Goal: Task Accomplishment & Management: Manage account settings

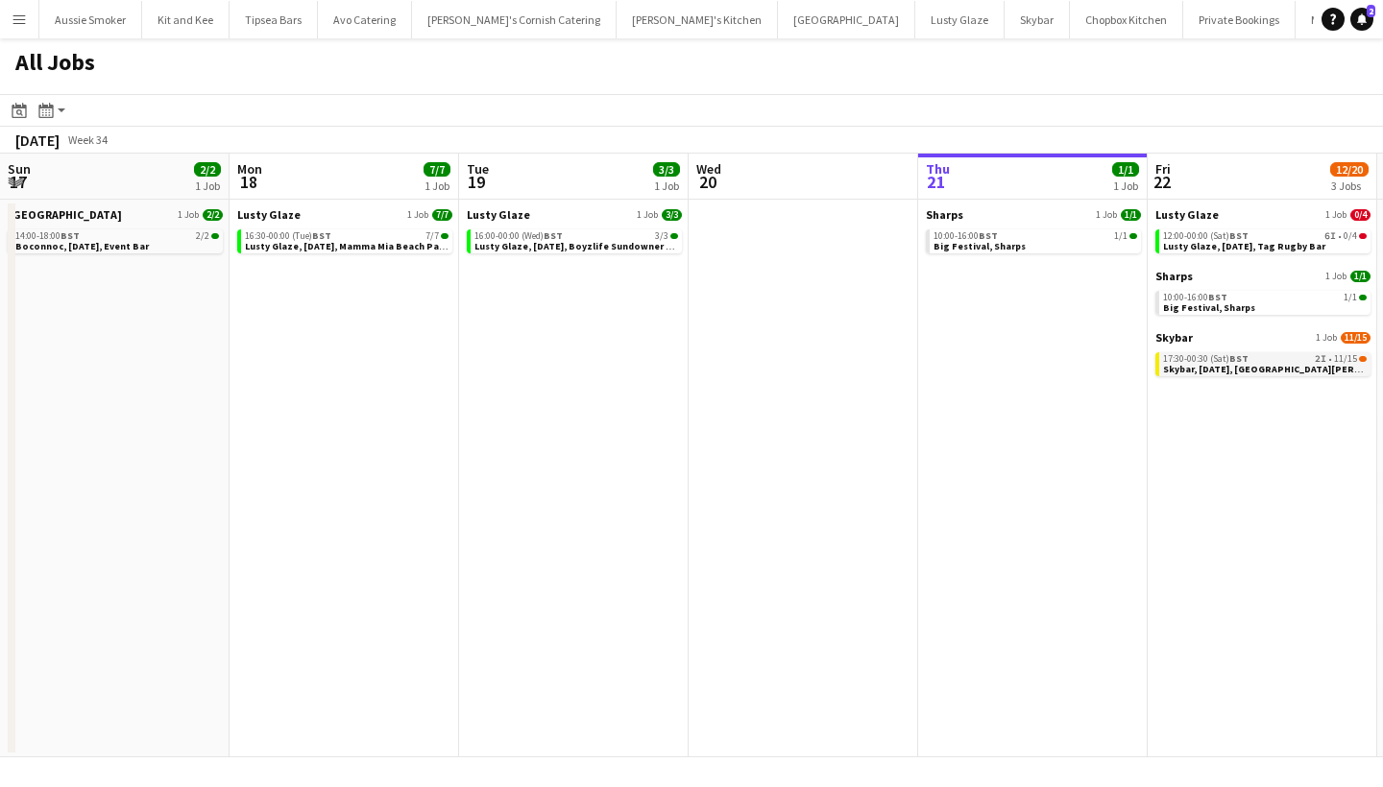
scroll to position [0, 593]
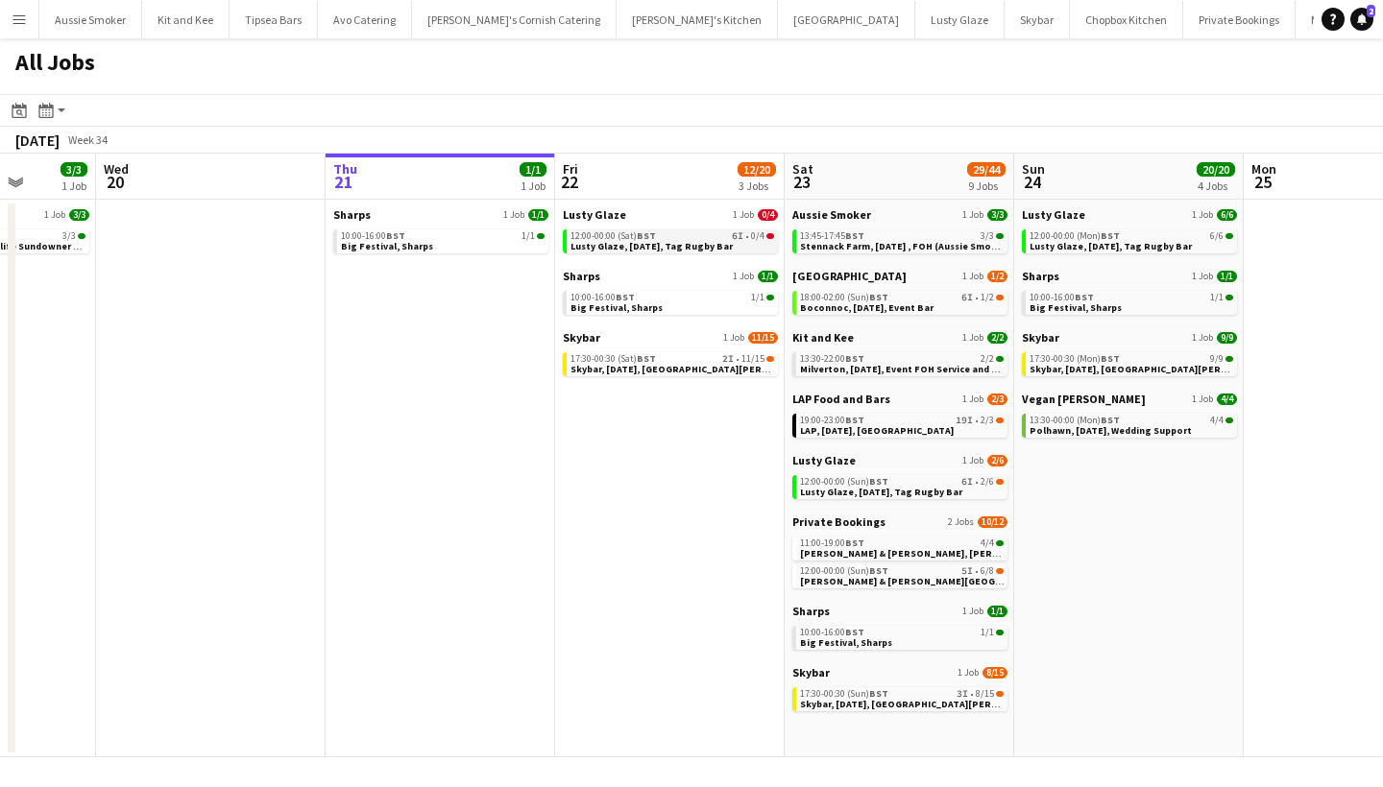
click at [655, 245] on span "Lusty Glaze, 22nd August, Tag Rugby Bar" at bounding box center [651, 246] width 162 height 12
click at [664, 366] on span "Skybar, 22nd August, St Agnes" at bounding box center [692, 369] width 245 height 12
click at [858, 244] on span "Stennack Farm, 23rd August , FOH (Aussie Smoker)" at bounding box center [905, 246] width 210 height 12
click at [889, 587] on app-brief-job-card "12:00-00:00 (Sun) BST 5I • 6/8 Connie & Isaac, Harlyn Bay, 23rd August" at bounding box center [899, 577] width 215 height 24
click at [852, 575] on span "[PERSON_NAME] & [PERSON_NAME][GEOGRAPHIC_DATA], [DATE]" at bounding box center [948, 581] width 297 height 12
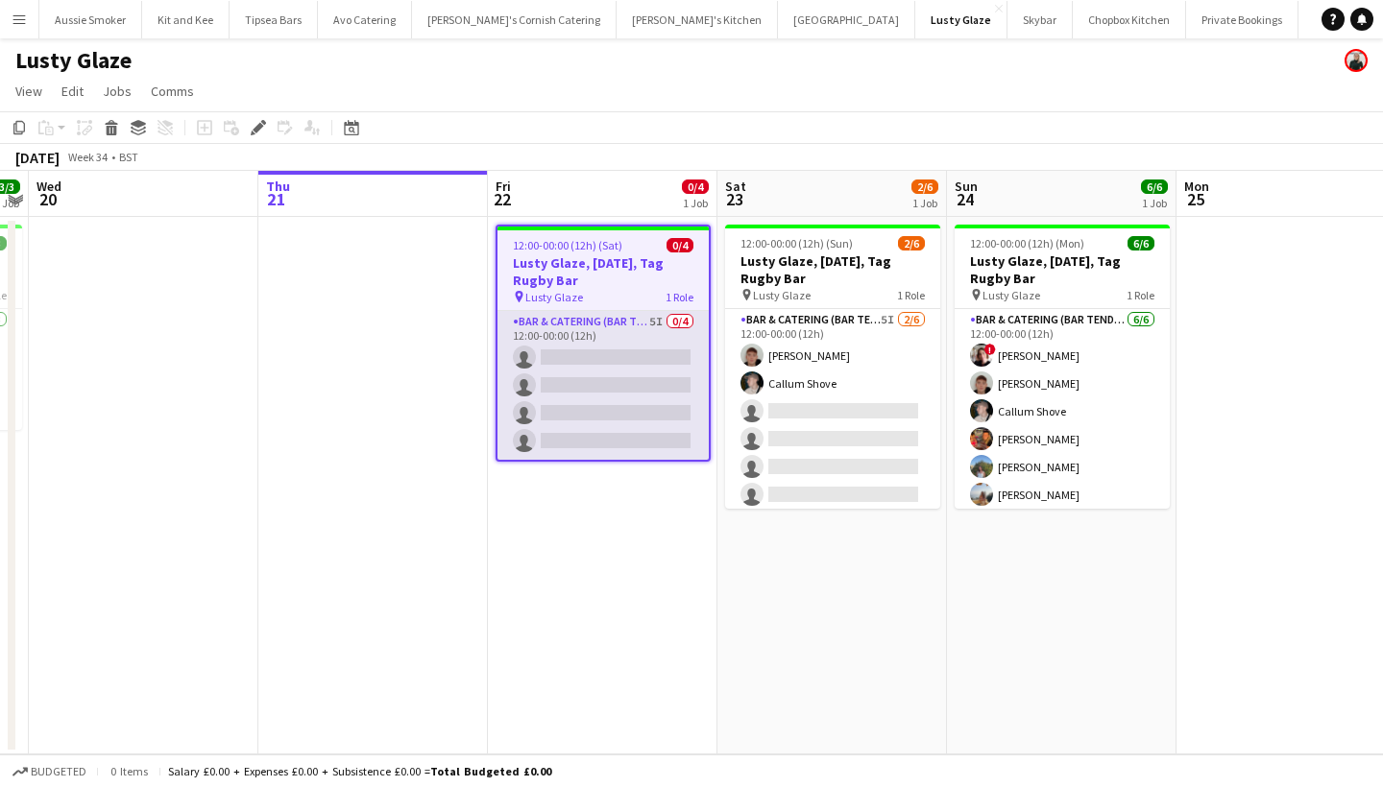
click at [591, 400] on app-card-role "Bar & Catering (Bar Tender) 5I 0/4 12:00-00:00 (12h) single-neutral-actions sin…" at bounding box center [602, 385] width 211 height 149
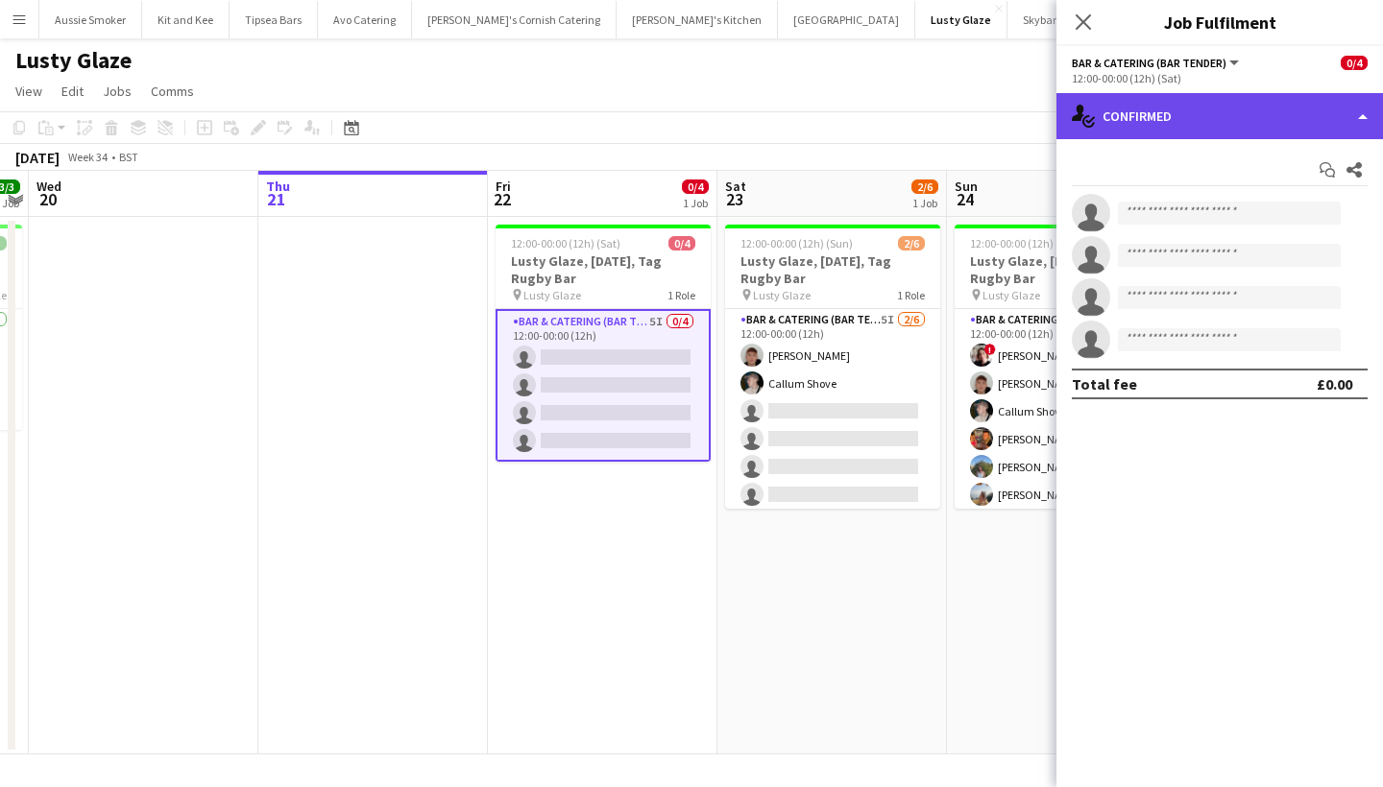
click at [1237, 109] on div "single-neutral-actions-check-2 Confirmed" at bounding box center [1219, 116] width 327 height 46
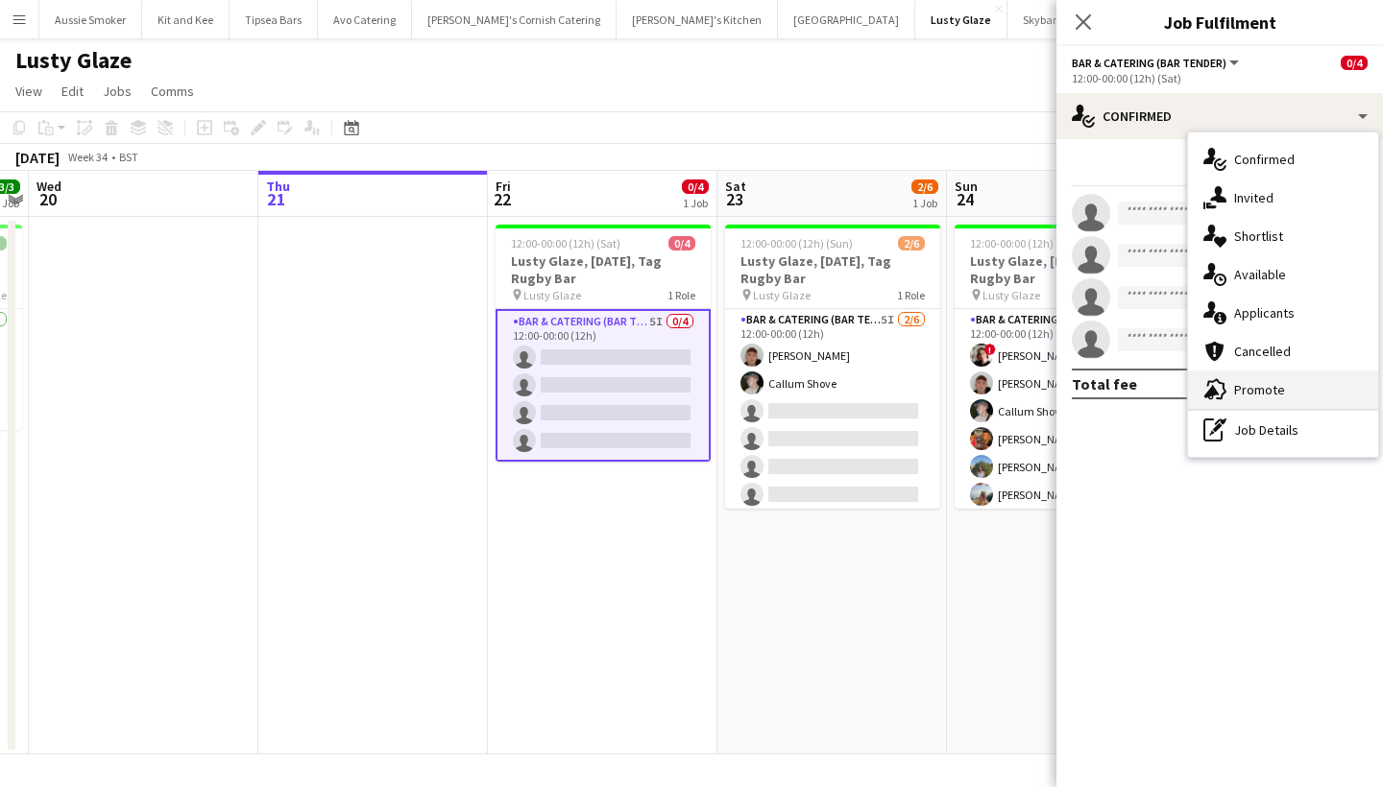
click at [1265, 390] on div "advertising-megaphone Promote" at bounding box center [1283, 390] width 190 height 38
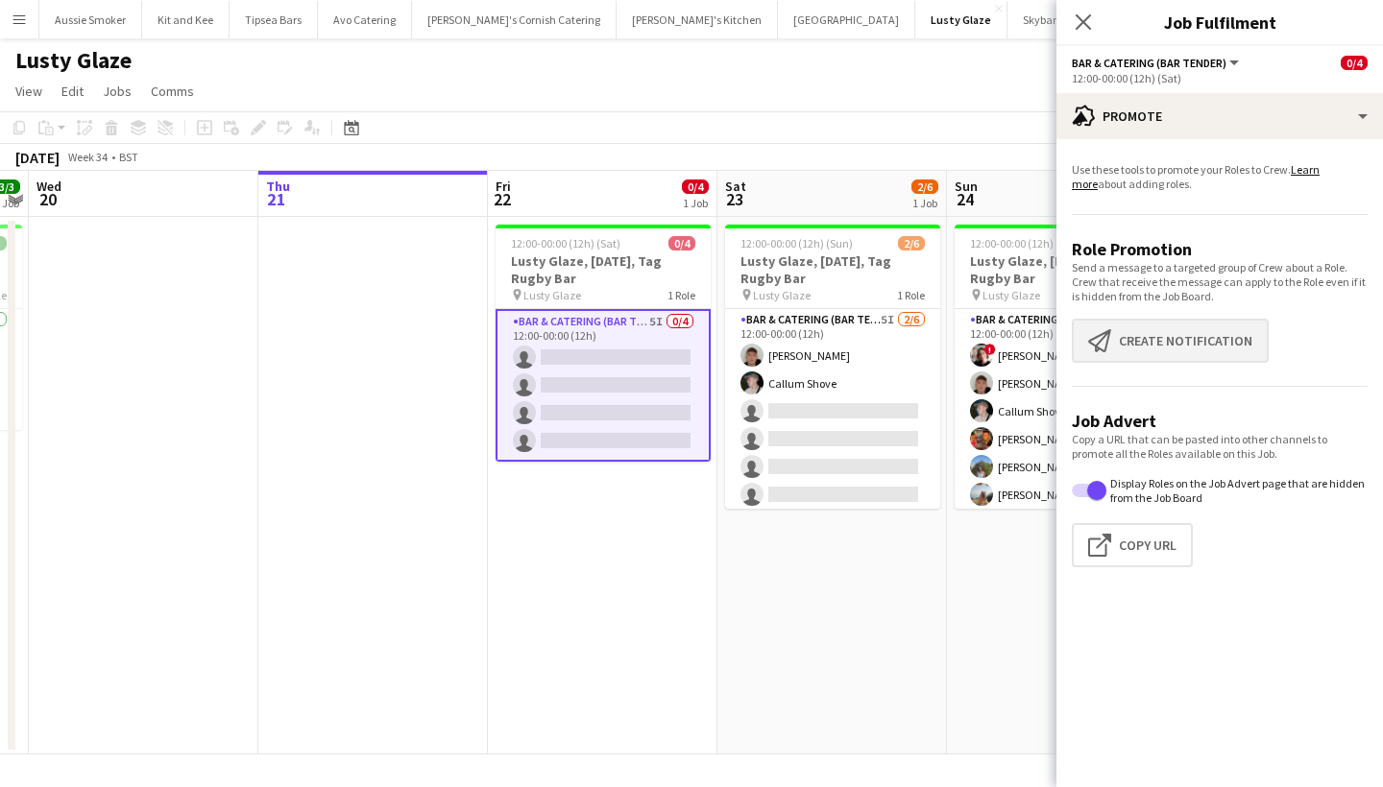
click at [1190, 346] on button "Create notification Create notification" at bounding box center [1170, 341] width 197 height 44
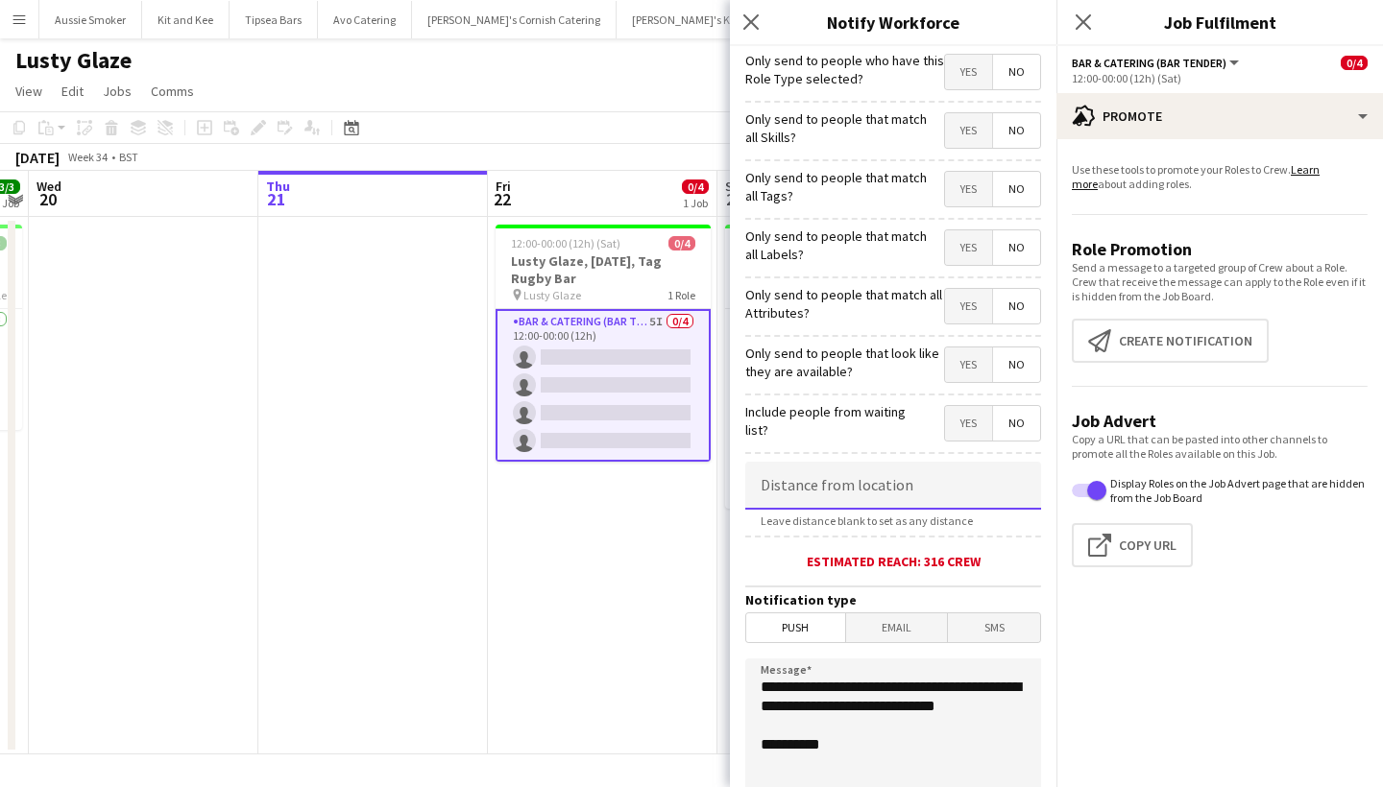
click at [881, 491] on input at bounding box center [893, 486] width 296 height 48
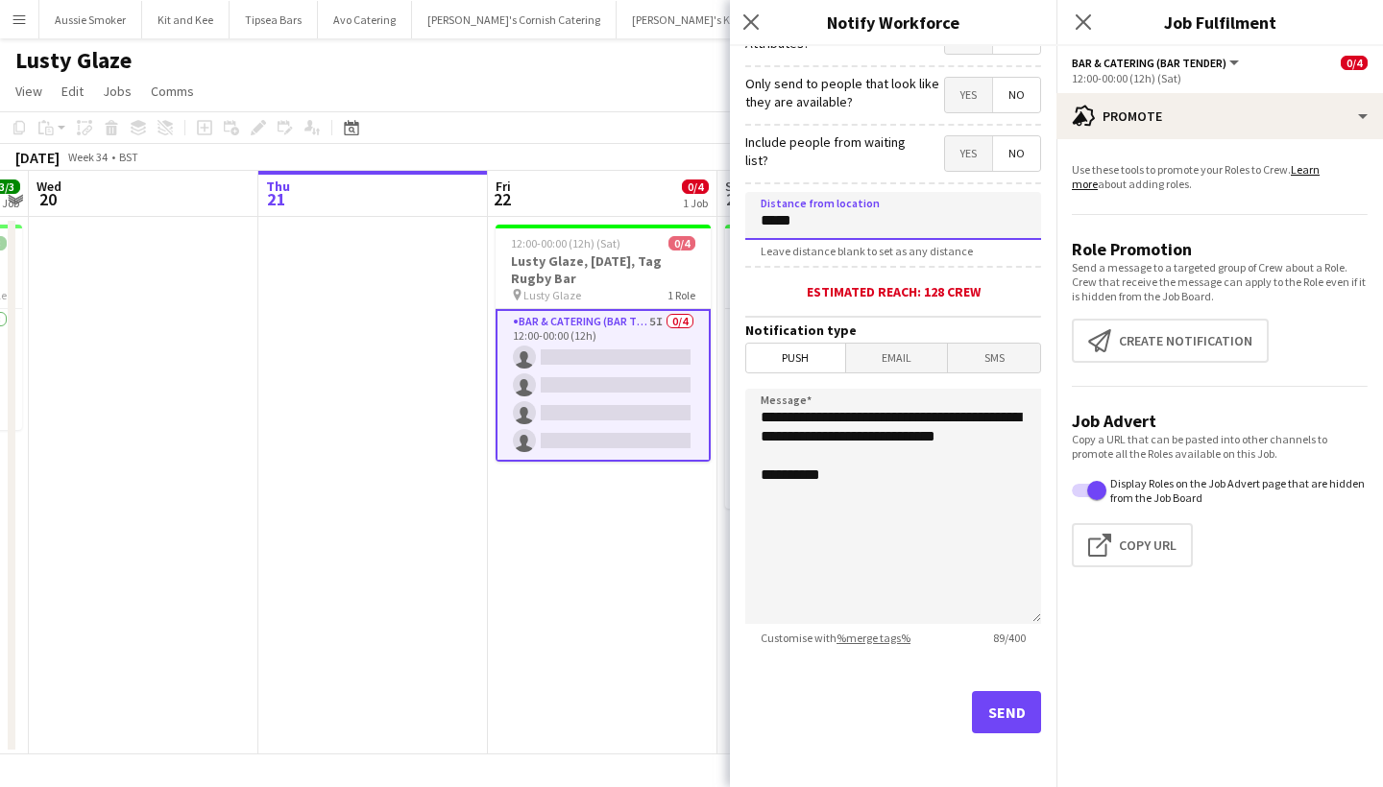
scroll to position [270, 0]
type input "*****"
click at [995, 709] on button "Send" at bounding box center [1006, 712] width 69 height 42
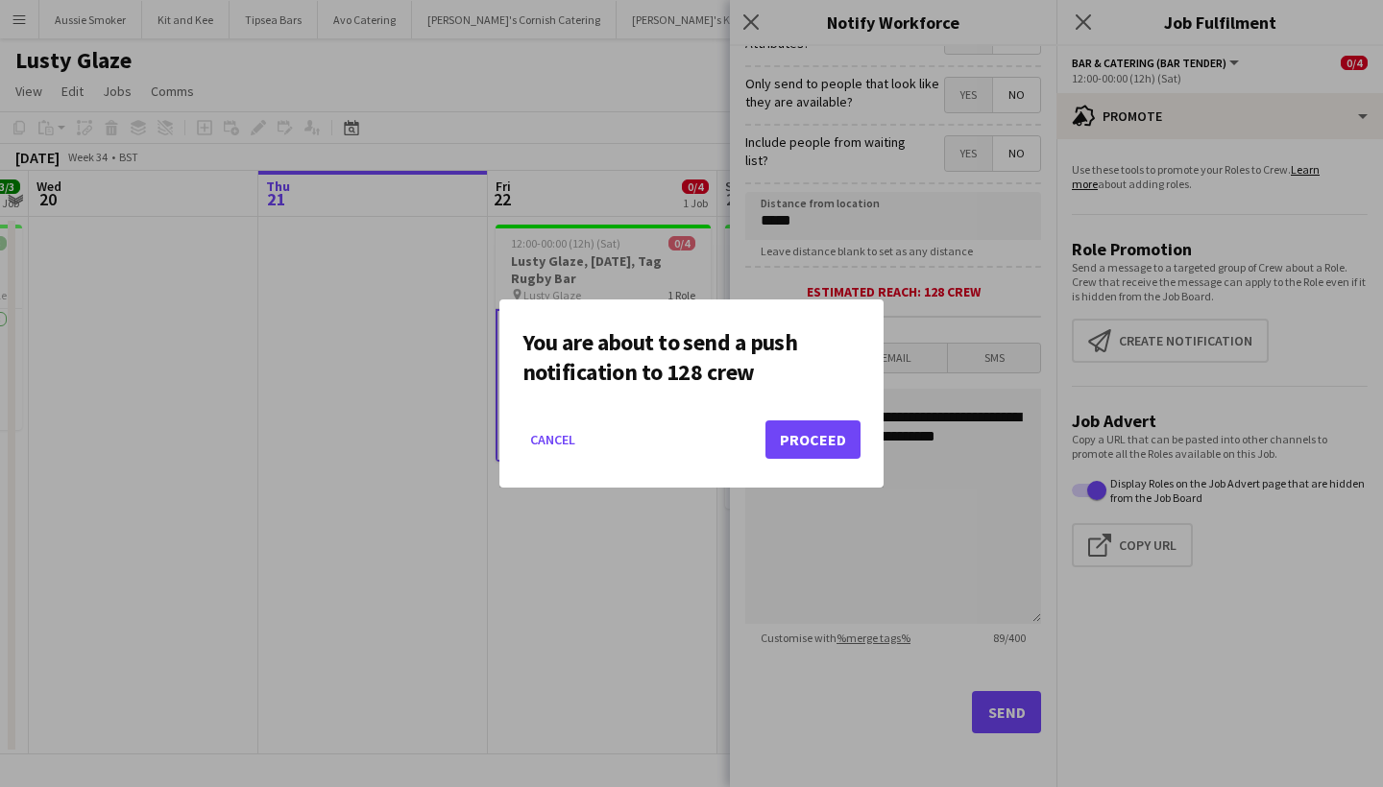
click at [822, 435] on button "Proceed" at bounding box center [812, 440] width 95 height 38
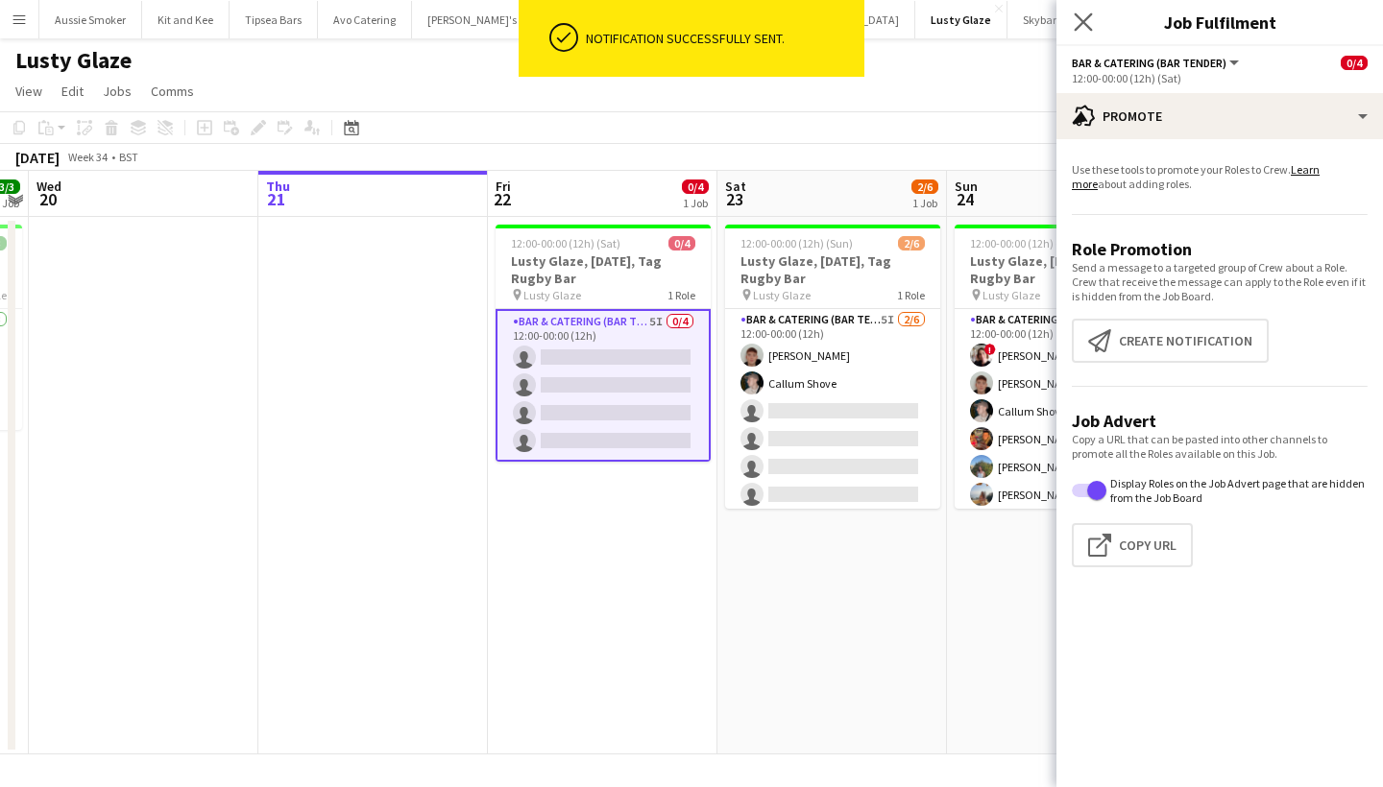
click at [1072, 28] on app-icon "Close pop-in" at bounding box center [1084, 23] width 28 height 28
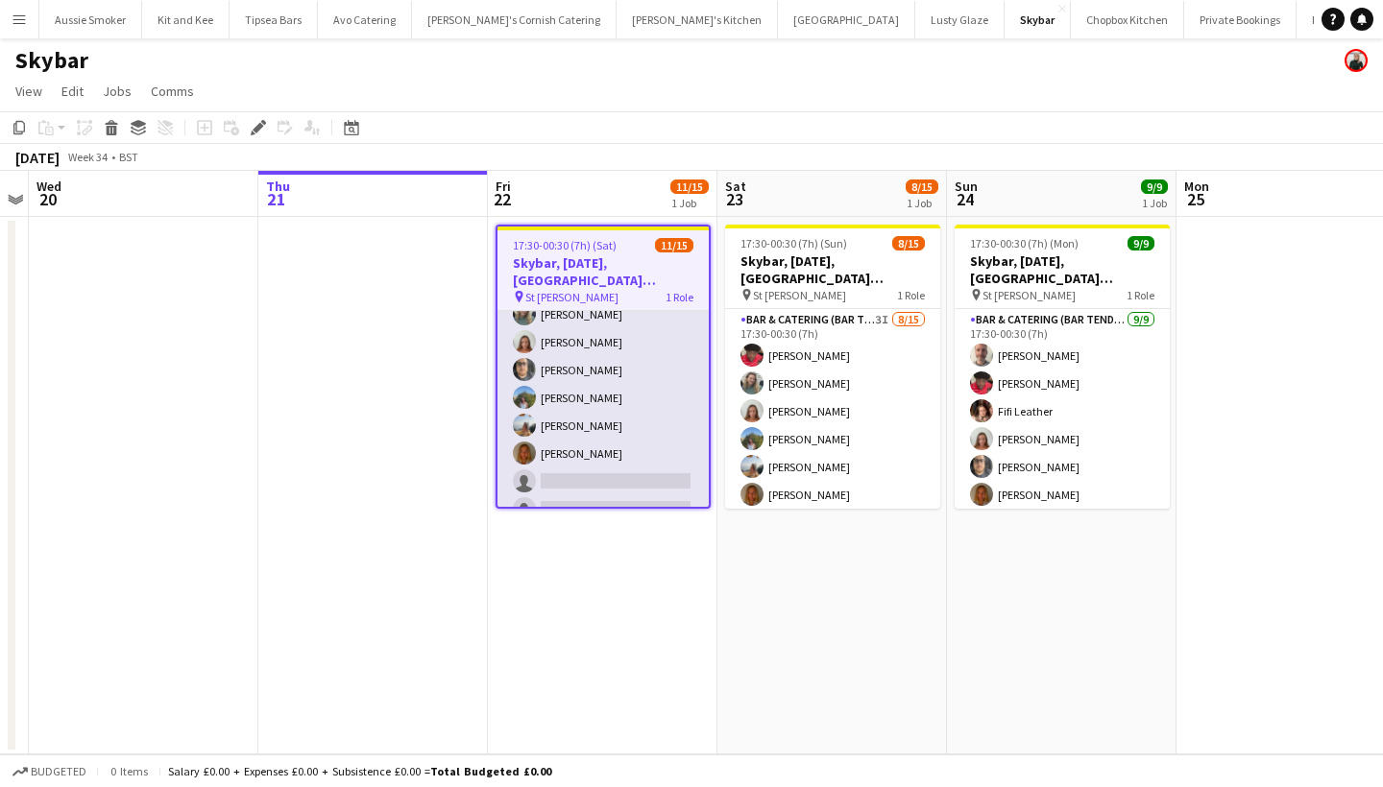
scroll to position [199, 0]
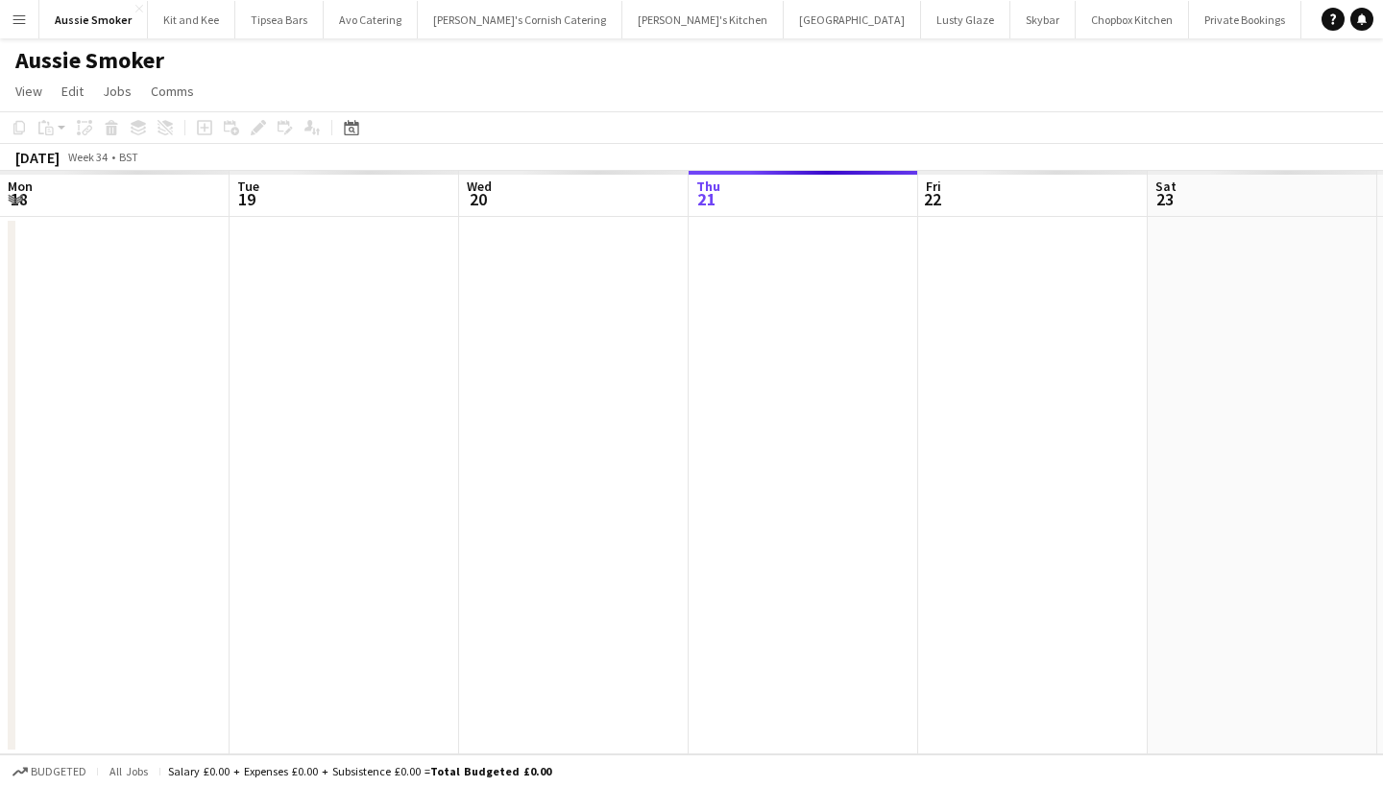
scroll to position [0, 660]
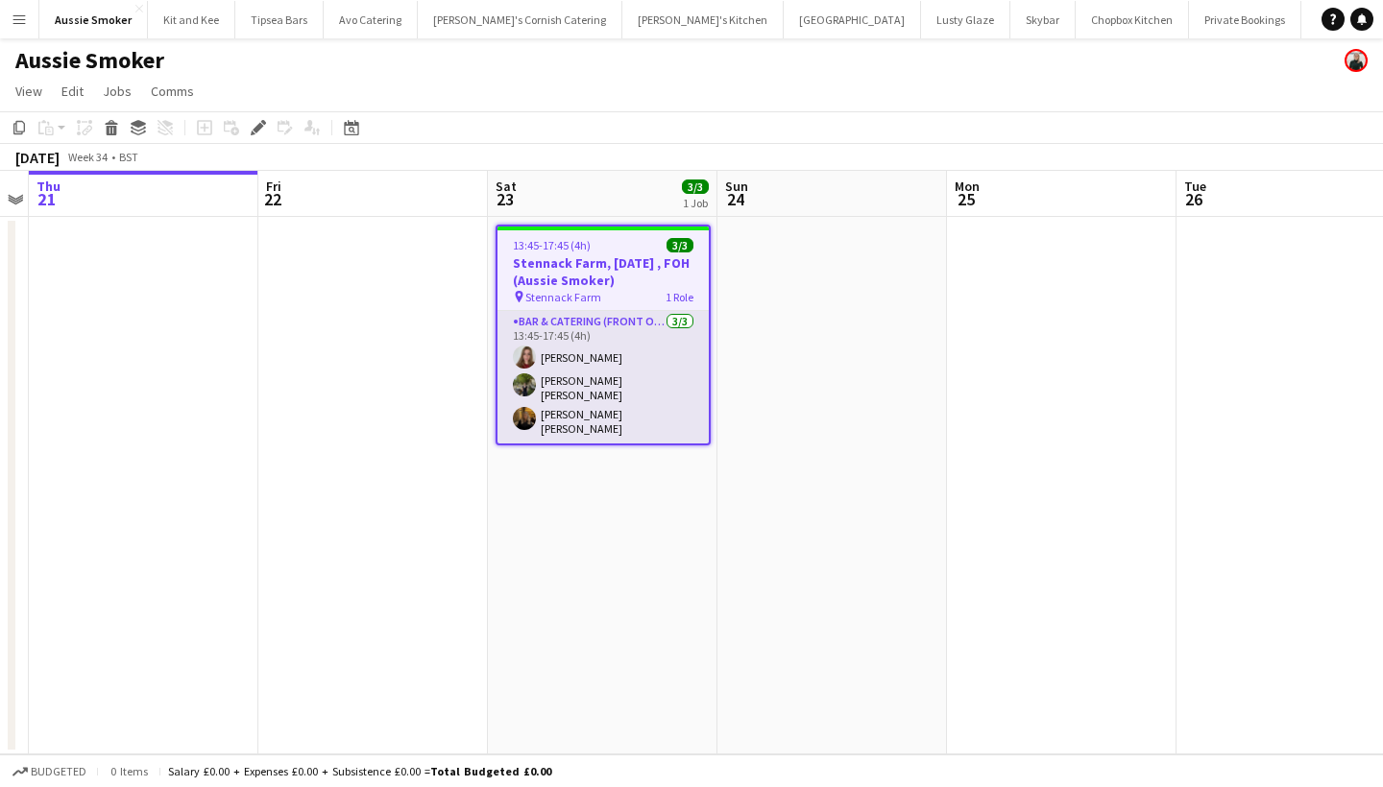
click at [583, 409] on app-card-role "Bar & Catering (Front of House) 3/3 13:45-17:45 (4h) Lily Roe Laura Heather Eve…" at bounding box center [602, 377] width 211 height 133
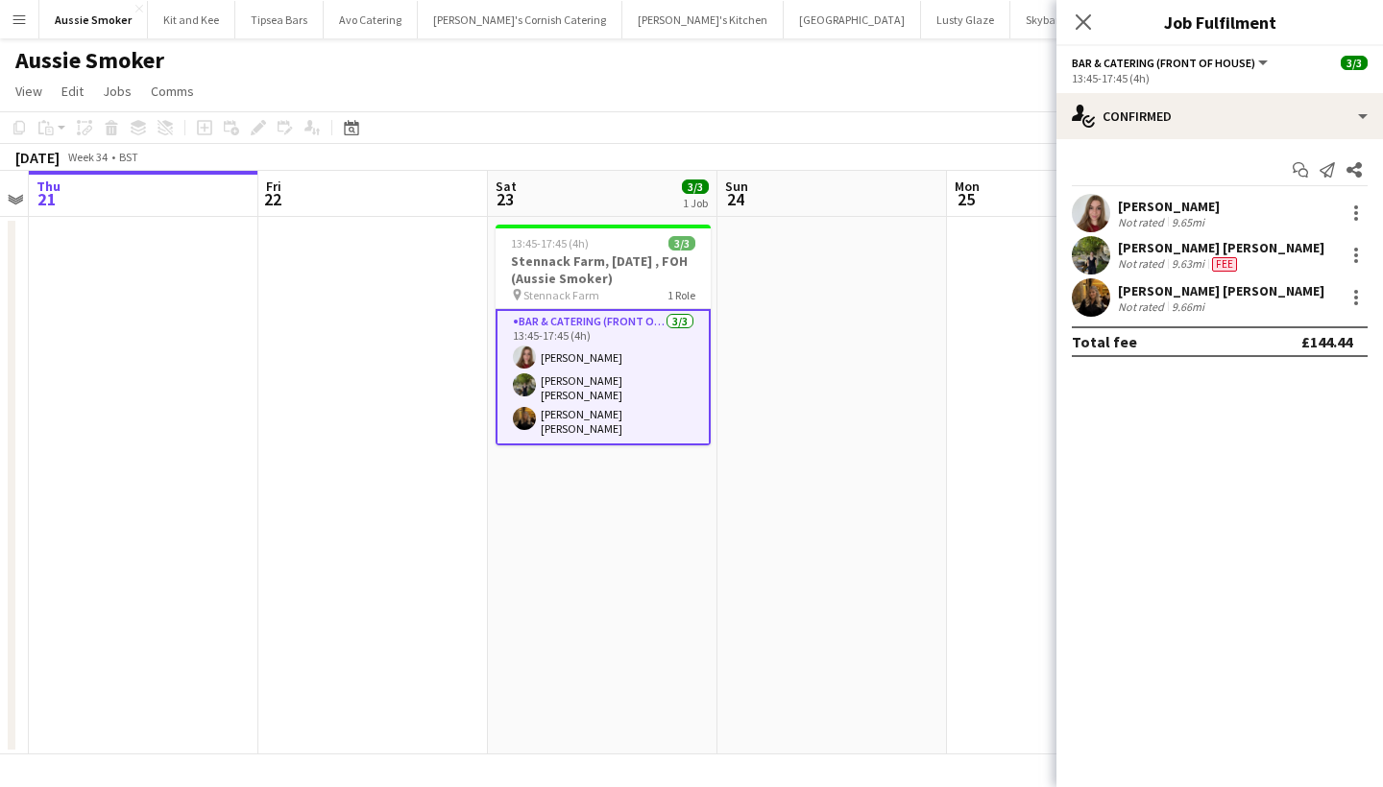
click at [589, 379] on app-card-role "Bar & Catering (Front of House) 3/3 13:45-17:45 (4h) Lily Roe Laura Heather Eve…" at bounding box center [603, 377] width 215 height 136
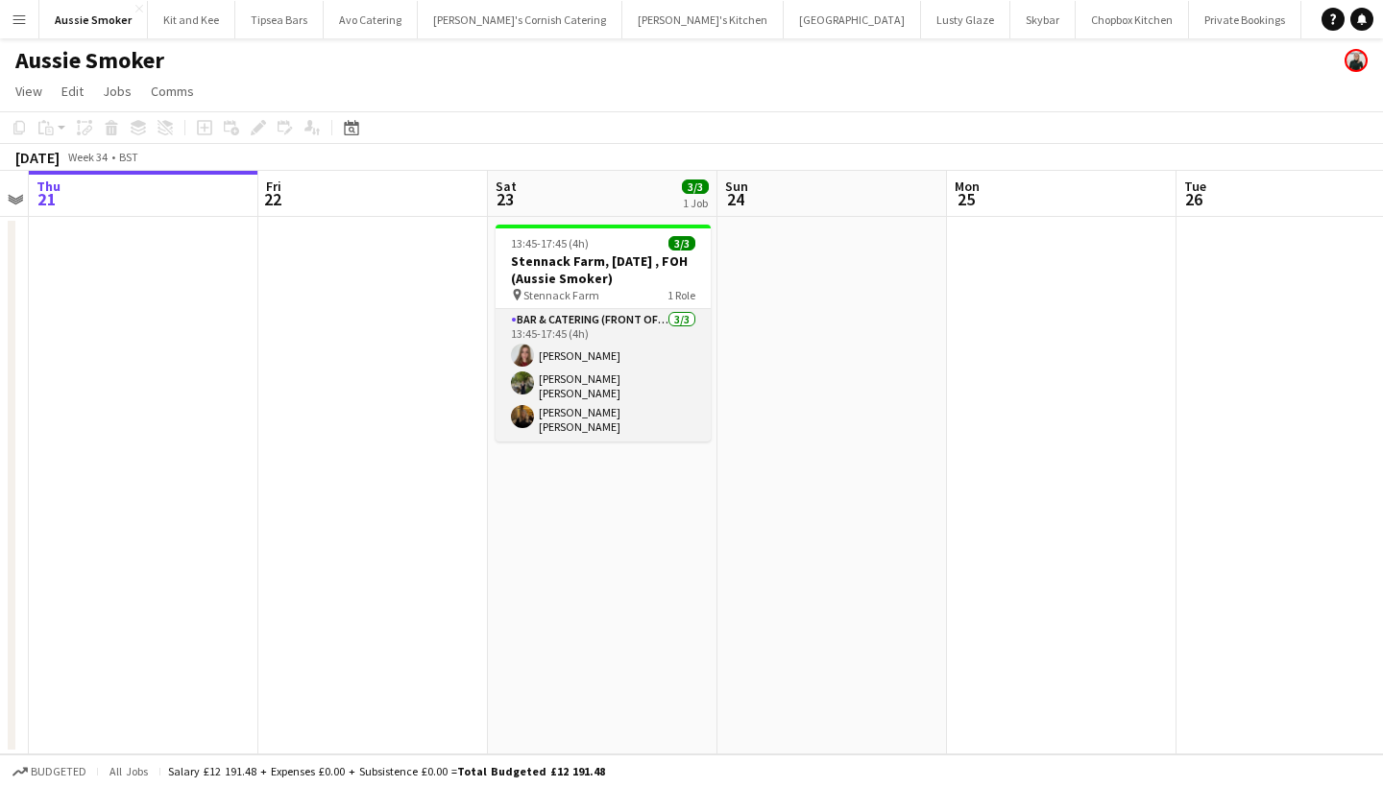
click at [598, 391] on app-card-role "Bar & Catering (Front of House) 3/3 13:45-17:45 (4h) Lily Roe Laura Heather Eve…" at bounding box center [603, 375] width 215 height 133
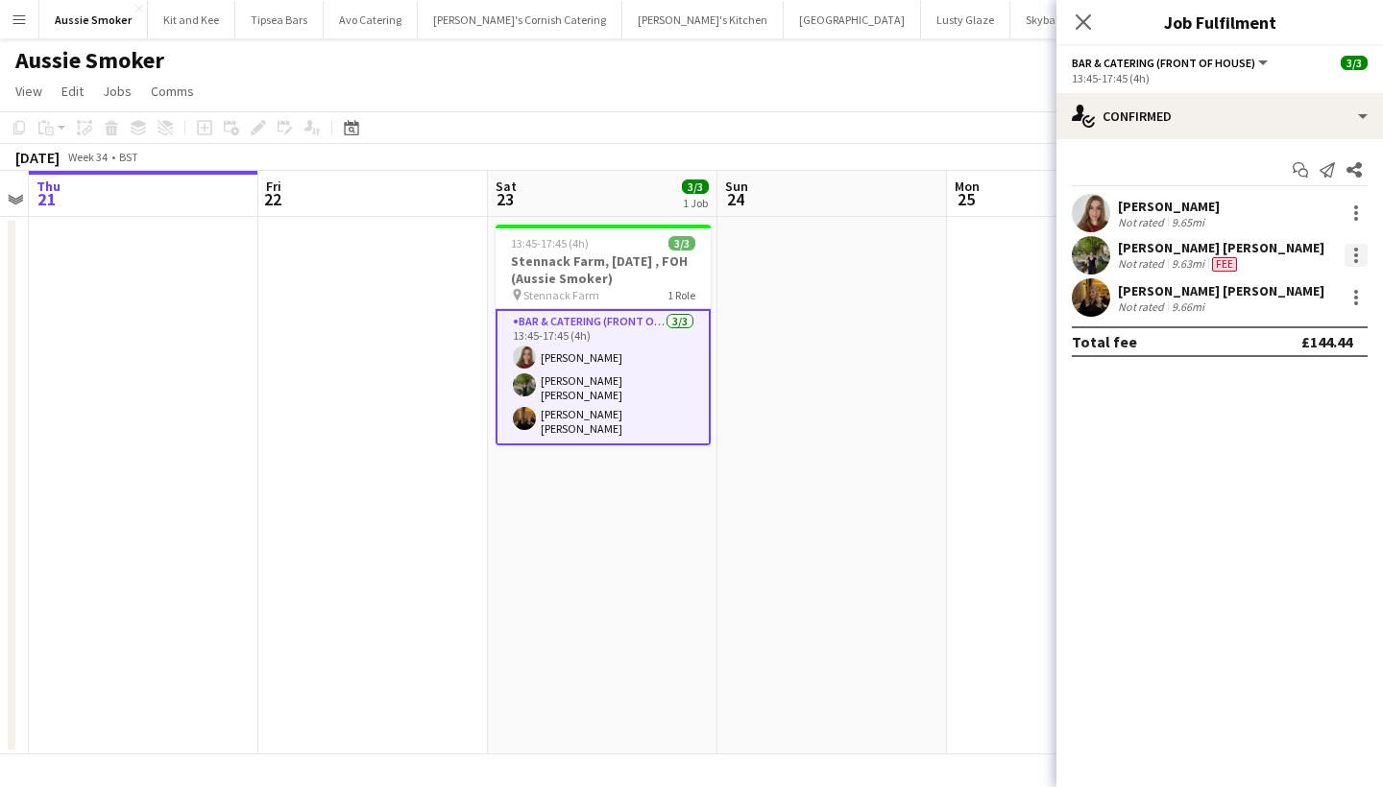
click at [1355, 257] on div at bounding box center [1355, 255] width 23 height 23
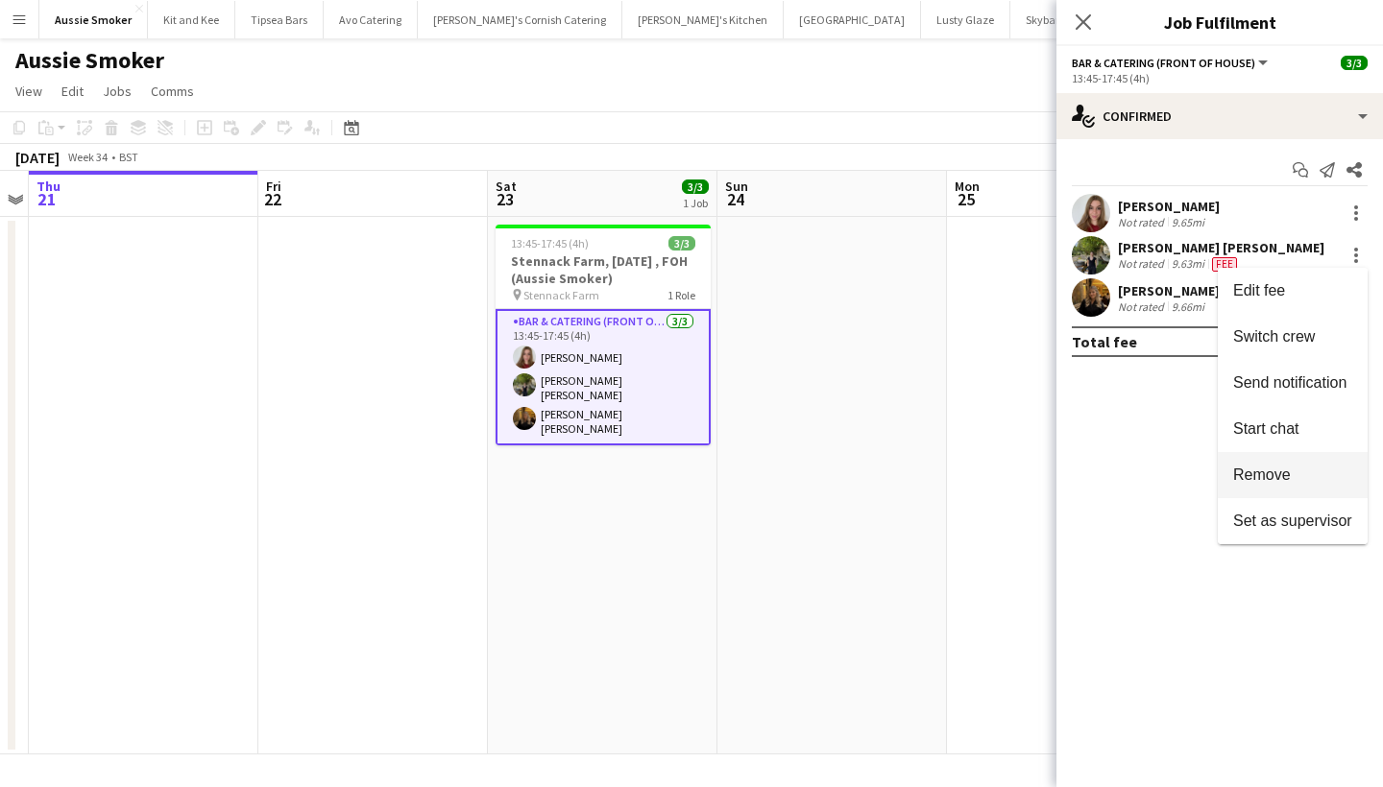
click at [1282, 459] on button "Remove" at bounding box center [1293, 475] width 150 height 46
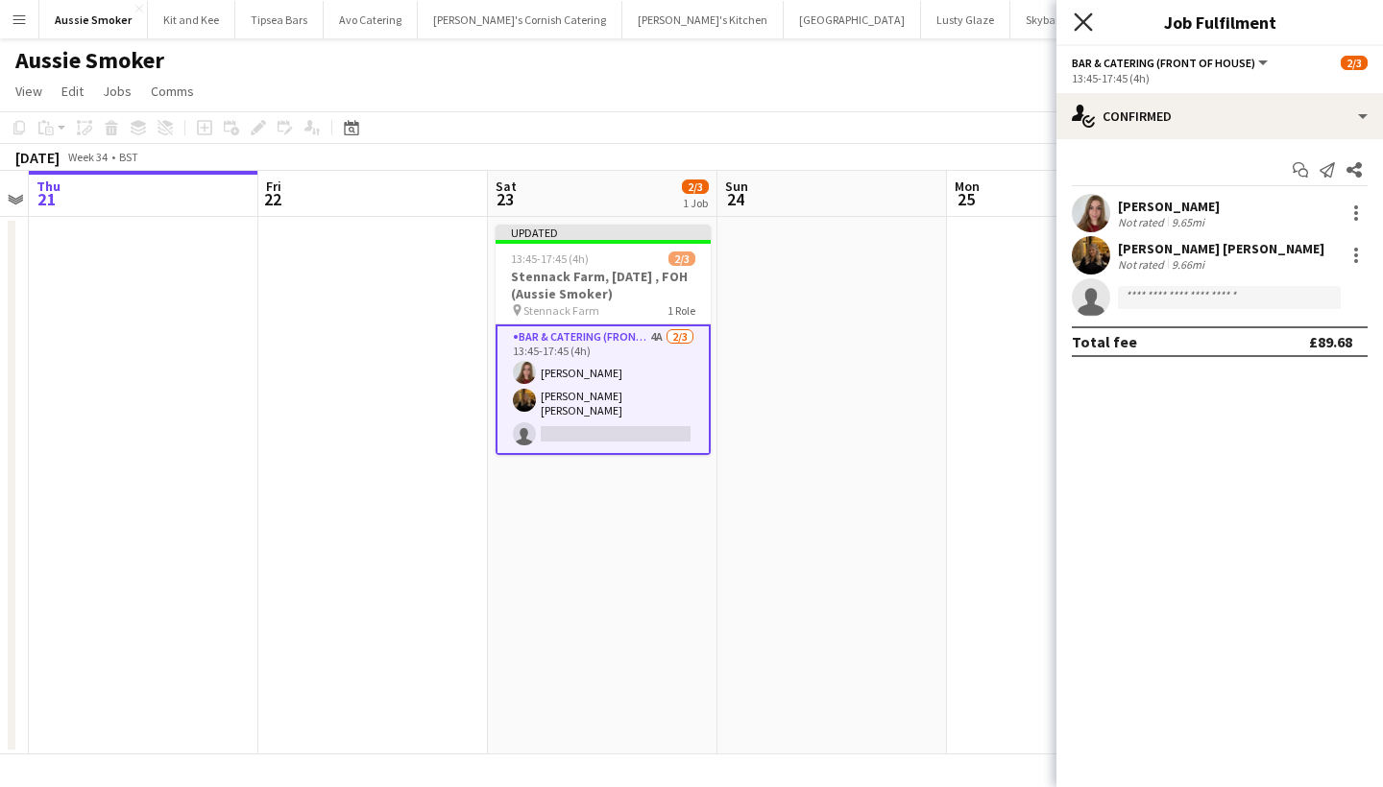
click at [1084, 17] on icon "Close pop-in" at bounding box center [1083, 21] width 18 height 18
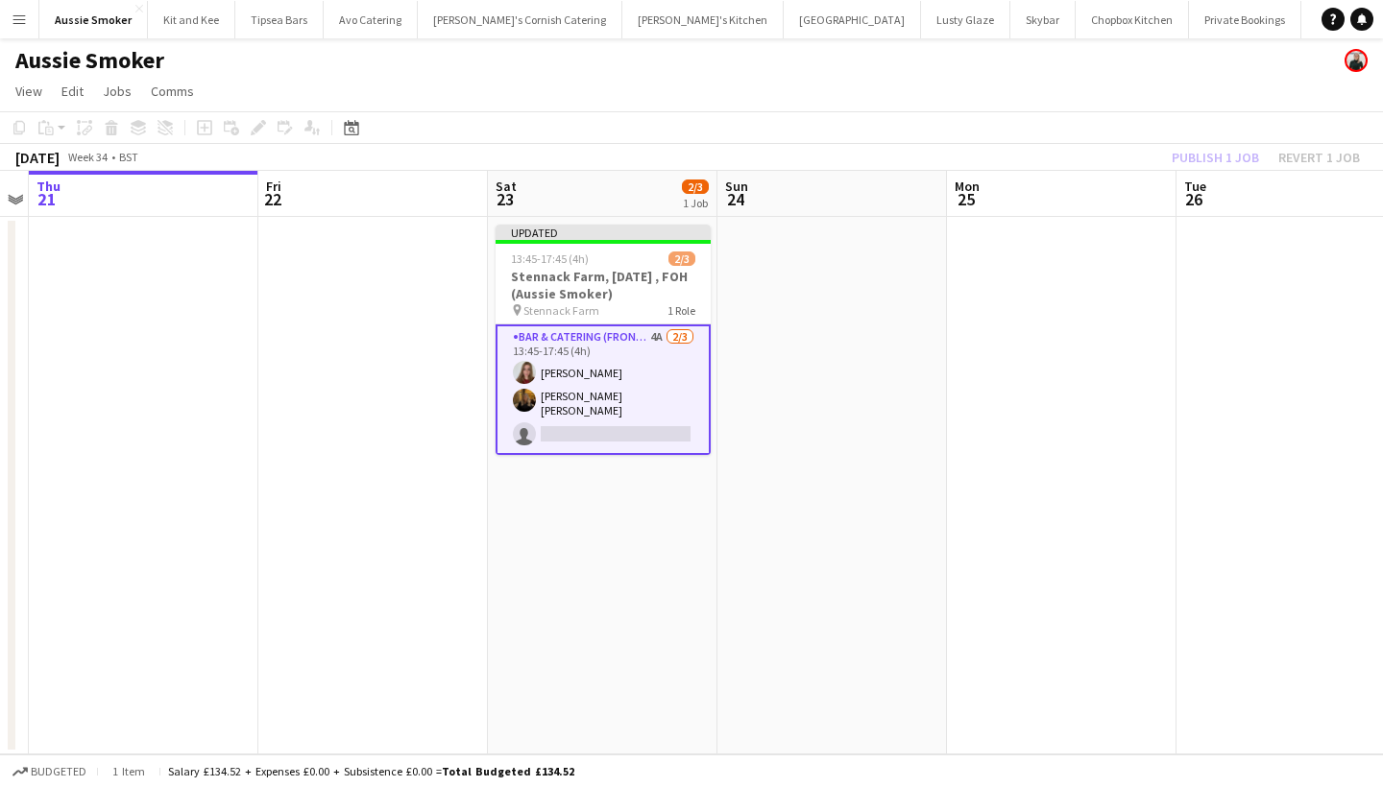
click at [1198, 157] on div "Publish 1 job Revert 1 job" at bounding box center [1266, 157] width 234 height 25
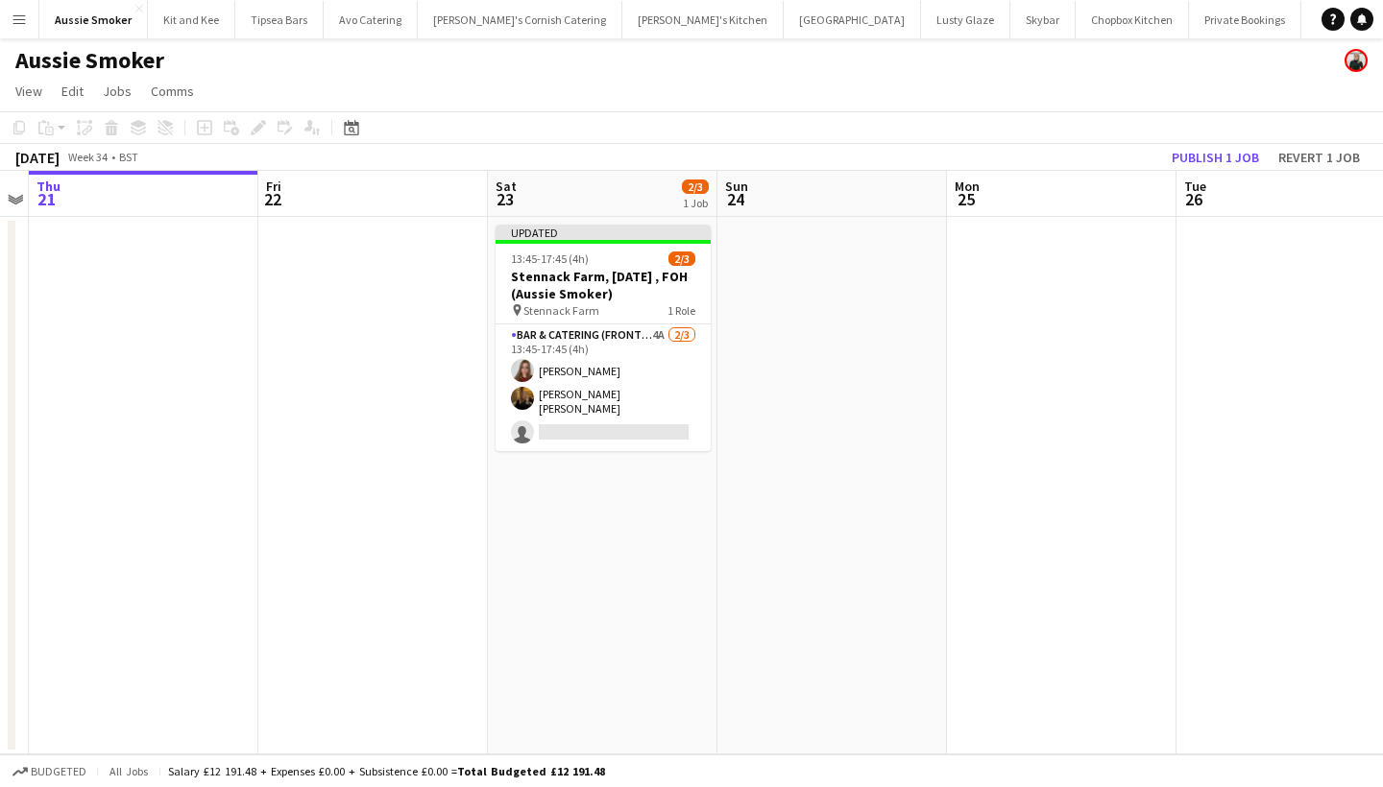
click at [1198, 157] on button "Publish 1 job" at bounding box center [1215, 157] width 103 height 25
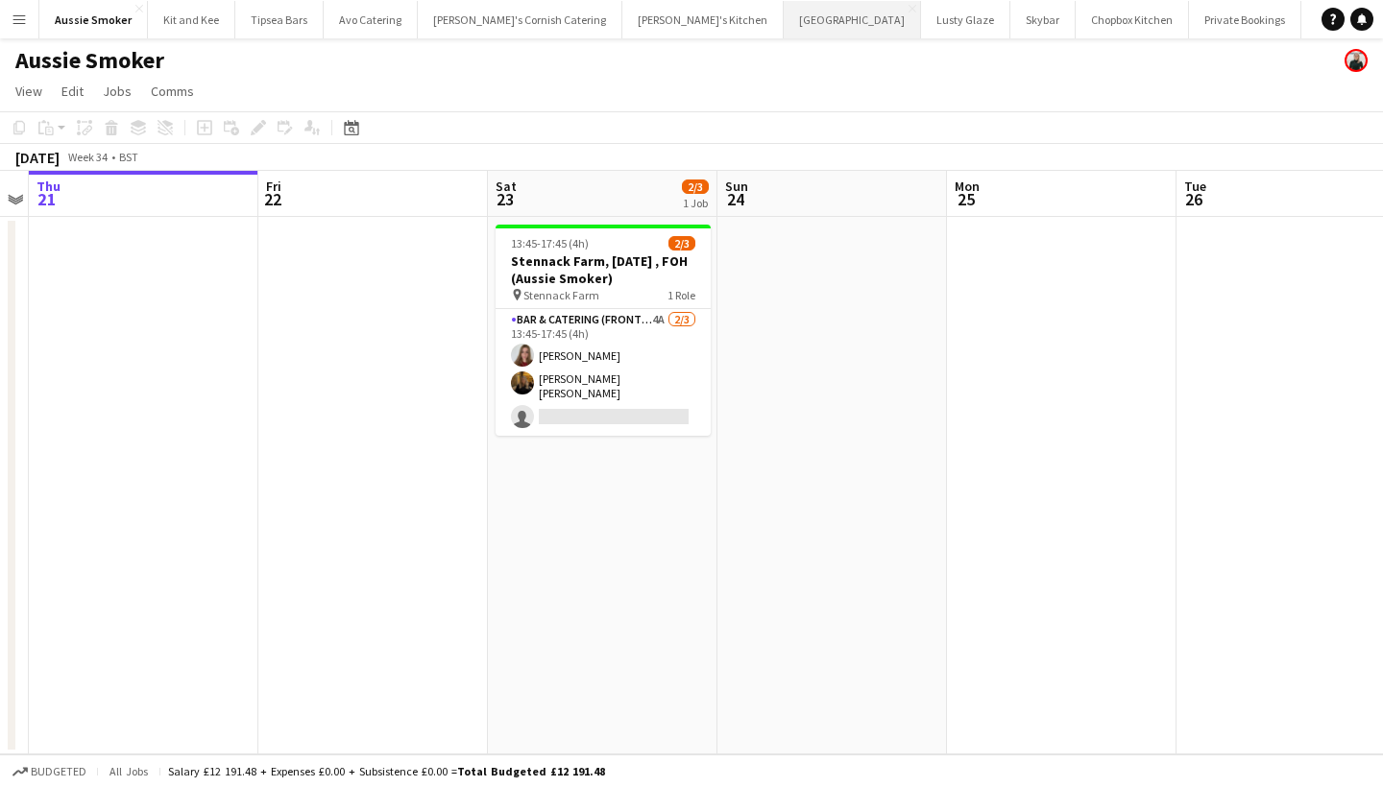
click at [633, 381] on app-card-role "Bar & Catering (Front of House) 4A 2/3 13:45-17:45 (4h) Lily Roe Evelyn Heather…" at bounding box center [603, 372] width 215 height 127
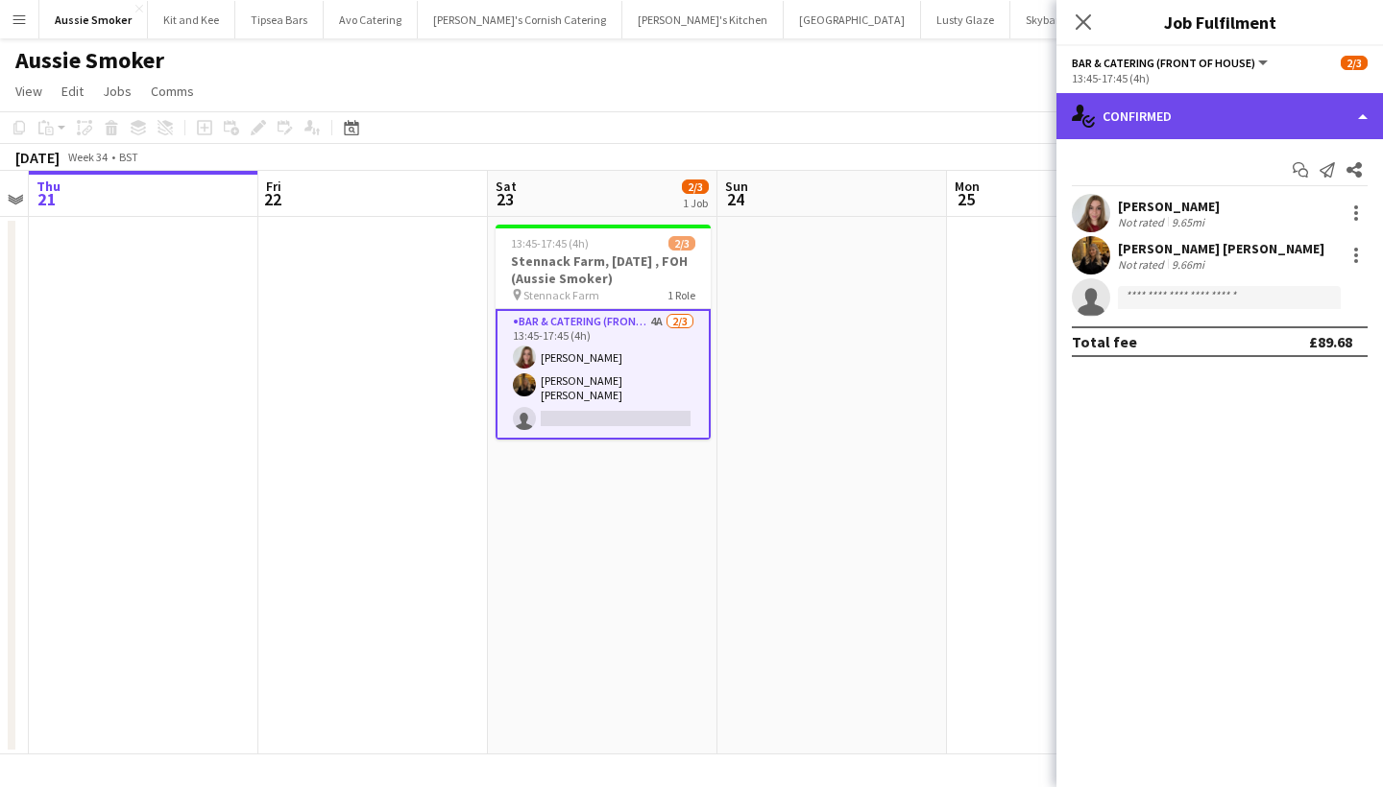
click at [1223, 104] on div "single-neutral-actions-check-2 Confirmed" at bounding box center [1219, 116] width 327 height 46
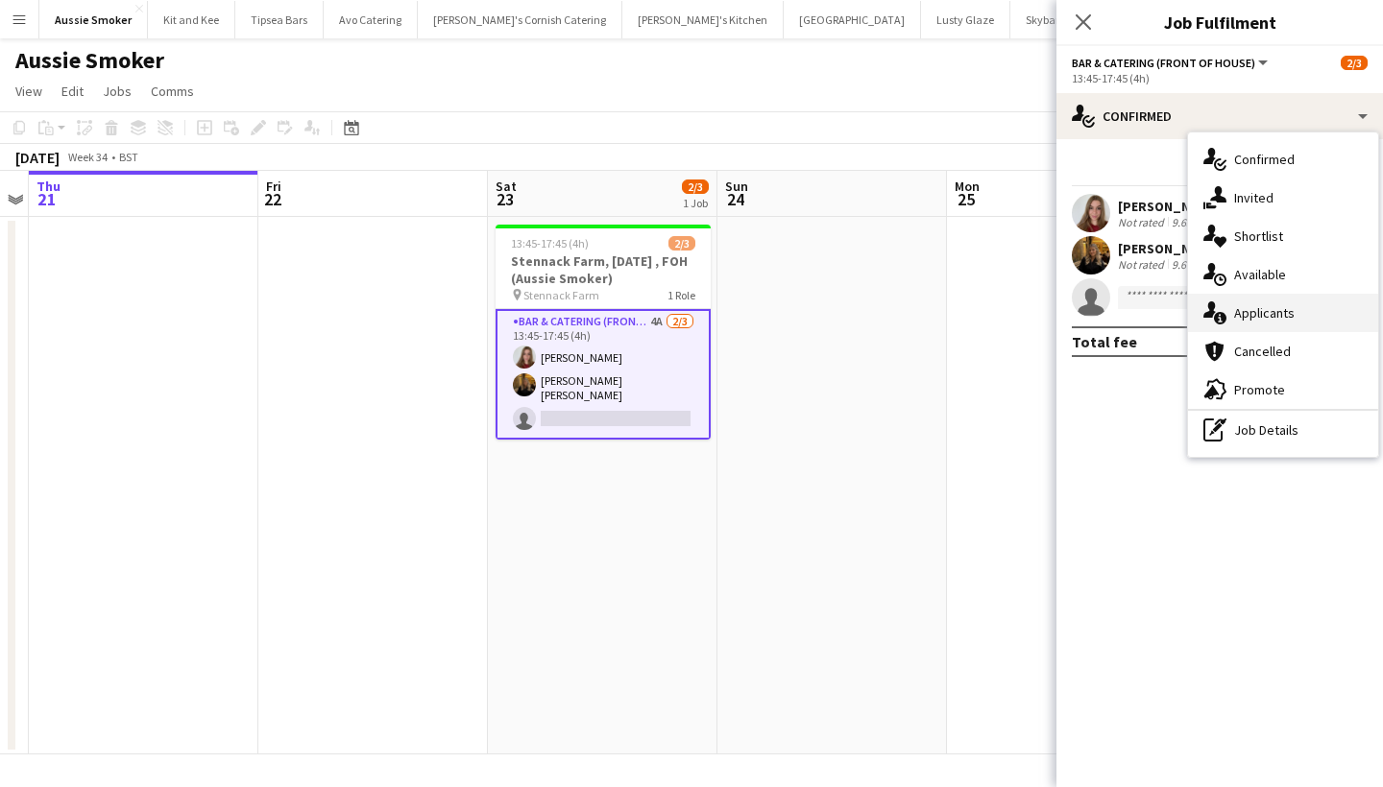
click at [1277, 308] on div "single-neutral-actions-information Applicants" at bounding box center [1283, 313] width 190 height 38
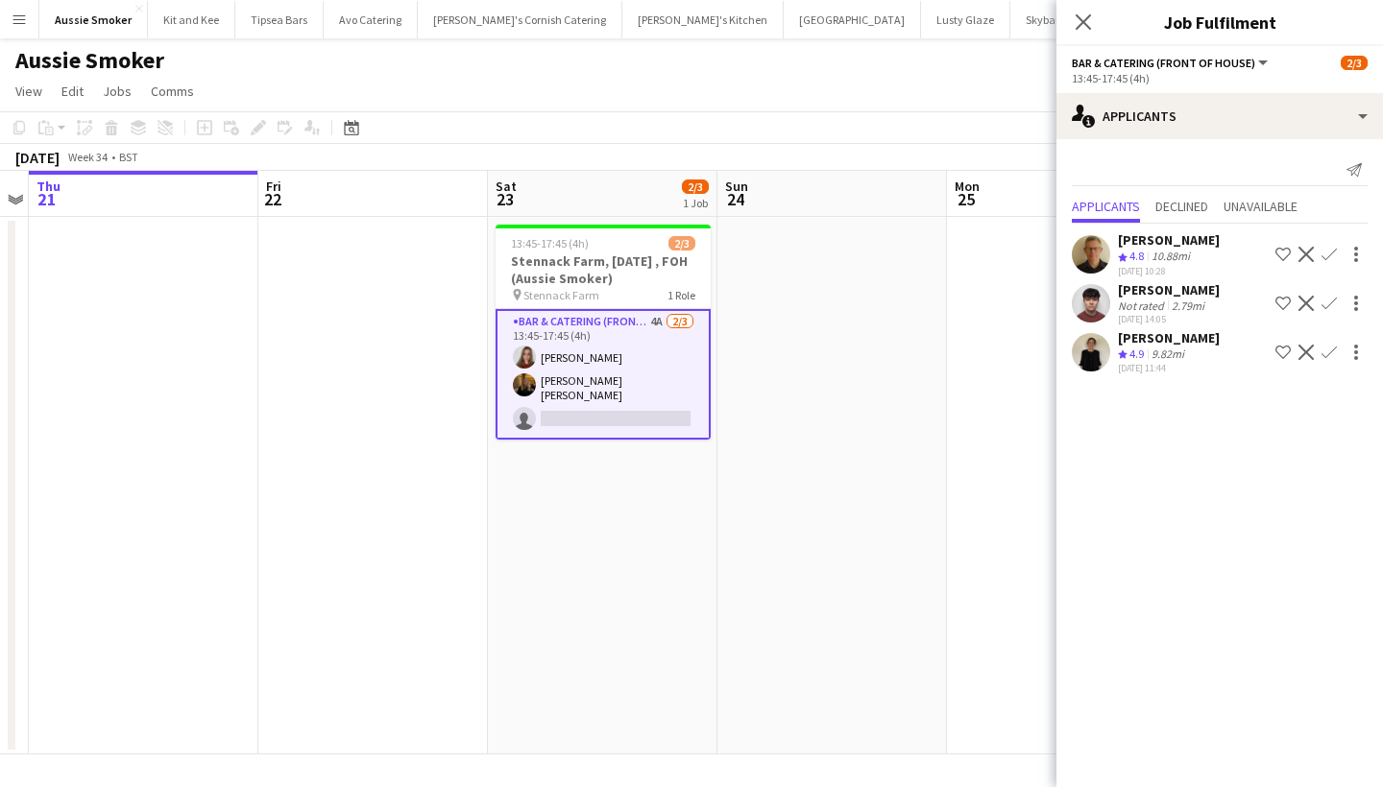
click at [1335, 346] on app-icon "Confirm" at bounding box center [1328, 352] width 15 height 15
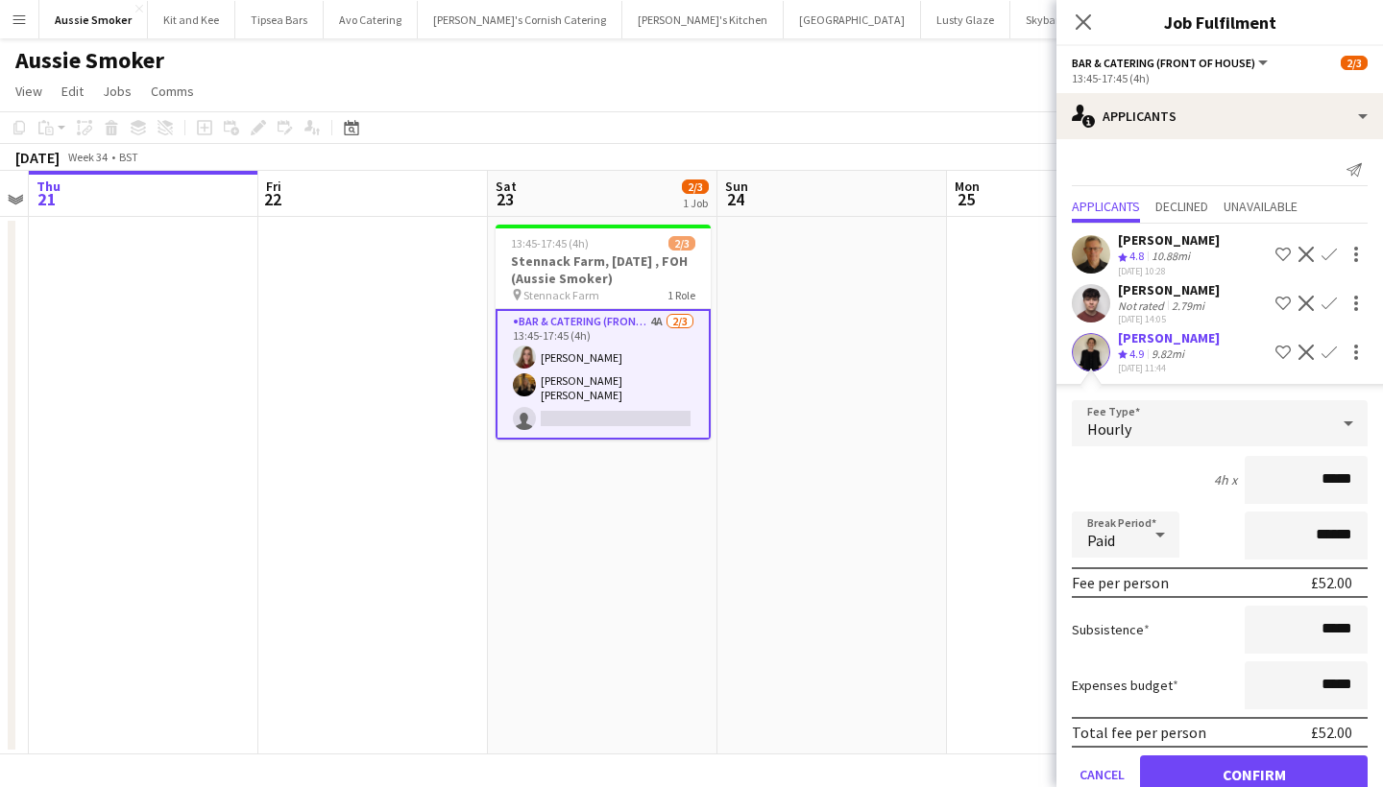
type input "******"
click at [1241, 758] on button "Confirm" at bounding box center [1254, 775] width 228 height 38
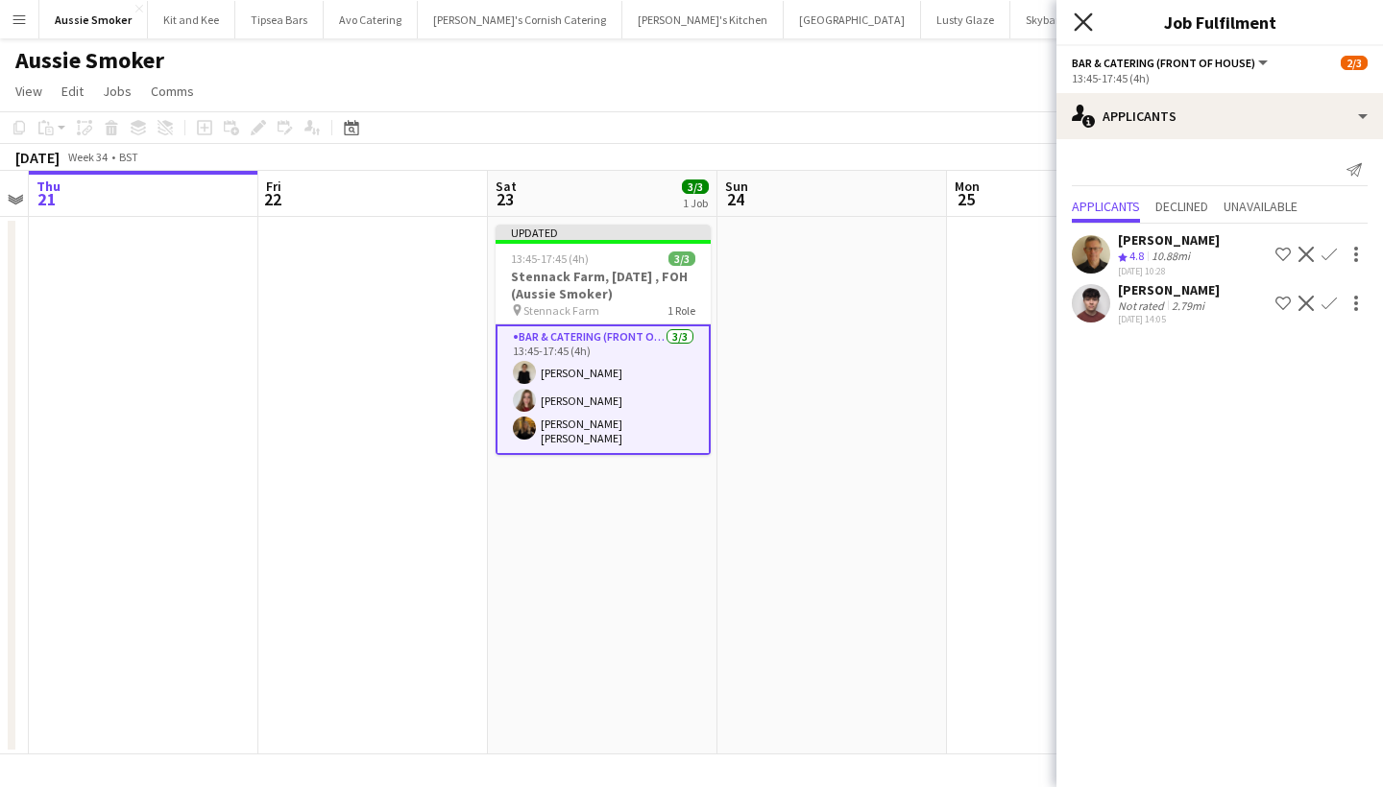
click at [1083, 23] on icon at bounding box center [1083, 21] width 18 height 18
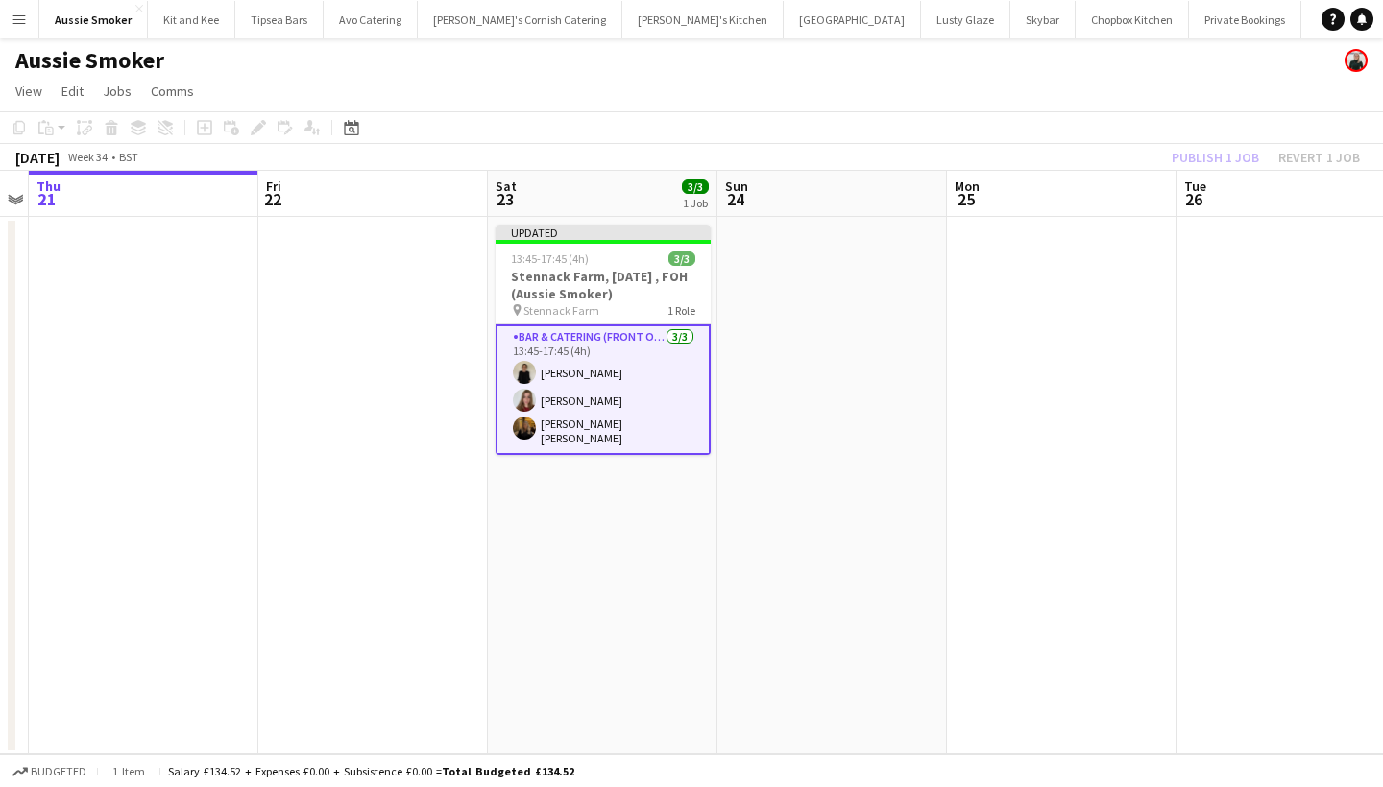
click at [1229, 161] on div "Publish 1 job Revert 1 job" at bounding box center [1266, 157] width 234 height 25
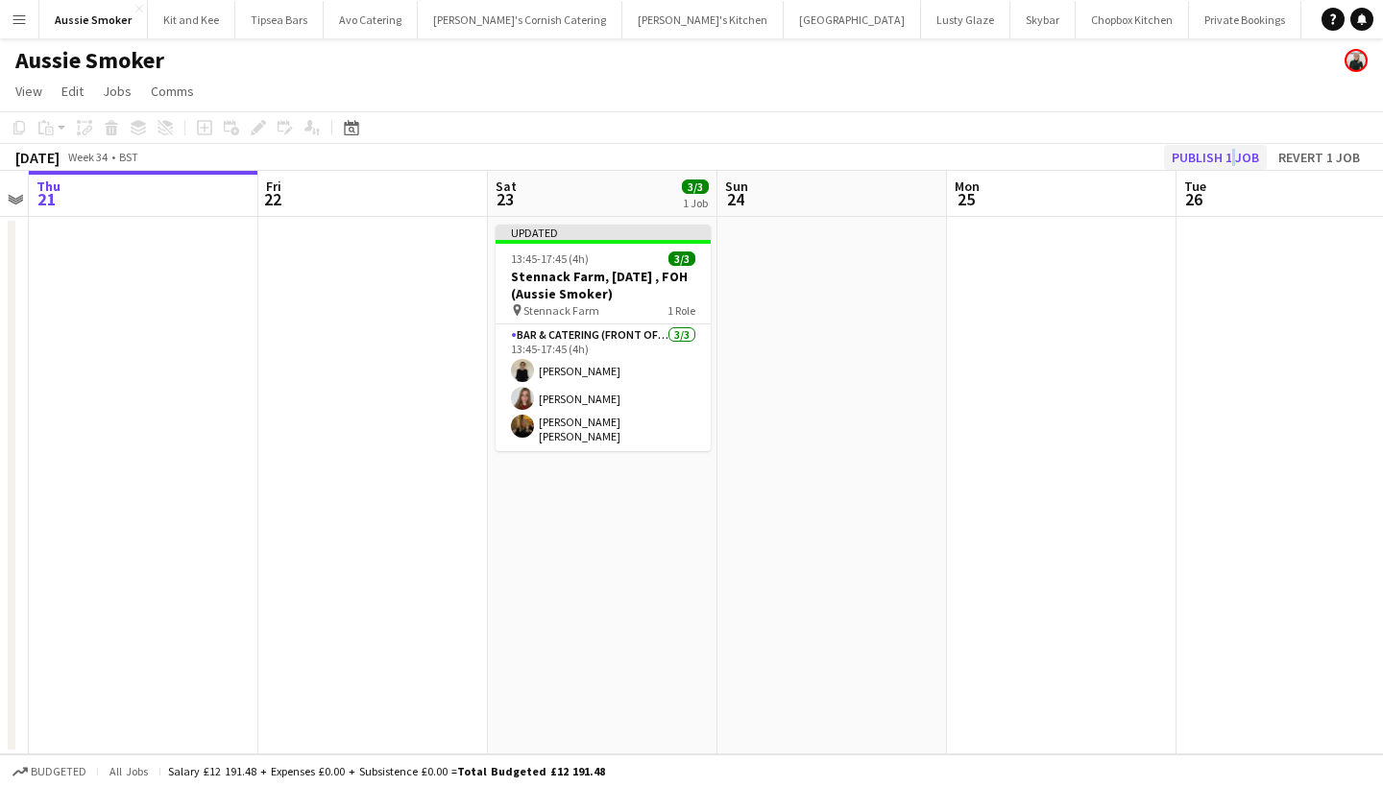
click at [1203, 159] on button "Publish 1 job" at bounding box center [1215, 157] width 103 height 25
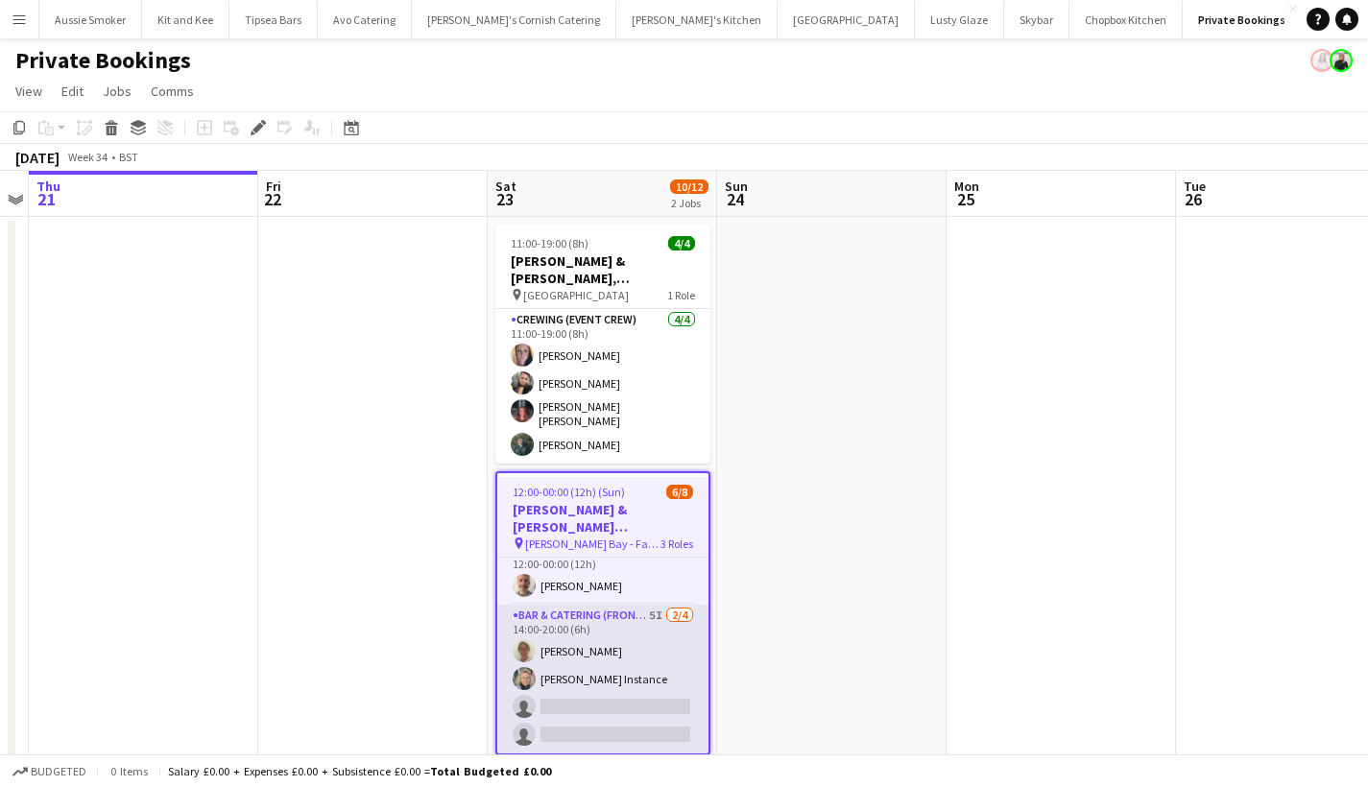
scroll to position [139, 0]
click at [599, 675] on app-card-role "Bar & Catering (Front of House) 5I [DATE] 14:00-20:00 (6h) [PERSON_NAME] [PERSO…" at bounding box center [602, 679] width 211 height 149
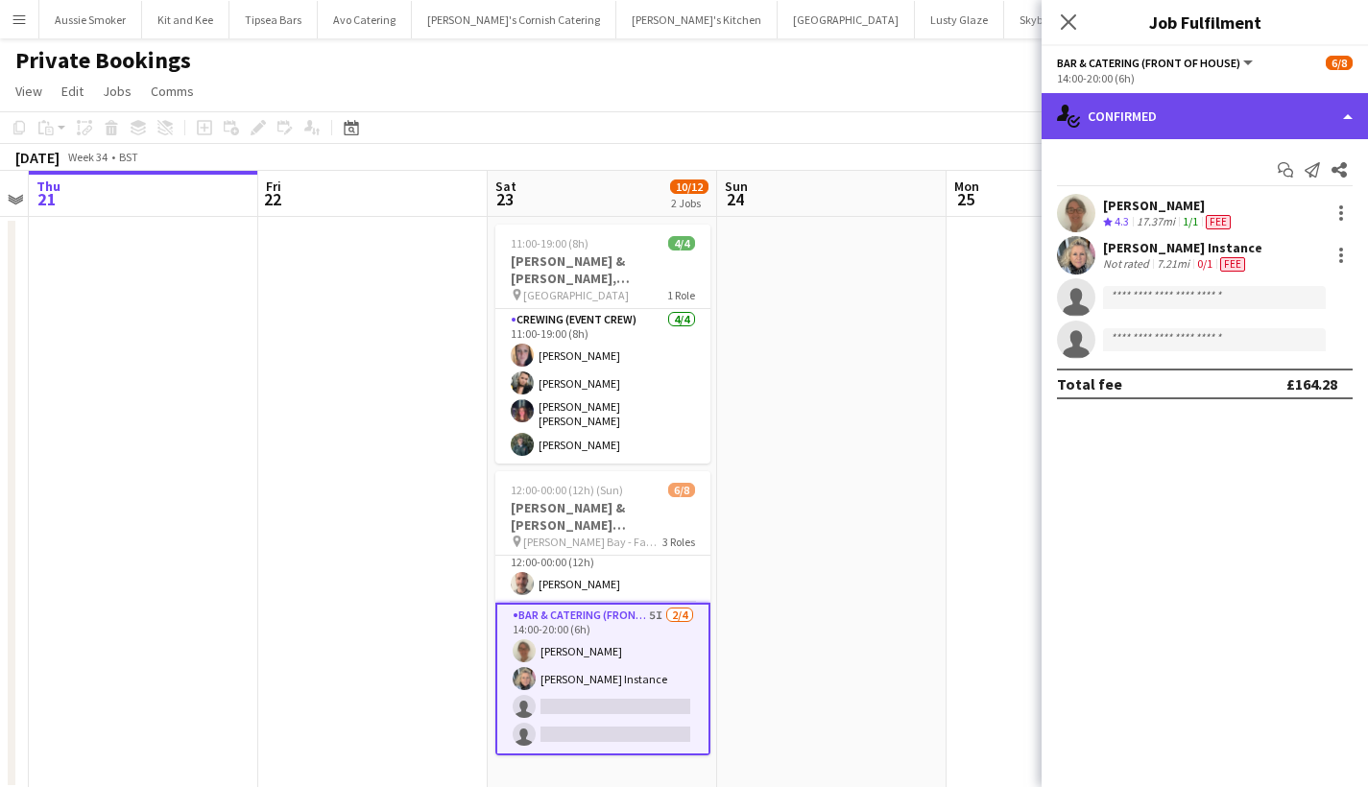
click at [1271, 133] on div "single-neutral-actions-check-2 Confirmed" at bounding box center [1205, 116] width 327 height 46
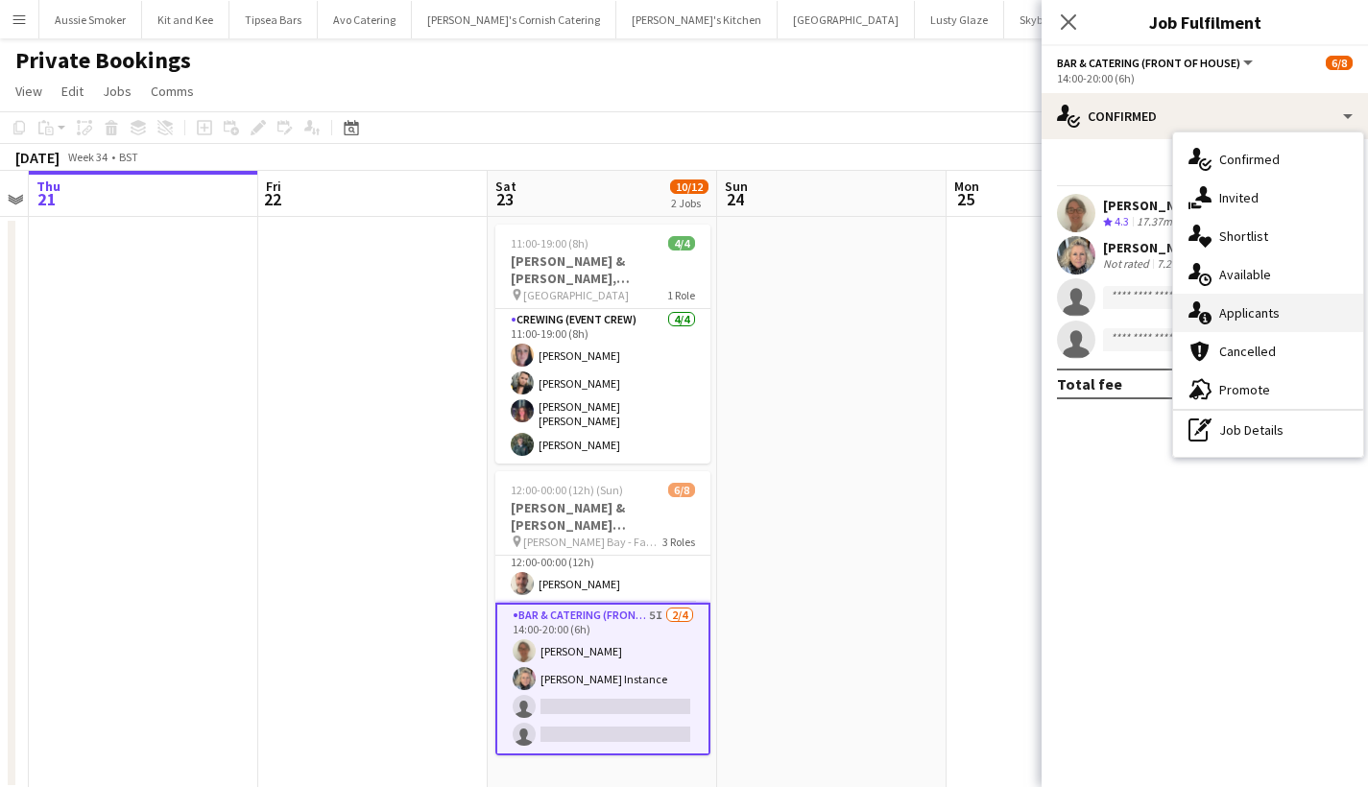
click at [1245, 308] on div "single-neutral-actions-information Applicants" at bounding box center [1269, 313] width 190 height 38
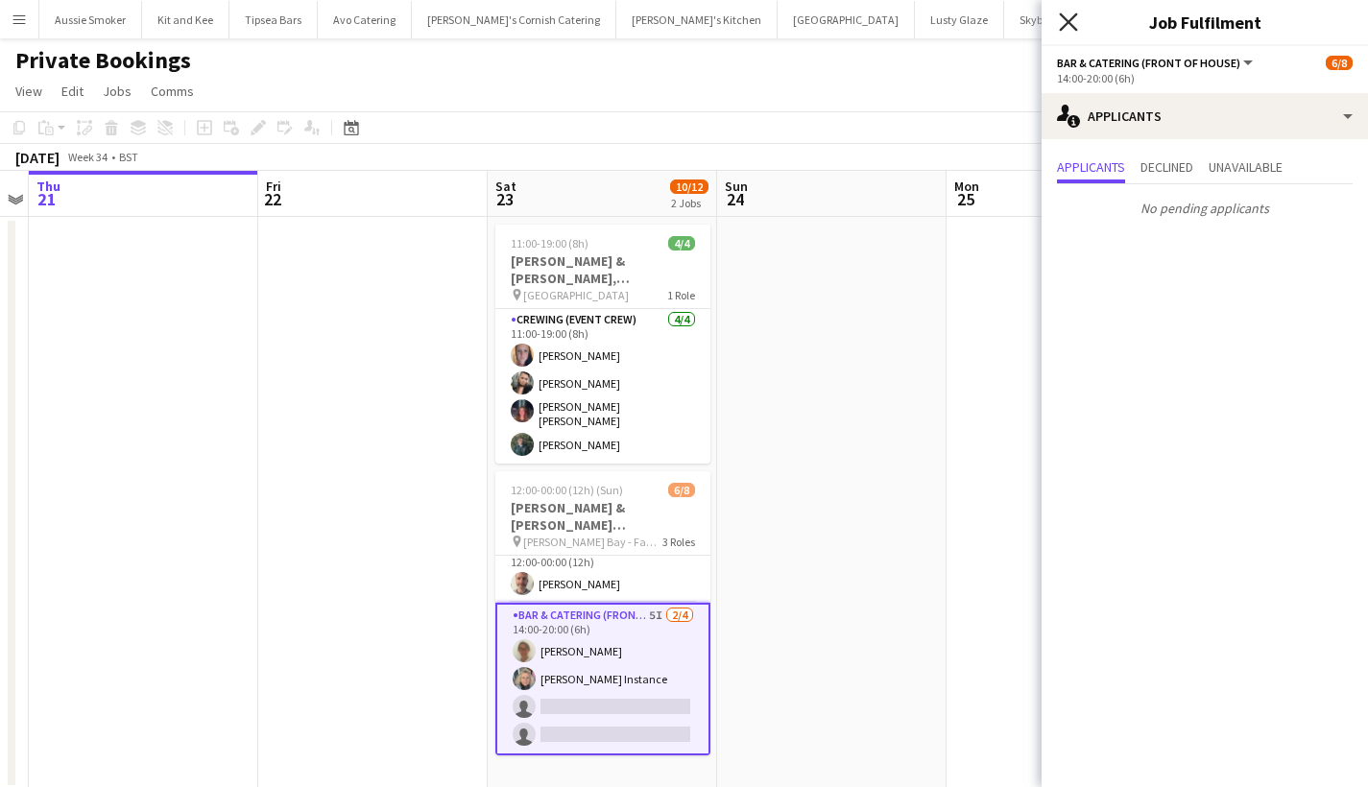
click at [1073, 13] on icon "Close pop-in" at bounding box center [1068, 21] width 18 height 18
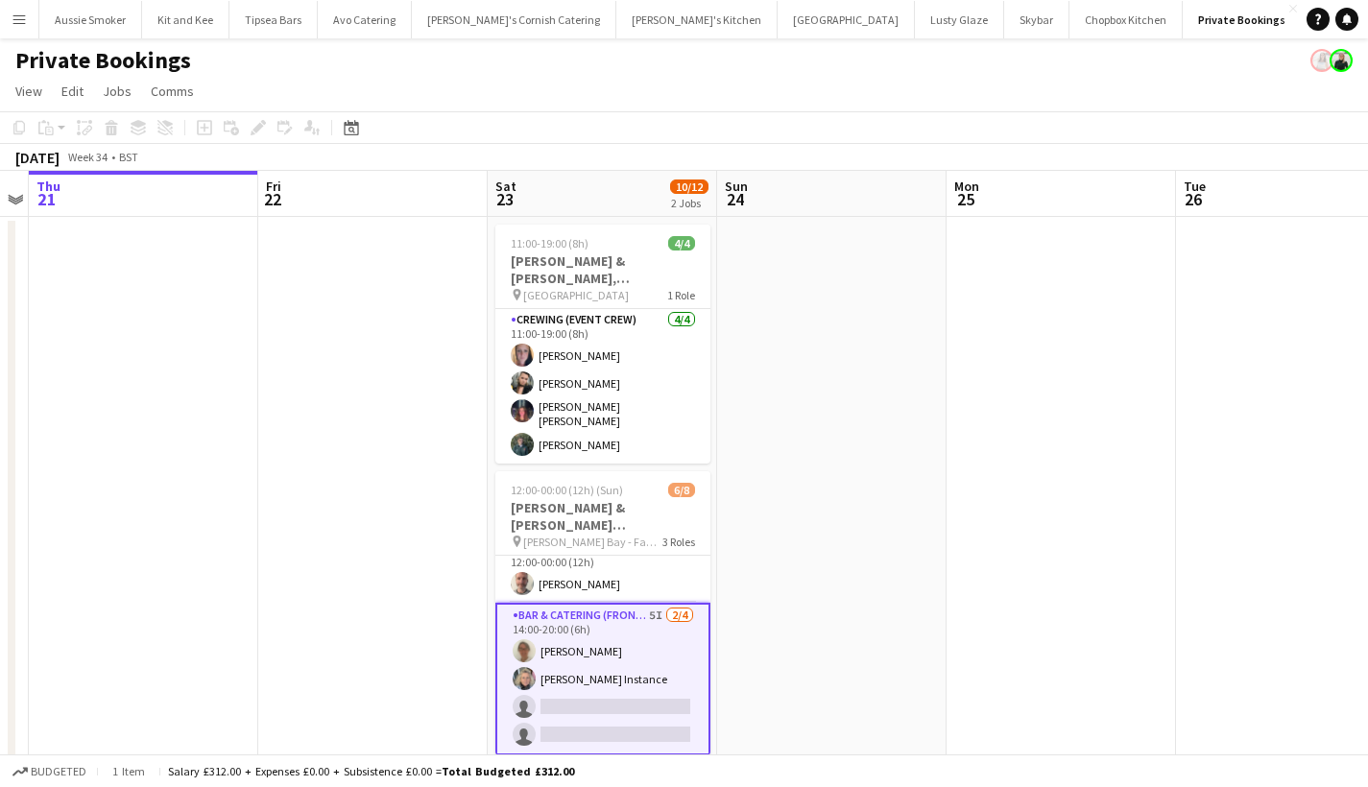
click at [623, 693] on app-card-role "Bar & Catering (Front of House) 5I 2/4 14:00-20:00 (6h) Teri Pitman Janie Insta…" at bounding box center [603, 679] width 215 height 153
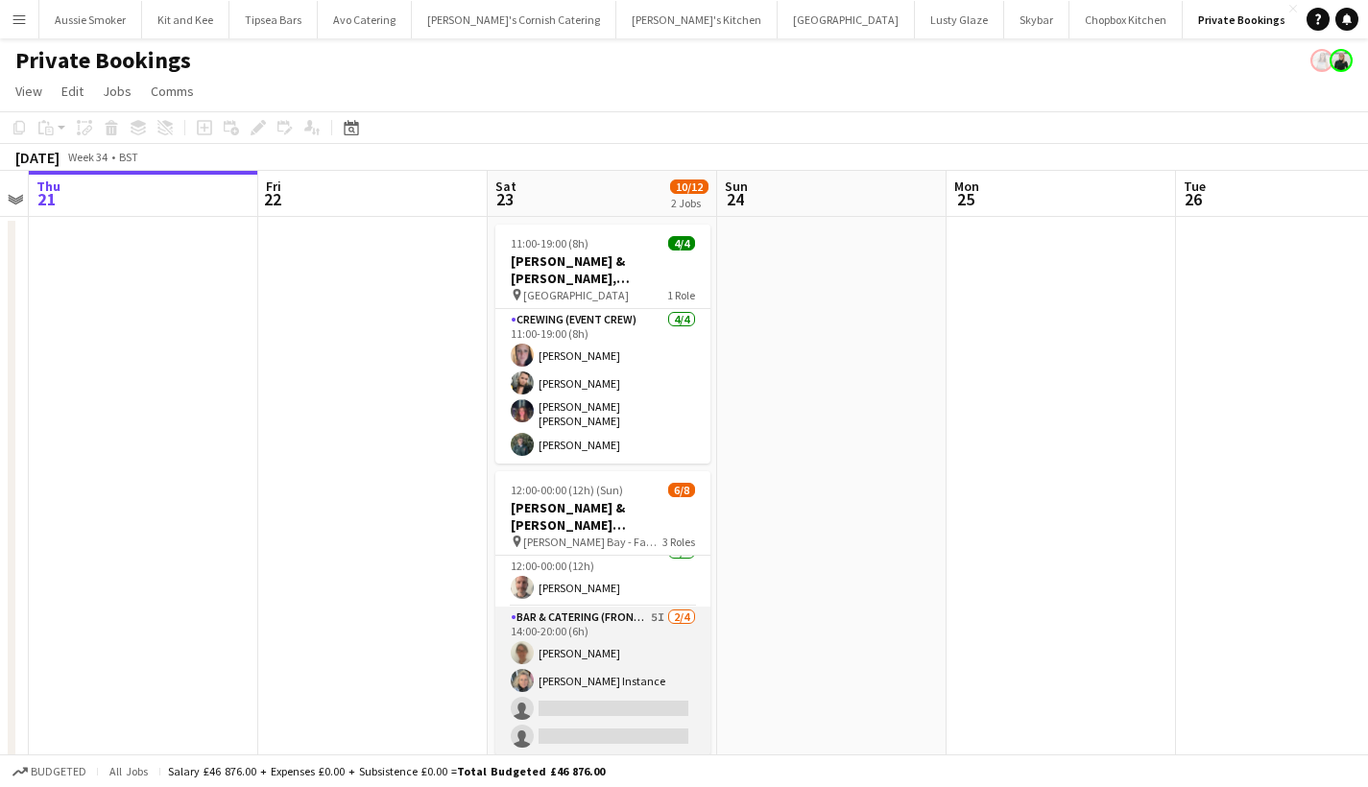
scroll to position [135, 0]
click at [587, 650] on app-card-role "Bar & Catering (Front of House) 5I 2/4 14:00-20:00 (6h) Teri Pitman Janie Insta…" at bounding box center [603, 681] width 215 height 149
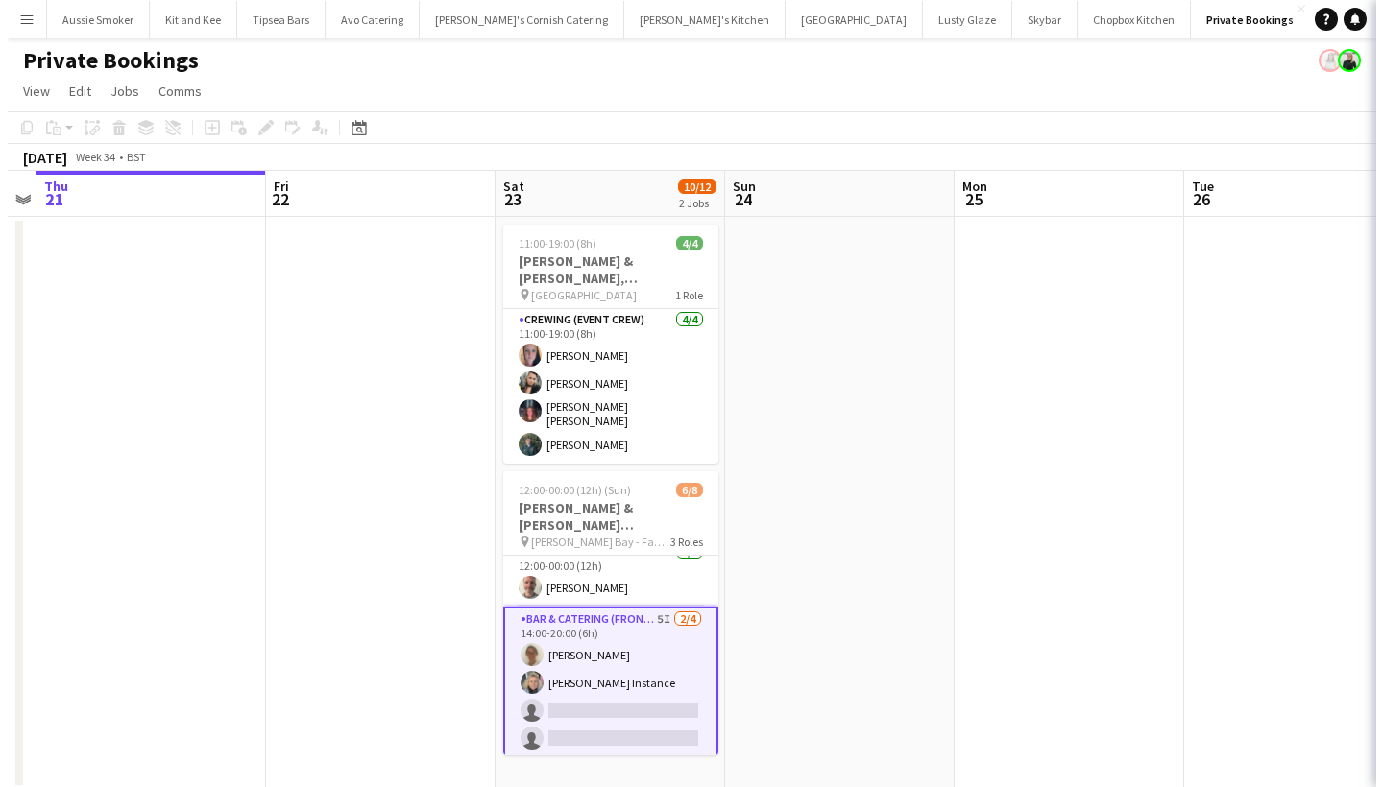
scroll to position [0, 661]
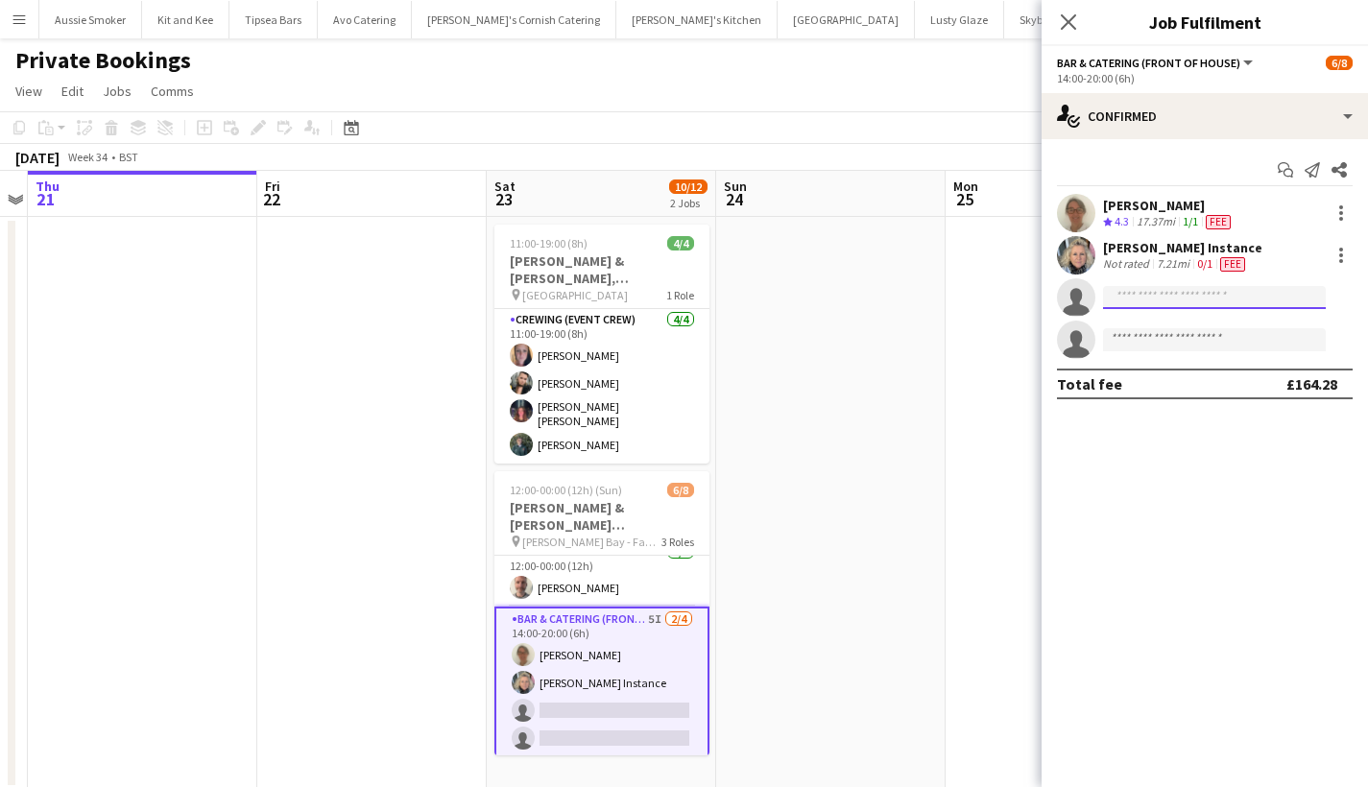
click at [1198, 293] on input at bounding box center [1214, 297] width 223 height 23
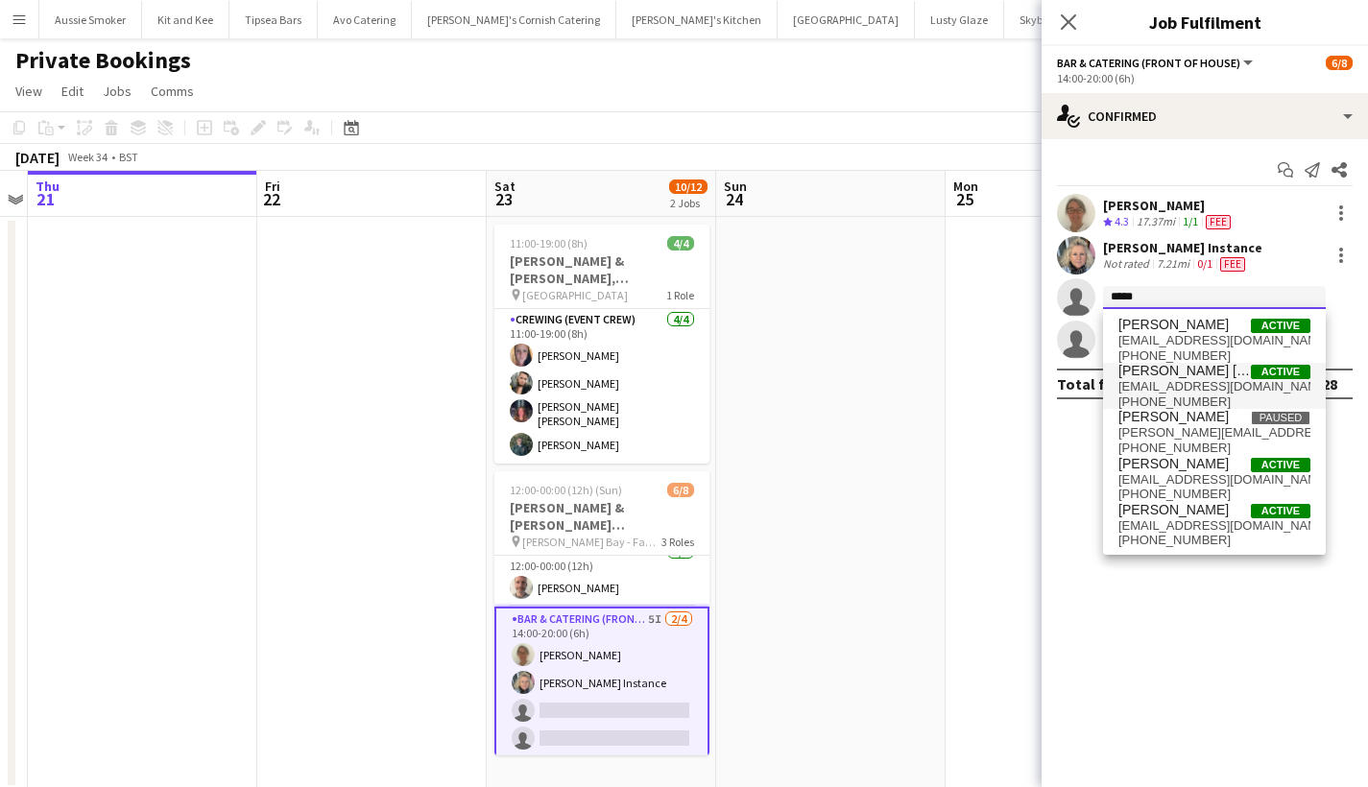
type input "*****"
click at [1214, 375] on span "Laura Heather Active" at bounding box center [1215, 371] width 192 height 16
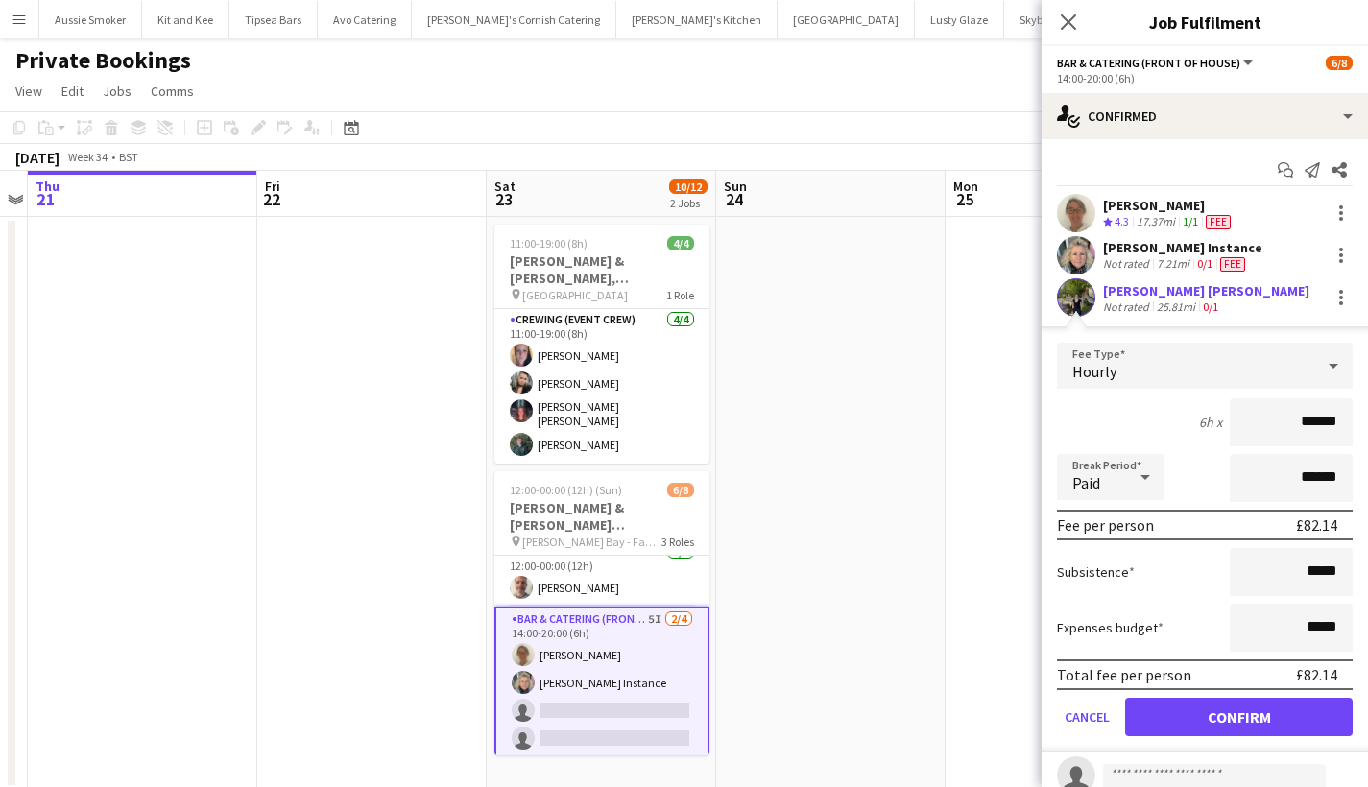
type input "******"
click at [1264, 720] on button "Confirm" at bounding box center [1240, 717] width 228 height 38
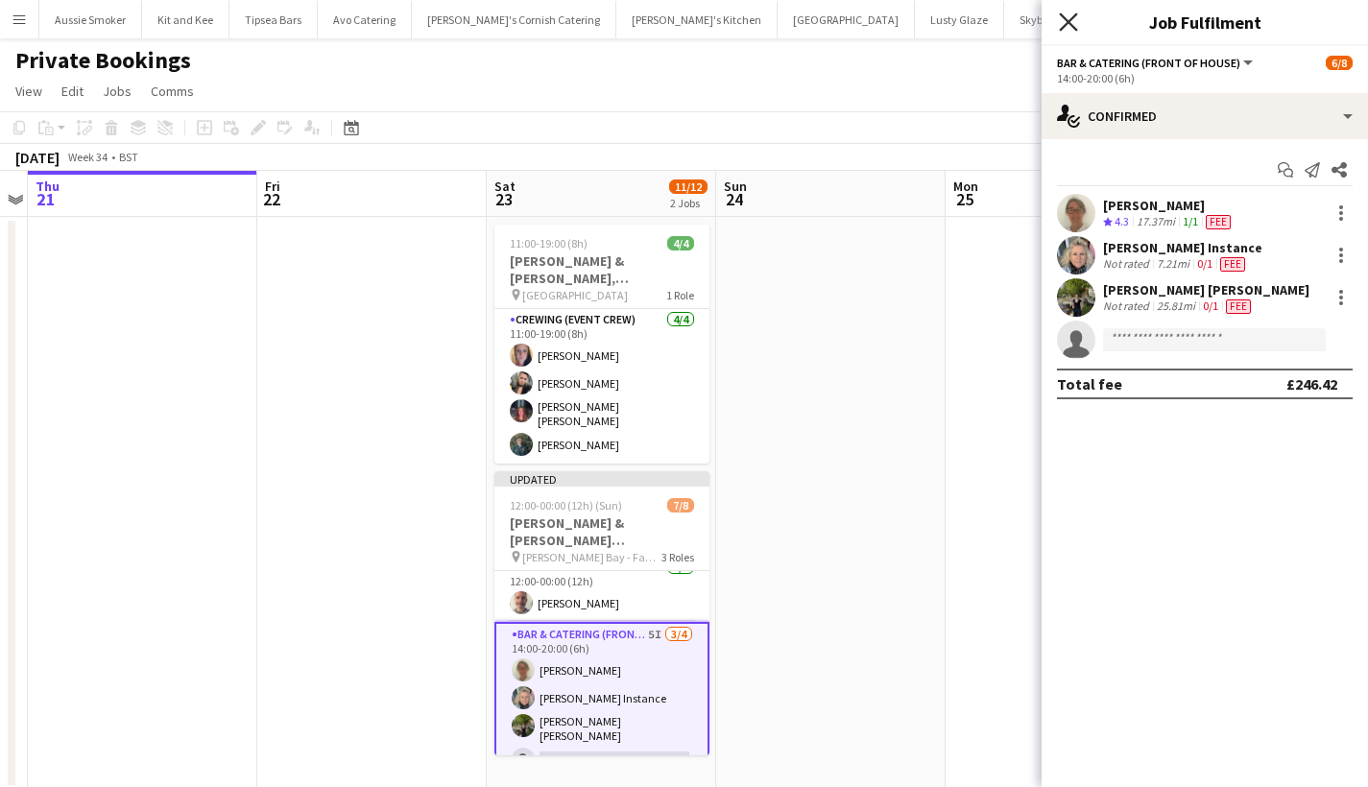
click at [1076, 14] on icon at bounding box center [1068, 21] width 18 height 18
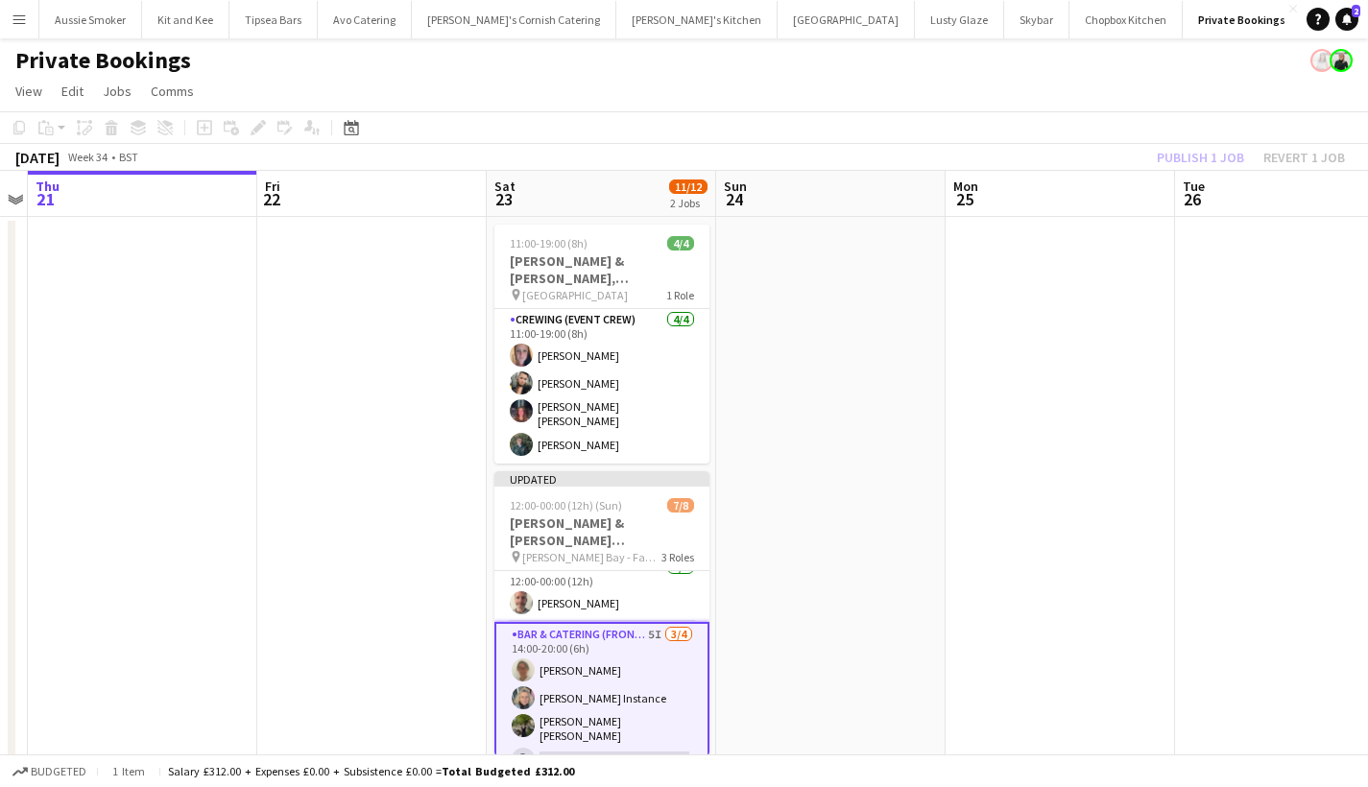
click at [1204, 161] on div "Publish 1 job Revert 1 job" at bounding box center [1251, 157] width 234 height 25
click at [1204, 161] on button "Publish 1 job" at bounding box center [1201, 157] width 103 height 25
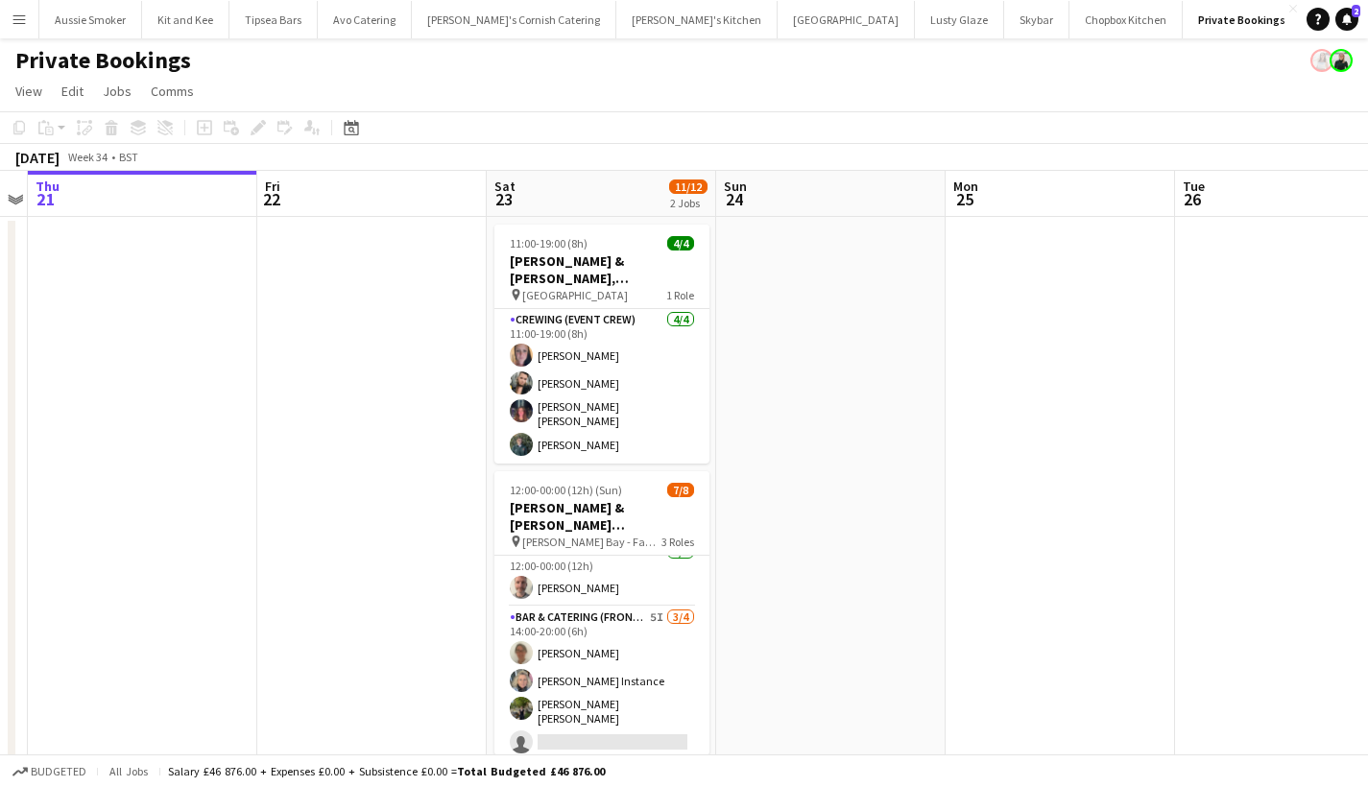
click at [615, 595] on app-card-role "Team Leader 1/1 12:00-00:00 (12h) Richard James" at bounding box center [602, 574] width 215 height 65
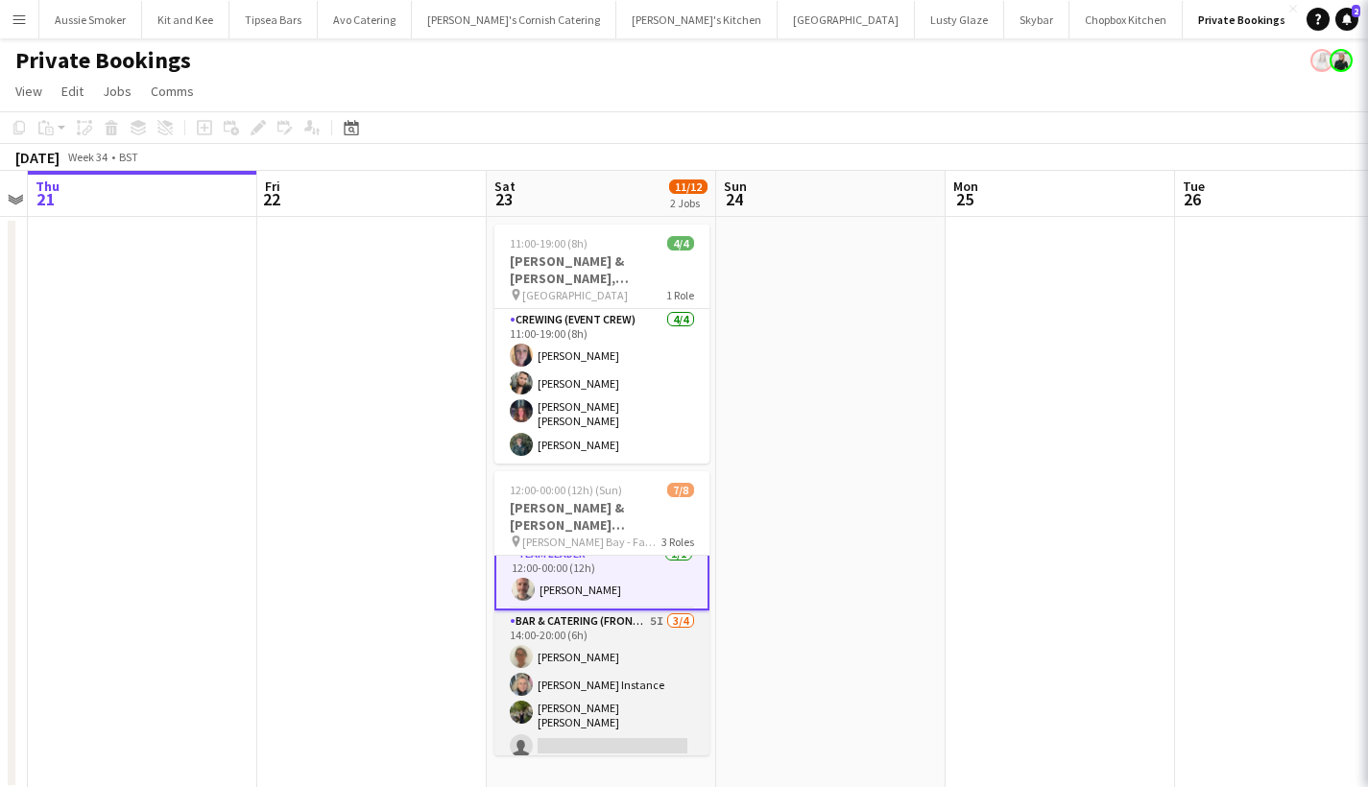
click at [614, 665] on app-card-role "Bar & Catering (Front of House) 5I 3/4 14:00-20:00 (6h) Teri Pitman Janie Insta…" at bounding box center [602, 688] width 215 height 155
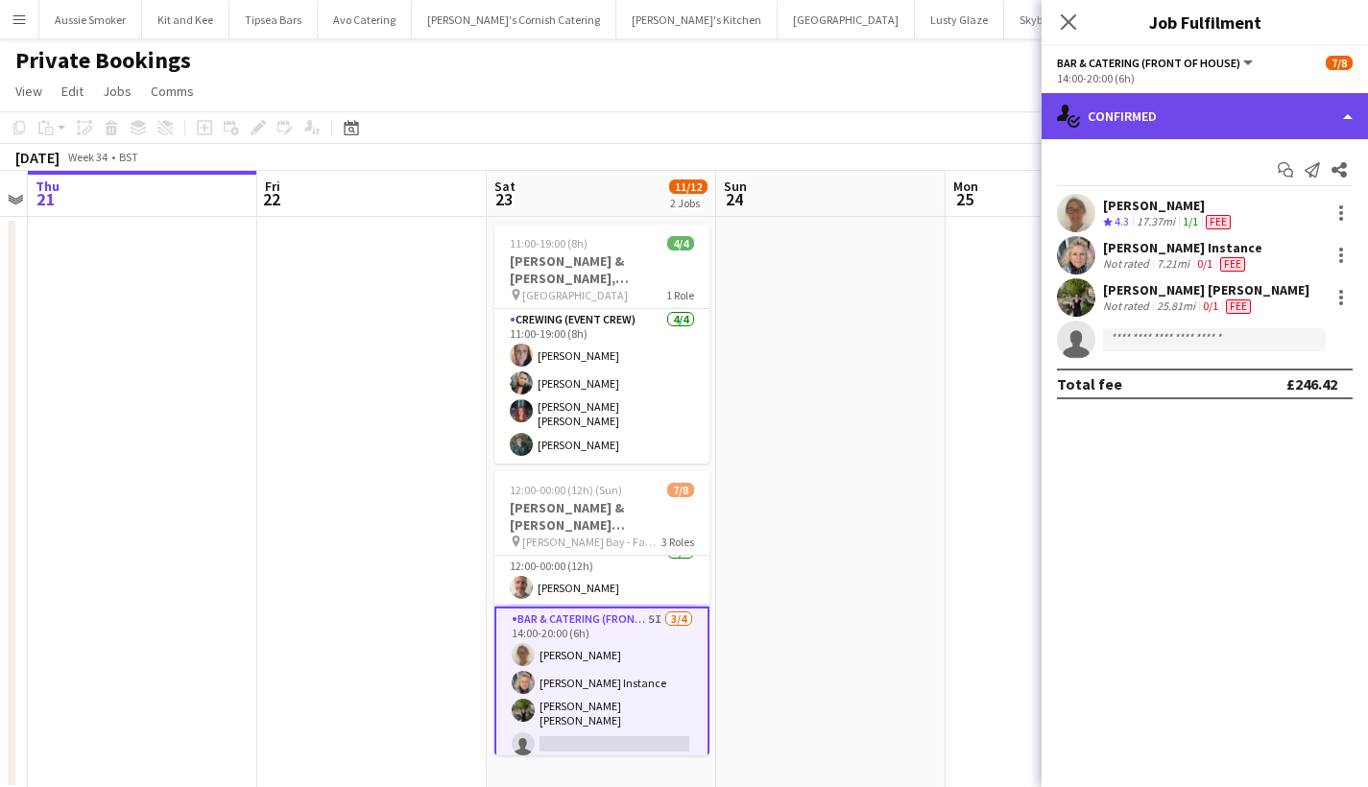
click at [1203, 109] on div "single-neutral-actions-check-2 Confirmed" at bounding box center [1205, 116] width 327 height 46
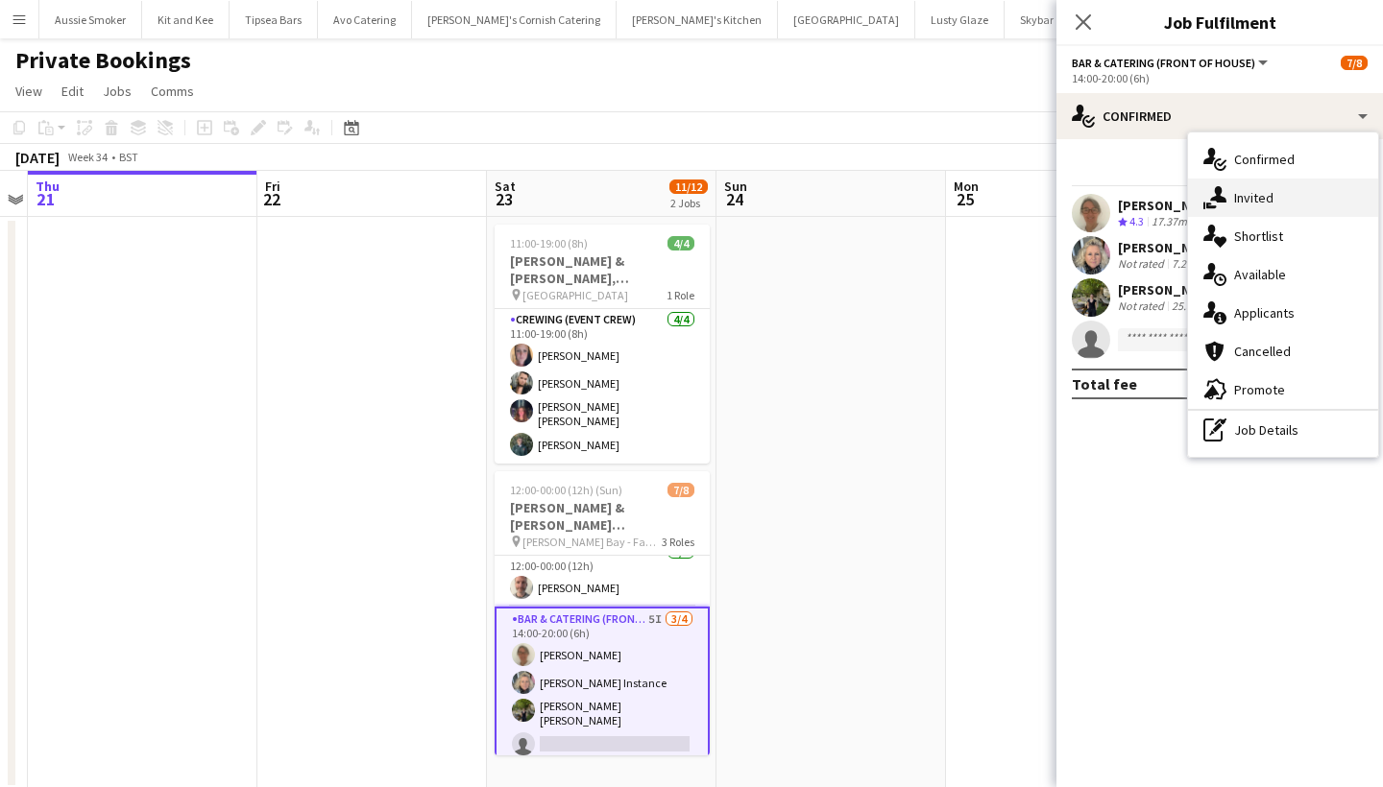
click at [1223, 195] on icon "single-neutral-actions-share-1" at bounding box center [1214, 197] width 23 height 23
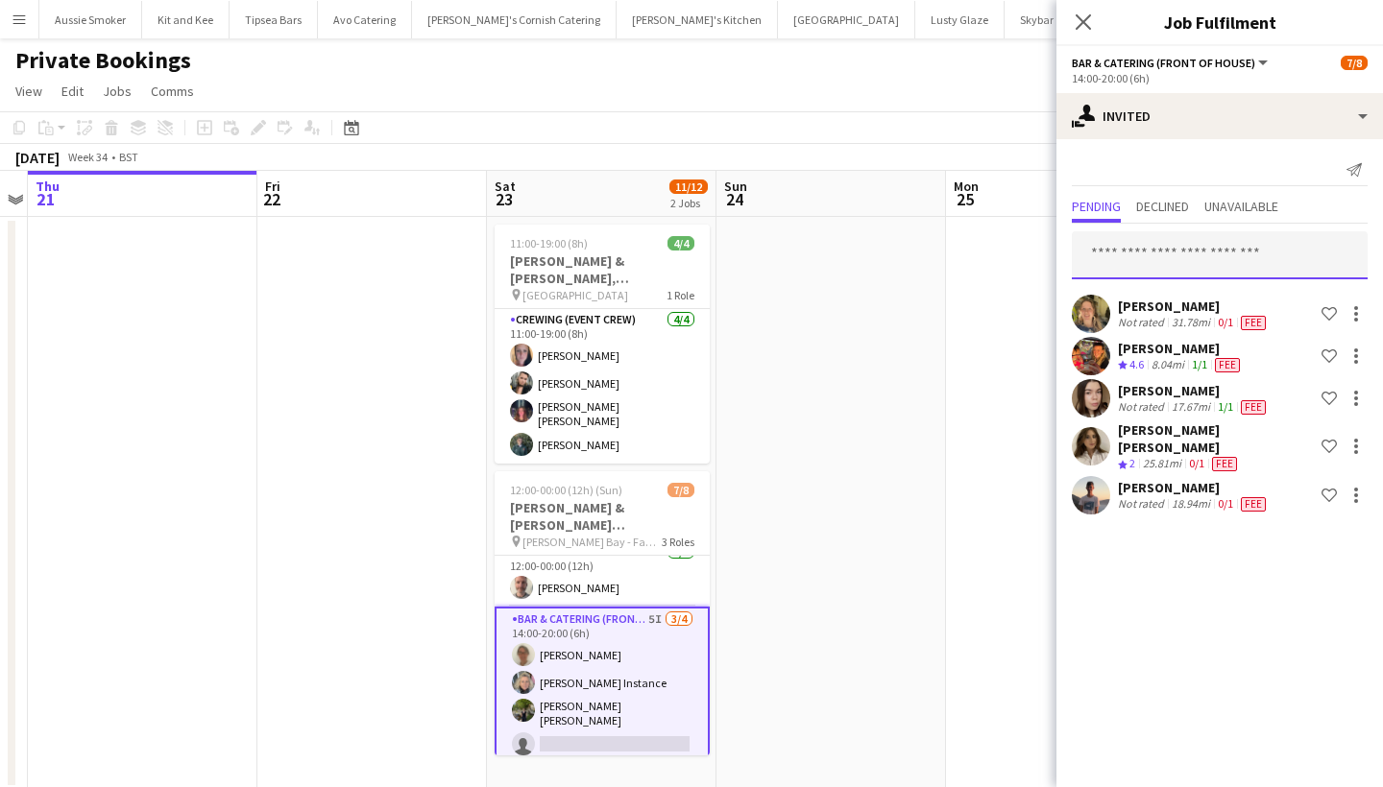
click at [1169, 262] on input "text" at bounding box center [1220, 255] width 296 height 48
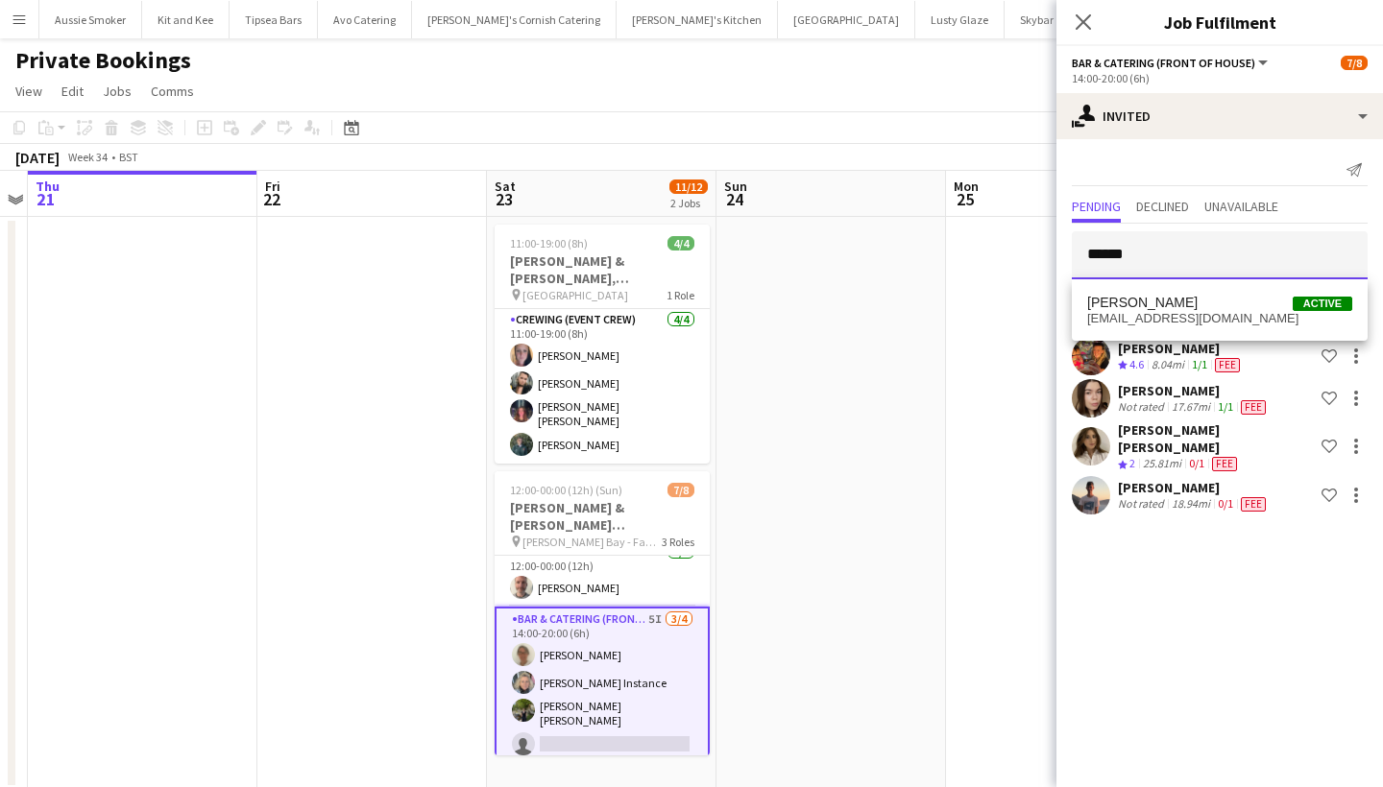
type input "******"
drag, startPoint x: 1169, startPoint y: 262, endPoint x: 1179, endPoint y: 315, distance: 53.9
click at [1179, 315] on span "justinodgers03@outlook.com" at bounding box center [1219, 318] width 265 height 15
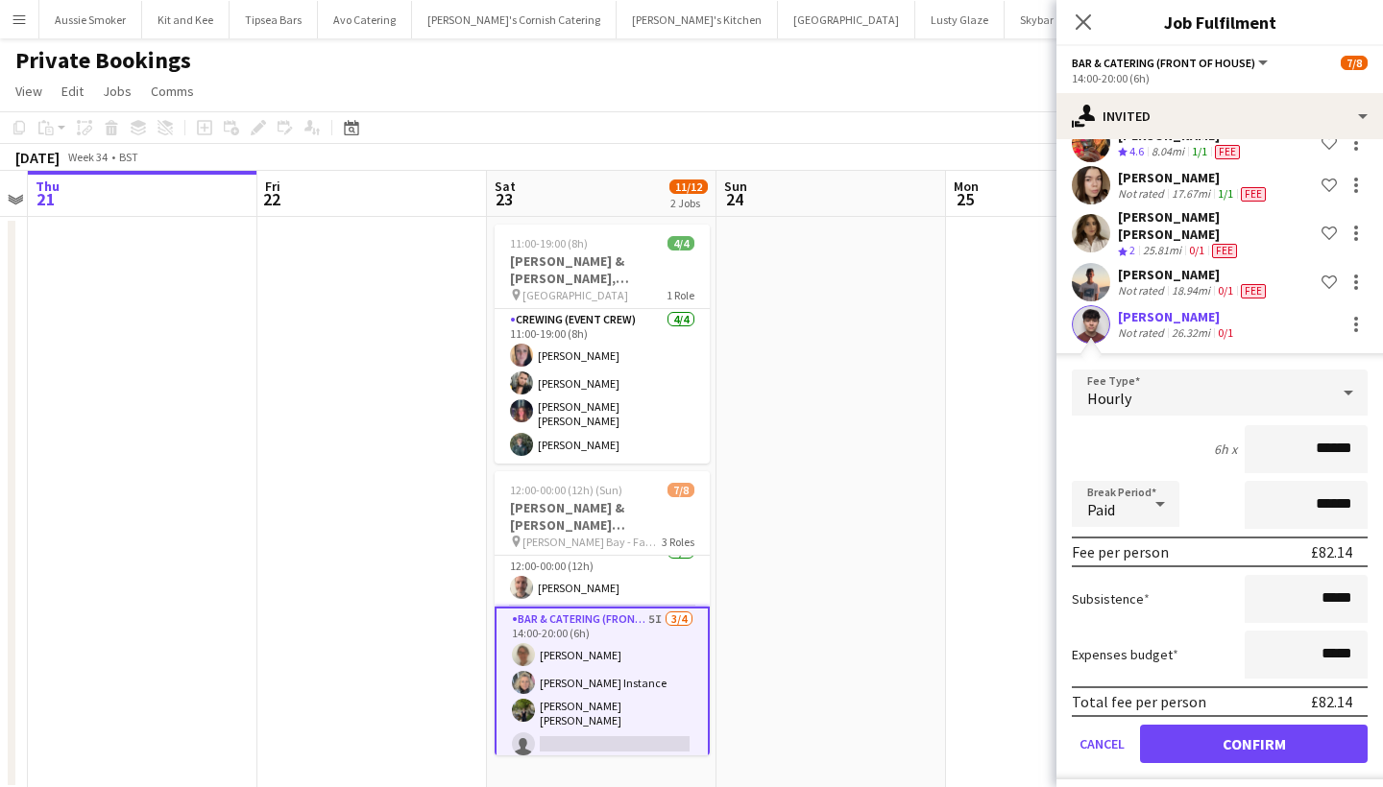
scroll to position [212, 0]
type input "******"
click at [1255, 726] on button "Confirm" at bounding box center [1254, 745] width 228 height 38
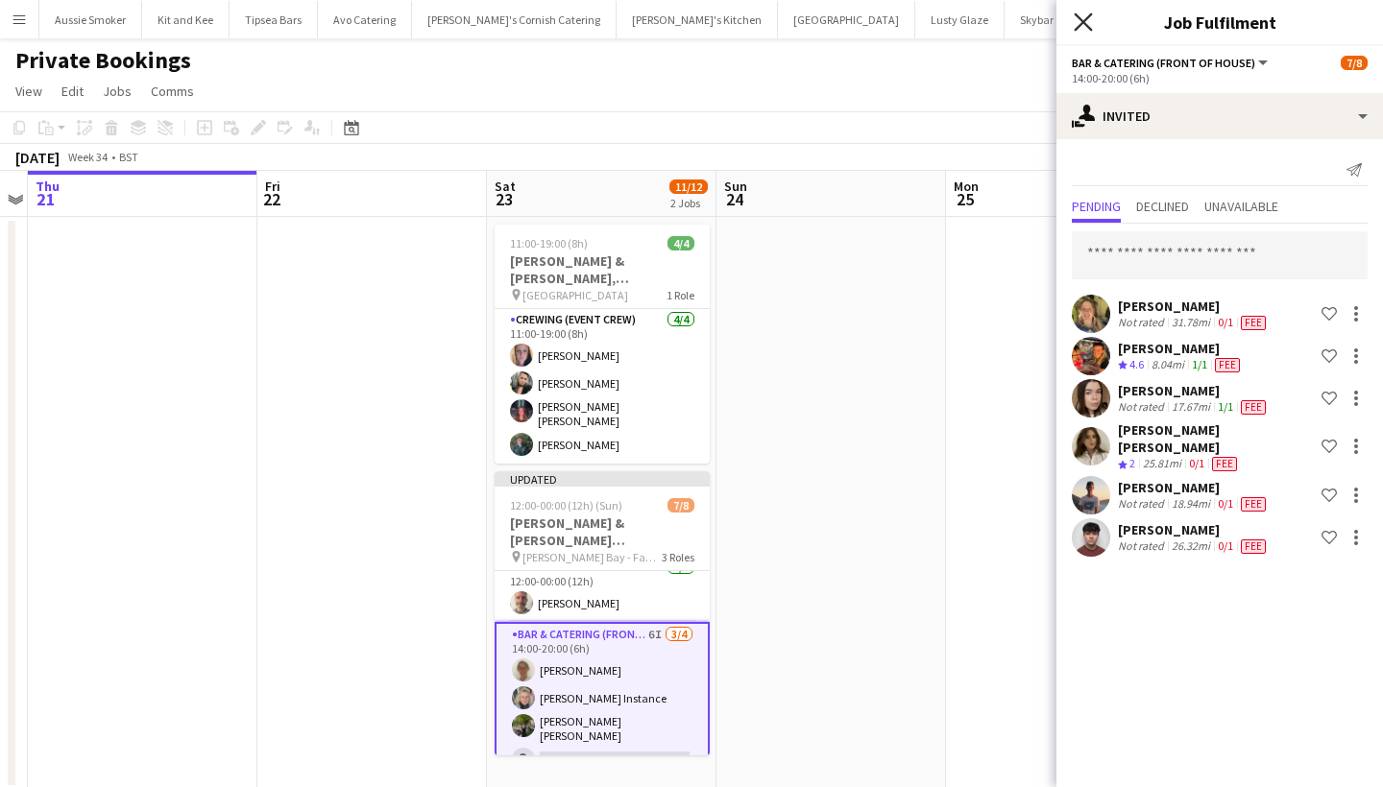
click at [1077, 22] on icon "Close pop-in" at bounding box center [1083, 21] width 18 height 18
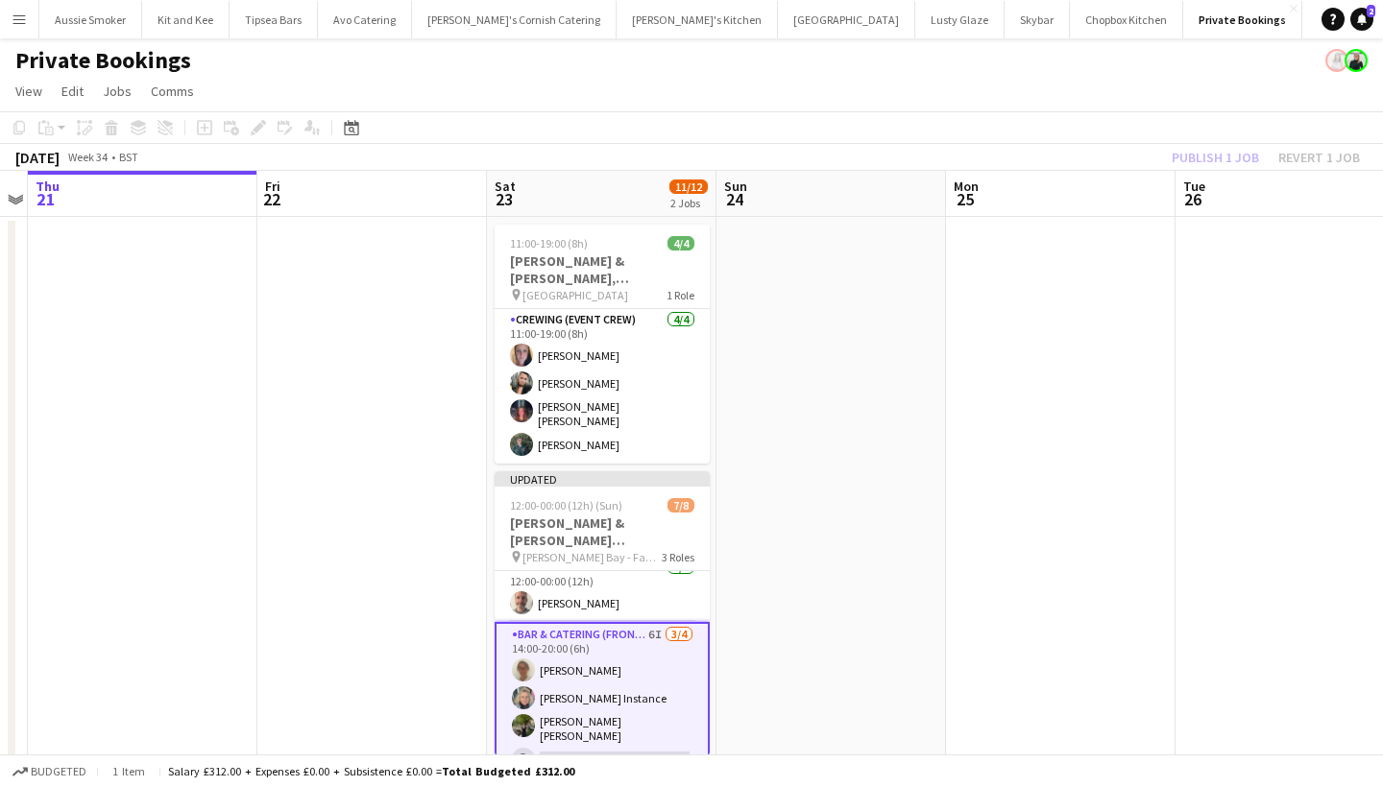
click at [1221, 148] on div "Publish 1 job Revert 1 job" at bounding box center [1266, 157] width 234 height 25
click at [1221, 148] on button "Publish 1 job" at bounding box center [1215, 157] width 103 height 25
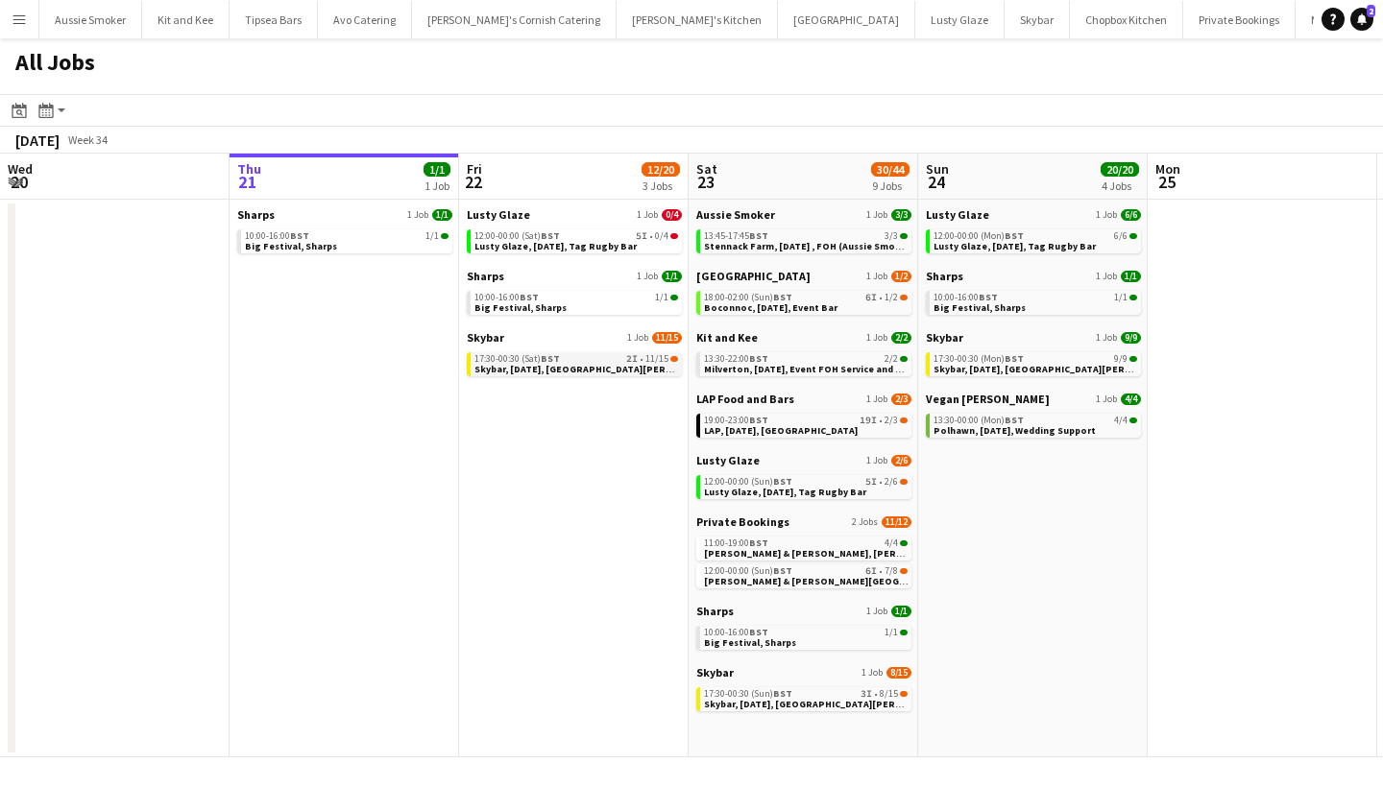
click at [585, 373] on span "Skybar, [DATE], [GEOGRAPHIC_DATA][PERSON_NAME]" at bounding box center [596, 369] width 245 height 12
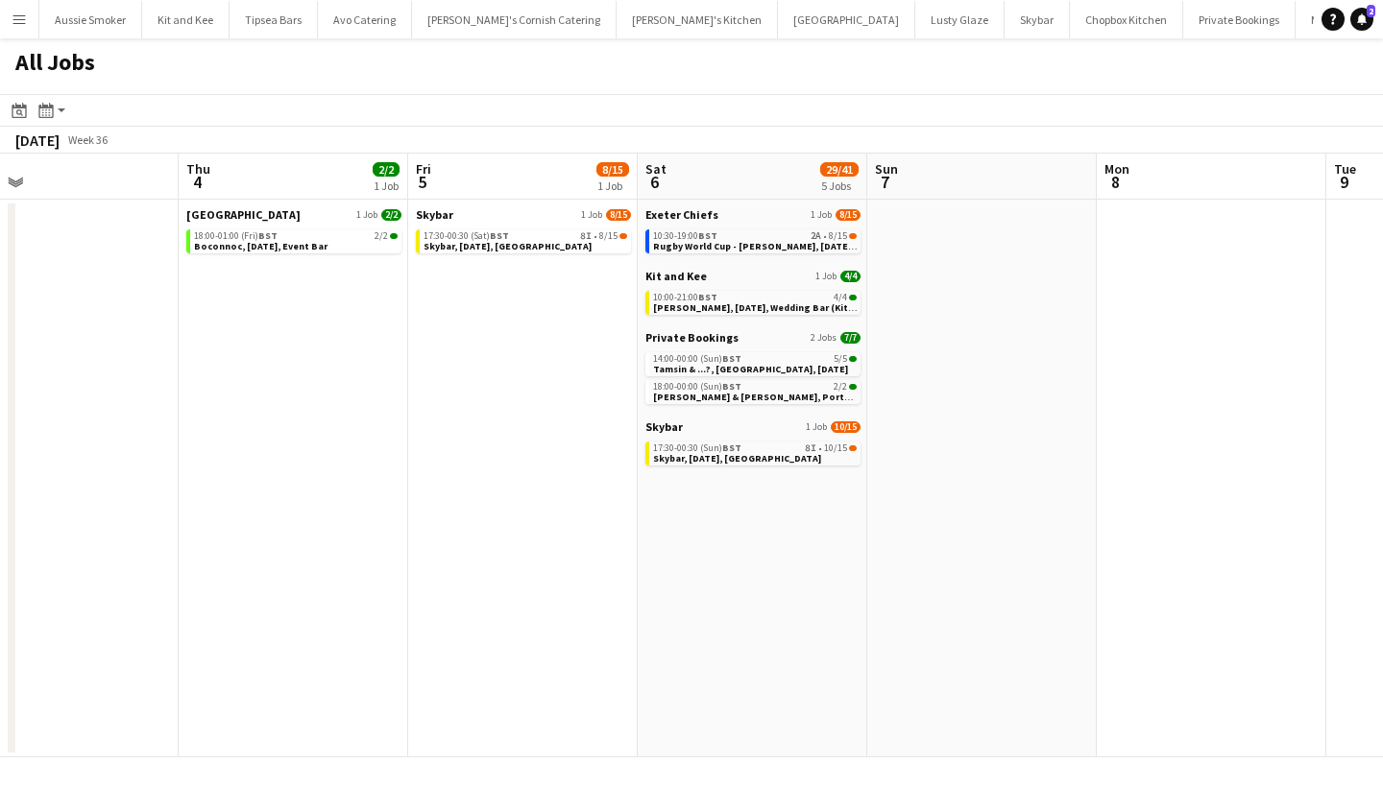
scroll to position [0, 508]
click at [521, 249] on span "Skybar, 5th September, Croyde Bay" at bounding box center [509, 246] width 168 height 12
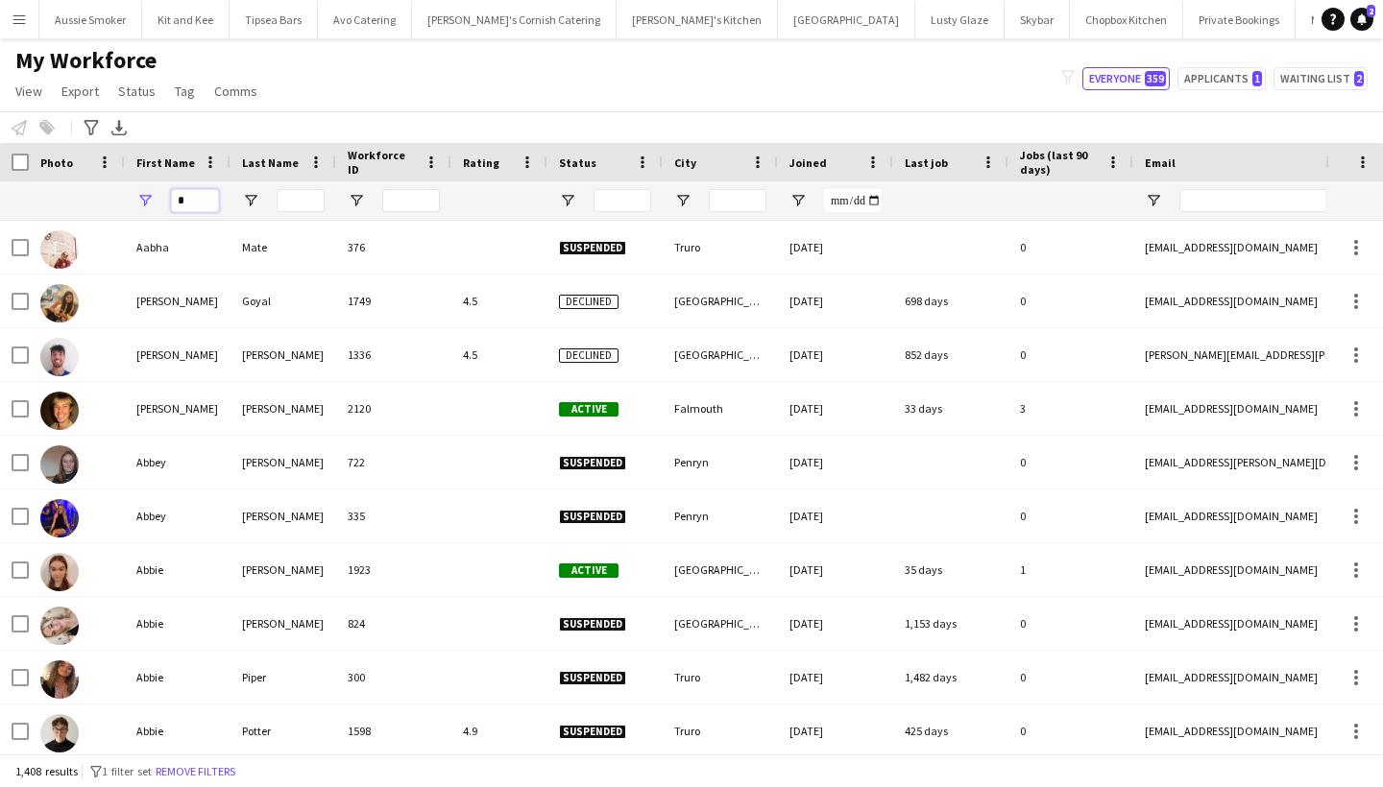
click at [198, 198] on input "*" at bounding box center [195, 200] width 48 height 23
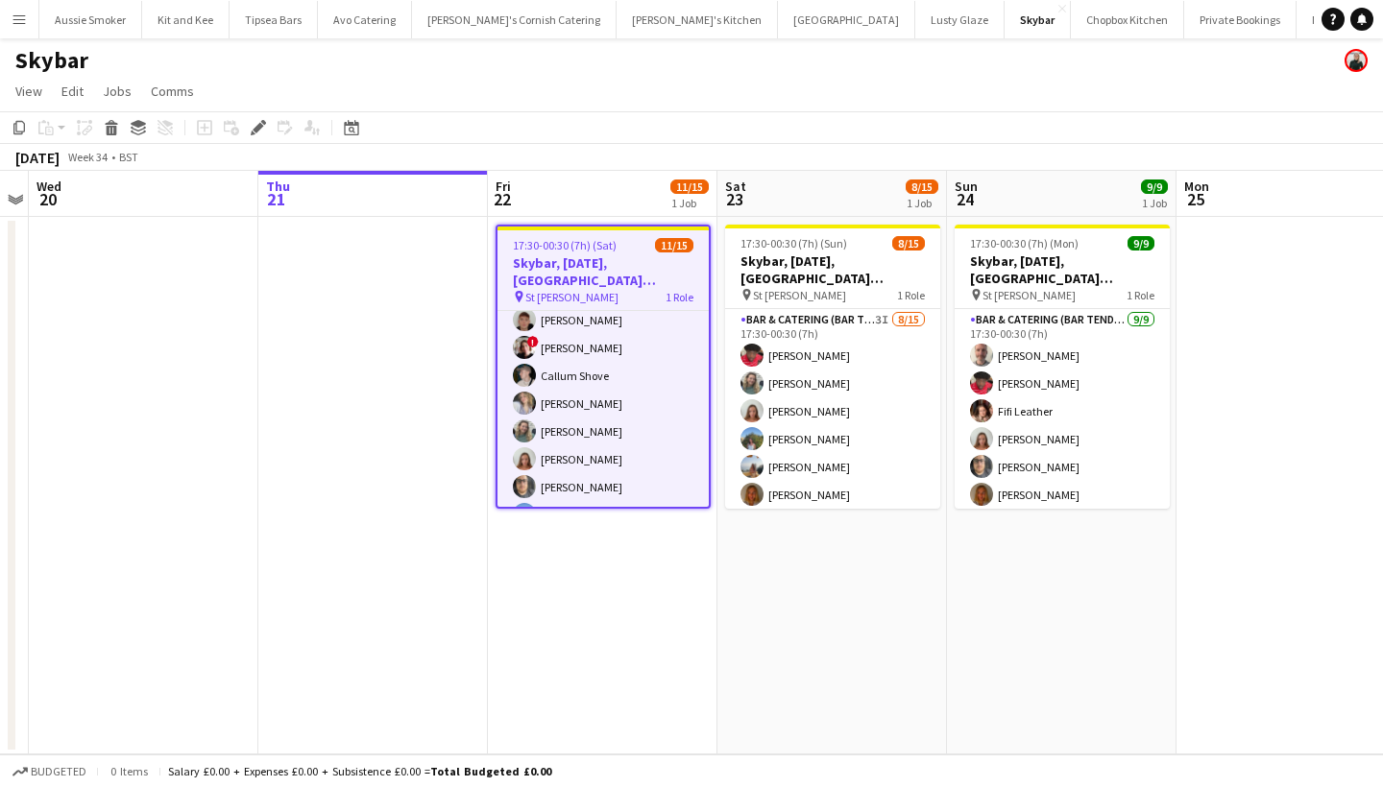
scroll to position [121, 0]
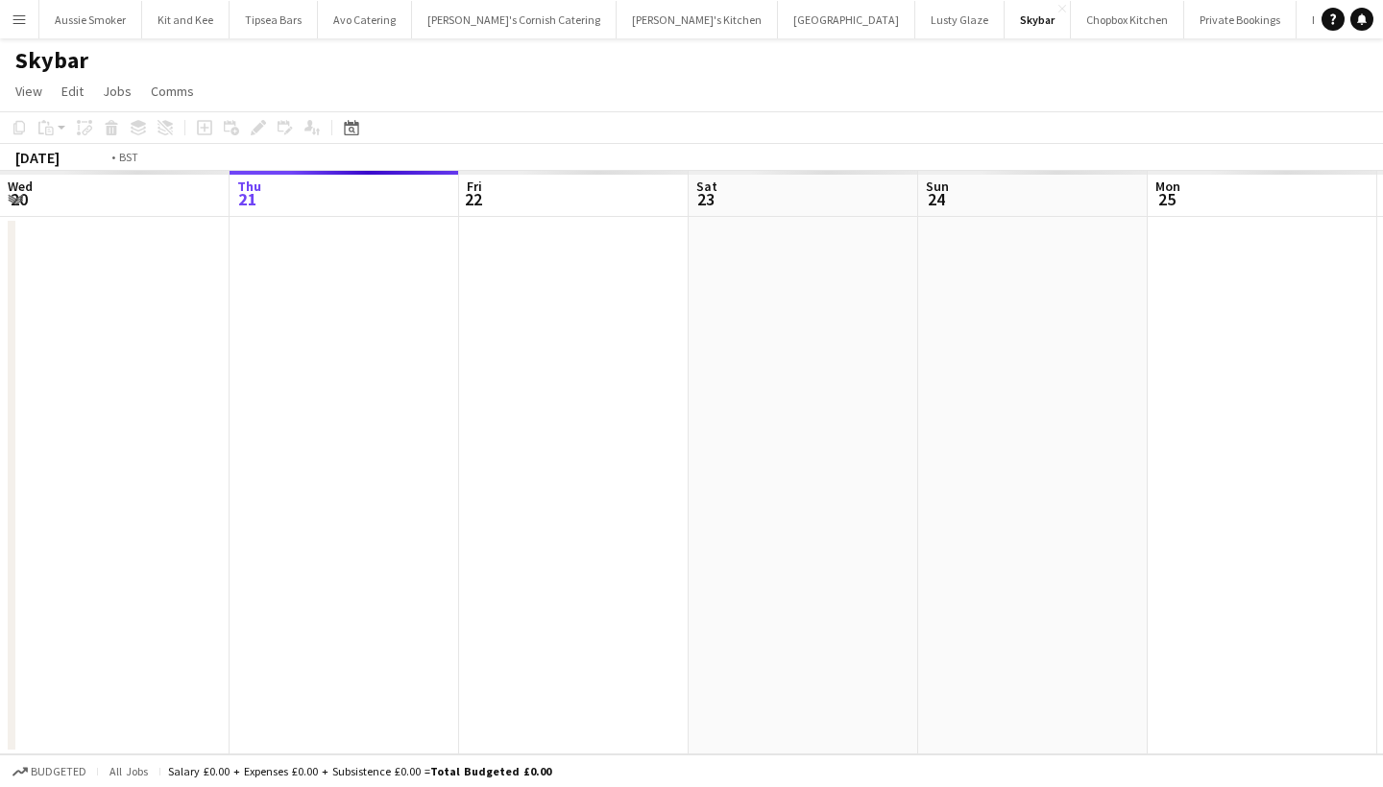
scroll to position [0, 660]
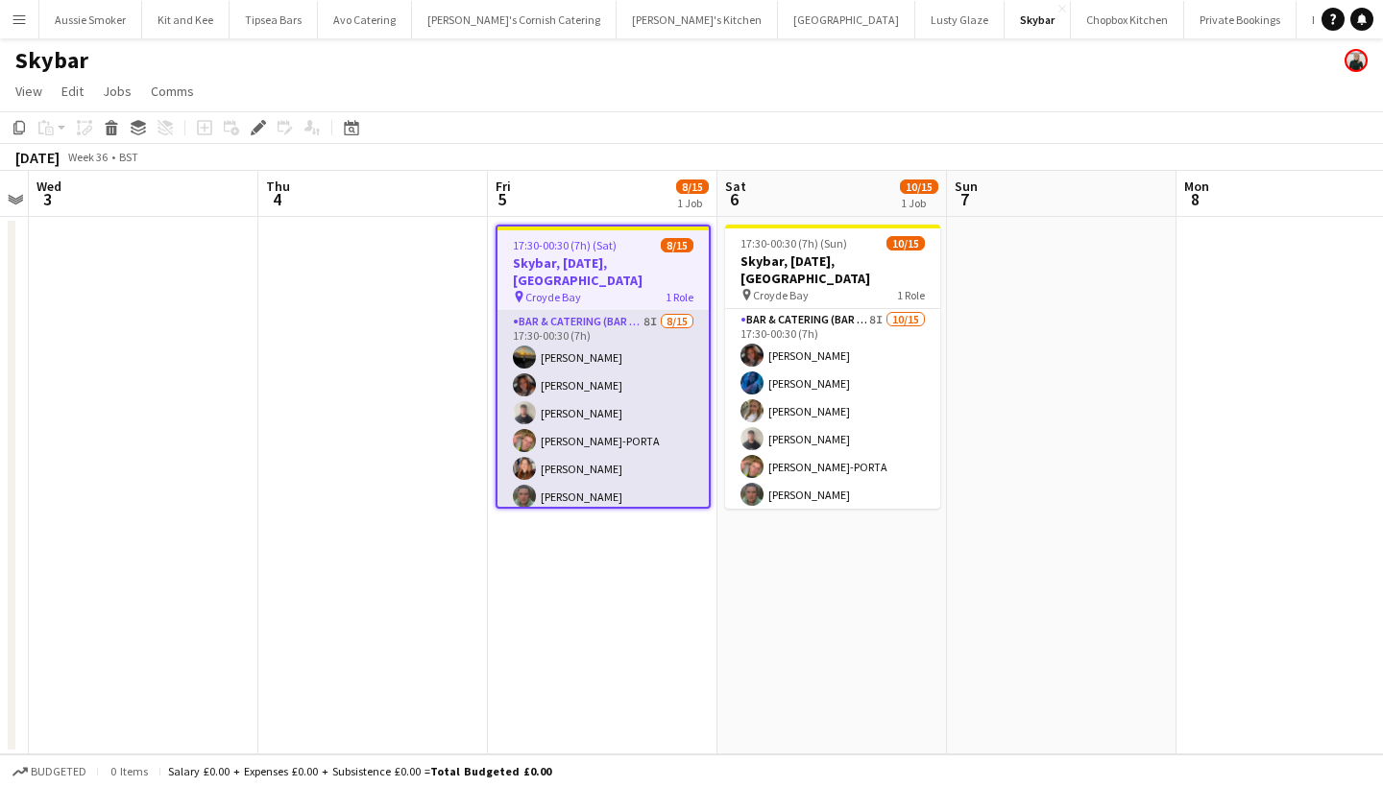
click at [662, 412] on app-card-role "Bar & Catering (Bar Tender) 8I [DATE] 17:30-00:30 (7h) [PERSON_NAME] [PERSON_NA…" at bounding box center [602, 538] width 211 height 455
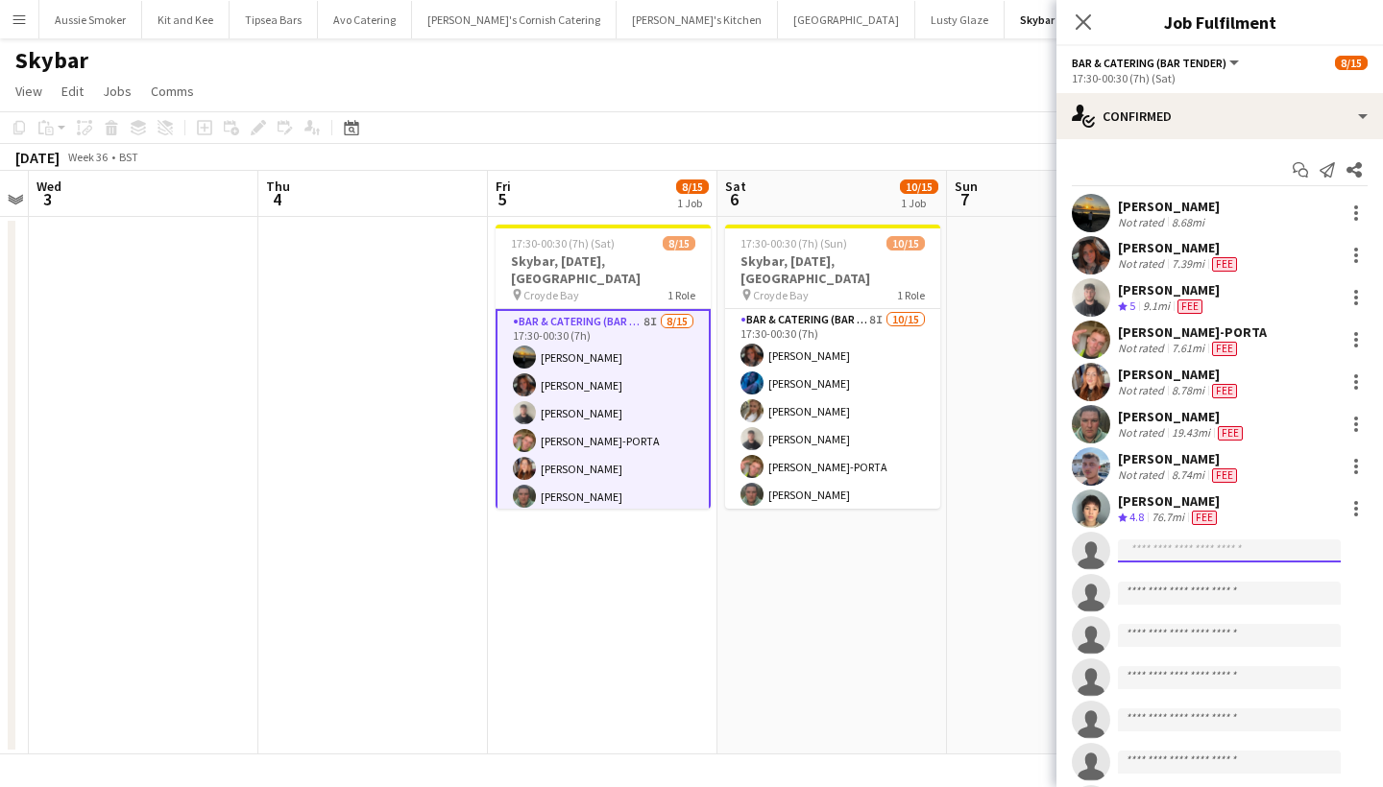
click at [1179, 557] on input at bounding box center [1229, 551] width 223 height 23
type input "*"
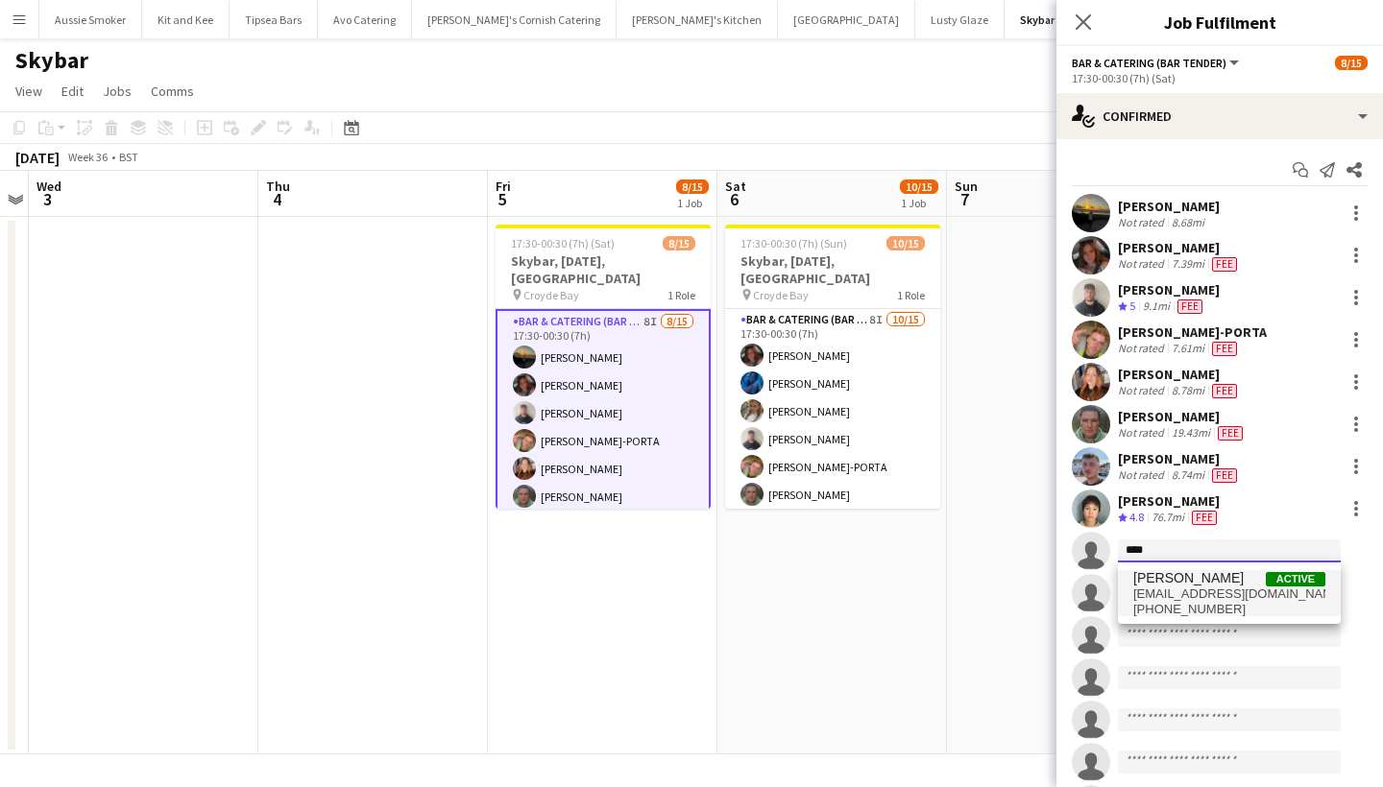
type input "****"
click at [1241, 588] on span "[EMAIL_ADDRESS][DOMAIN_NAME]" at bounding box center [1229, 594] width 192 height 15
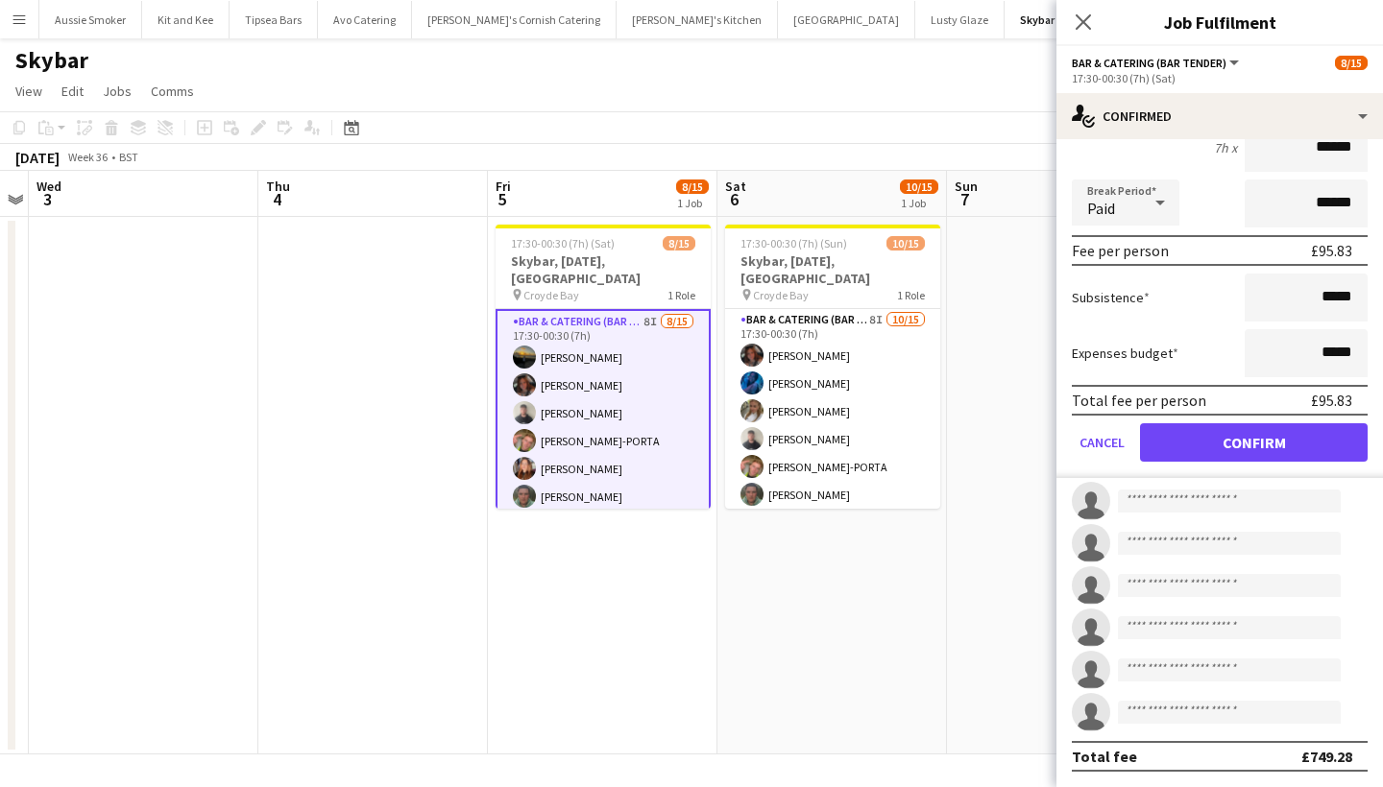
click at [1286, 453] on button "Confirm" at bounding box center [1254, 443] width 228 height 38
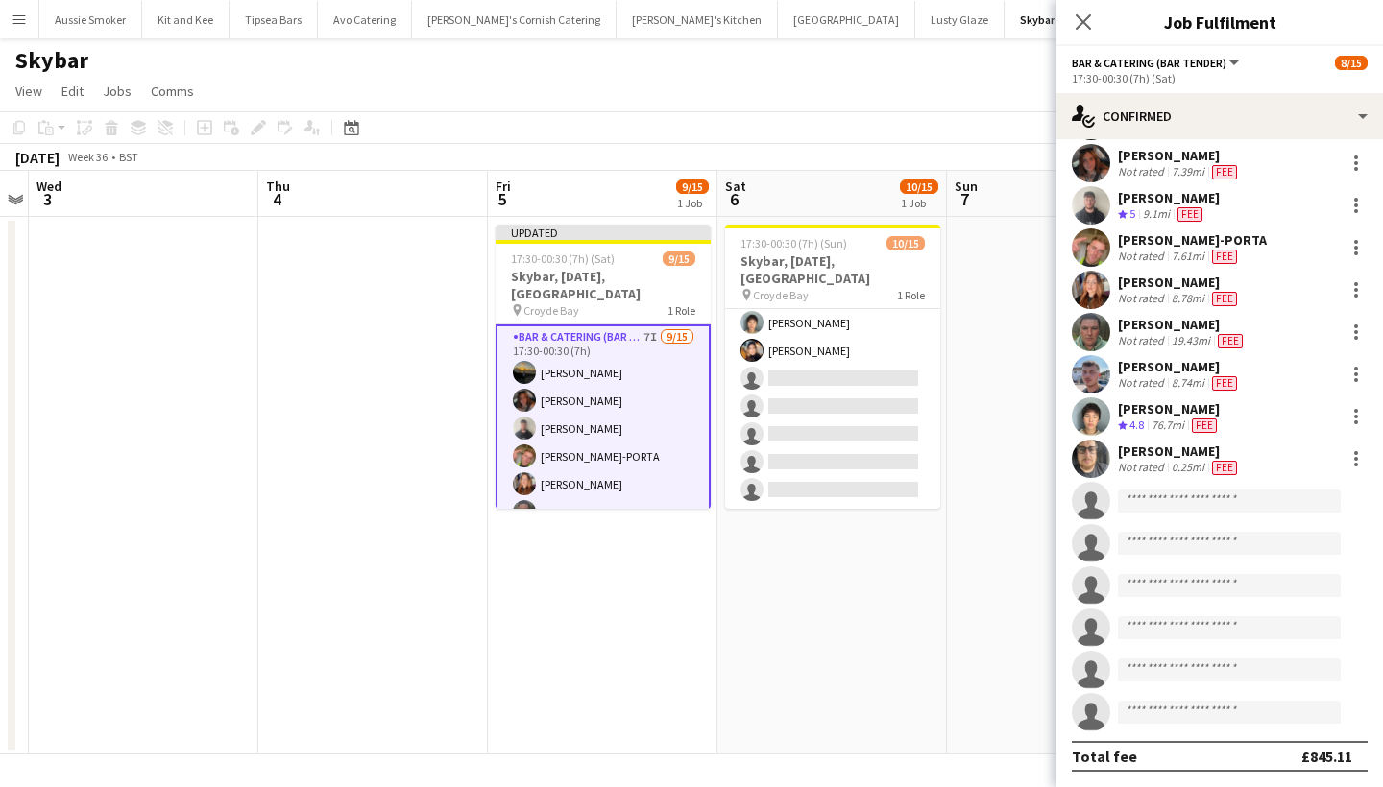
scroll to position [255, 0]
click at [1145, 501] on input at bounding box center [1229, 501] width 223 height 23
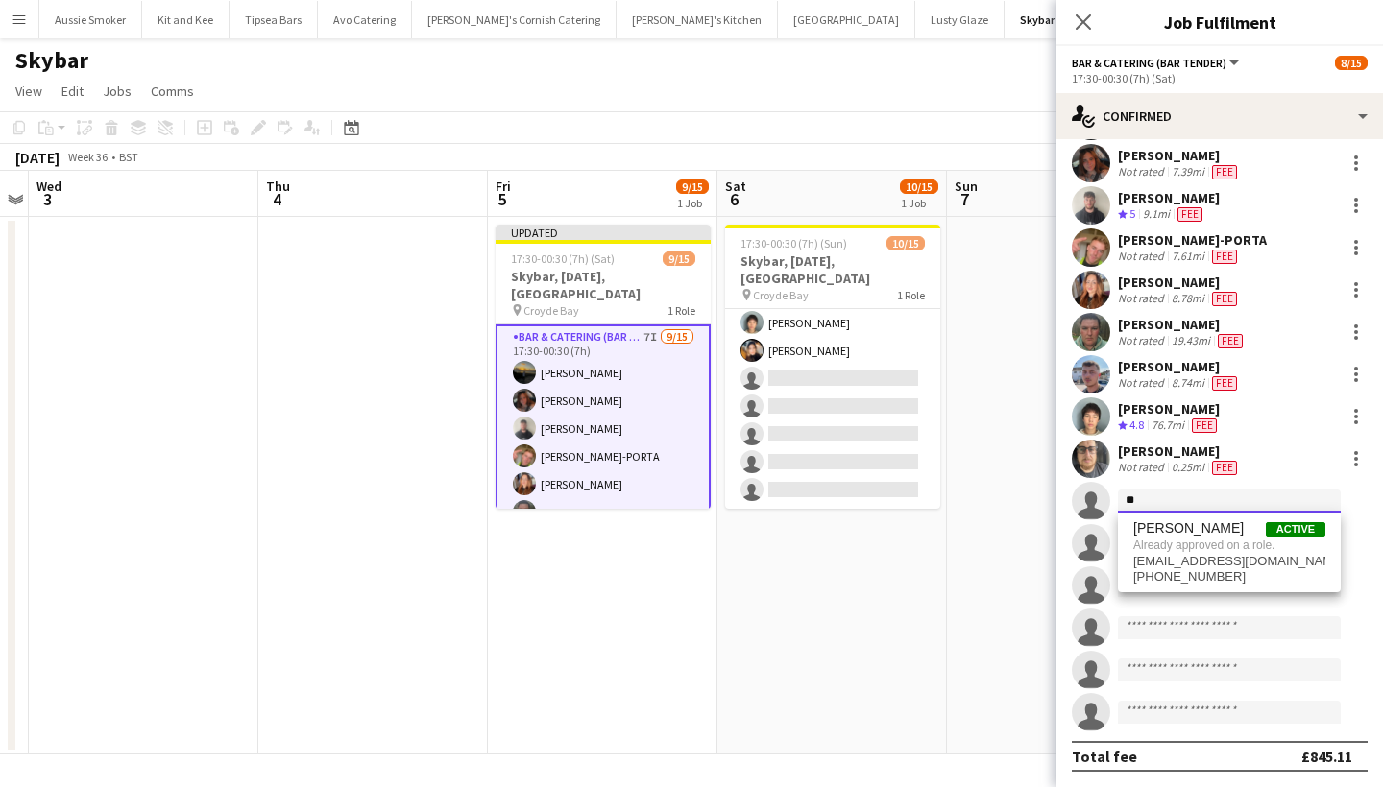
type input "*"
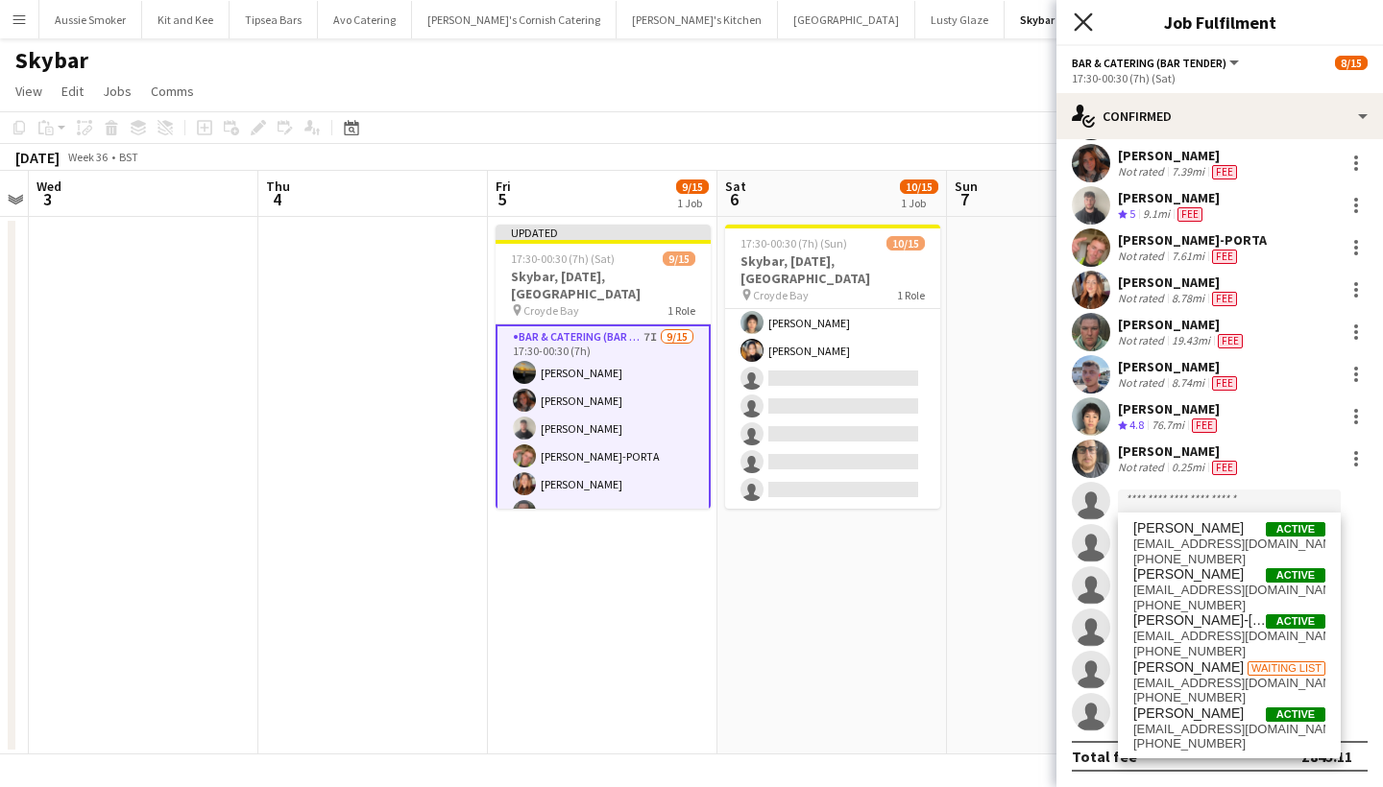
click at [1083, 23] on icon at bounding box center [1083, 21] width 18 height 18
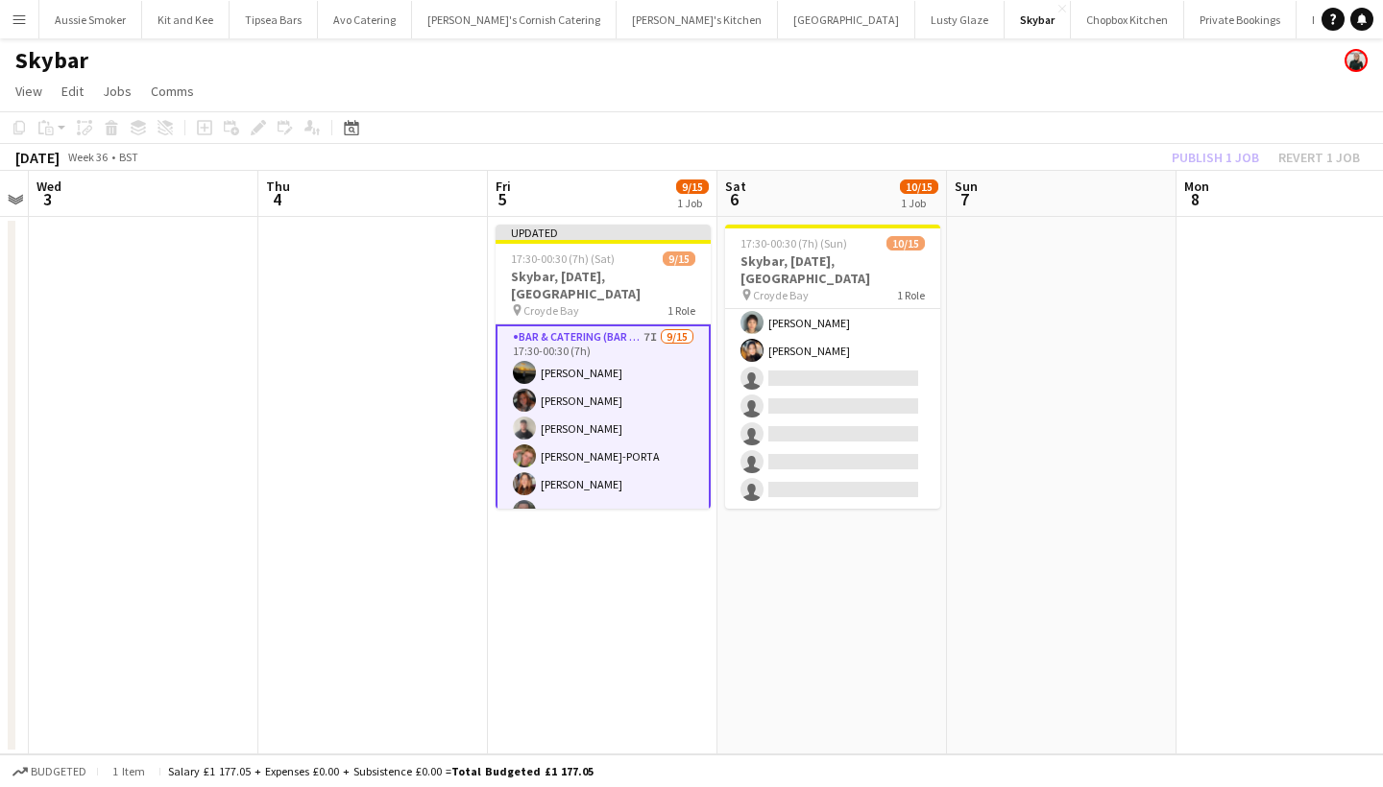
click at [1215, 160] on div "Publish 1 job Revert 1 job" at bounding box center [1266, 157] width 234 height 25
click at [1215, 160] on button "Publish 1 job" at bounding box center [1215, 157] width 103 height 25
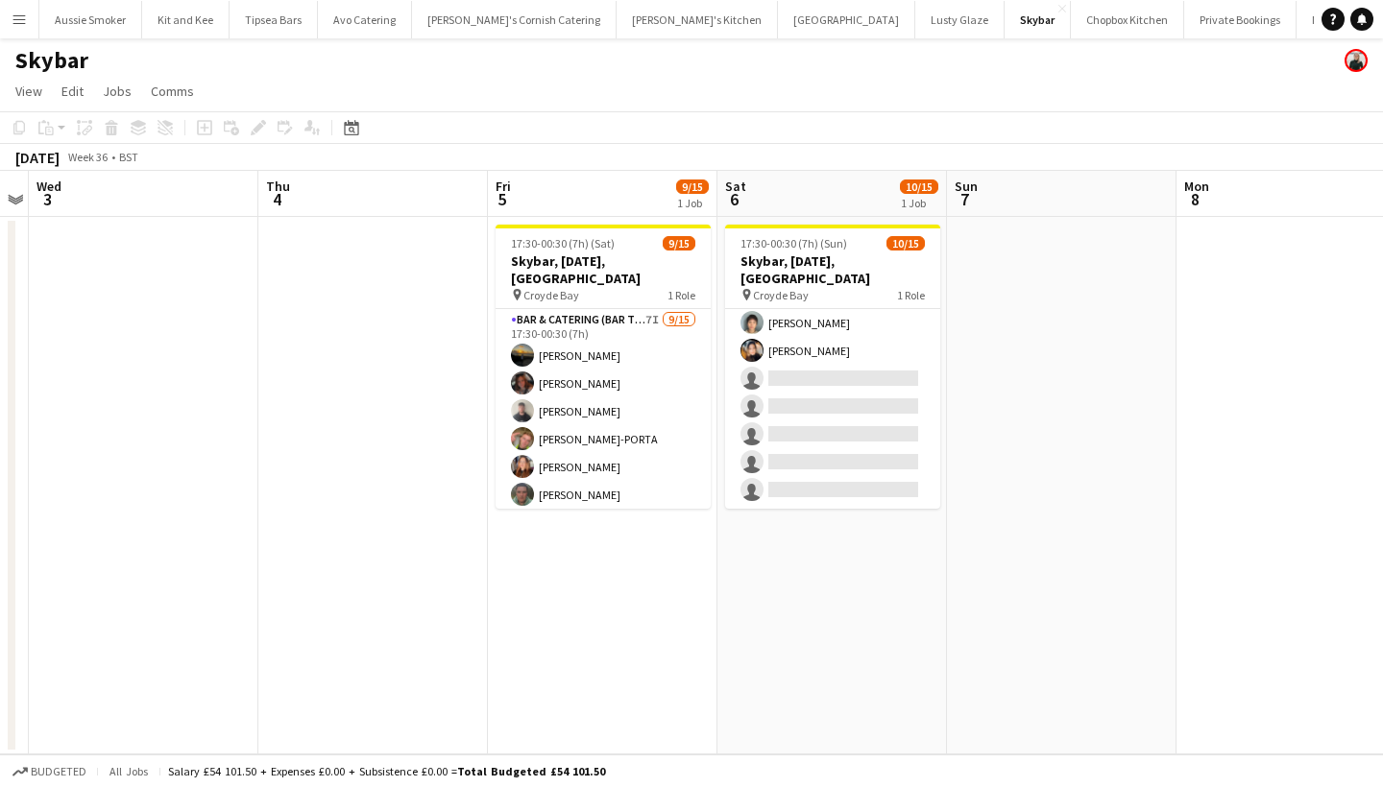
click at [11, 23] on button "Menu" at bounding box center [19, 19] width 38 height 38
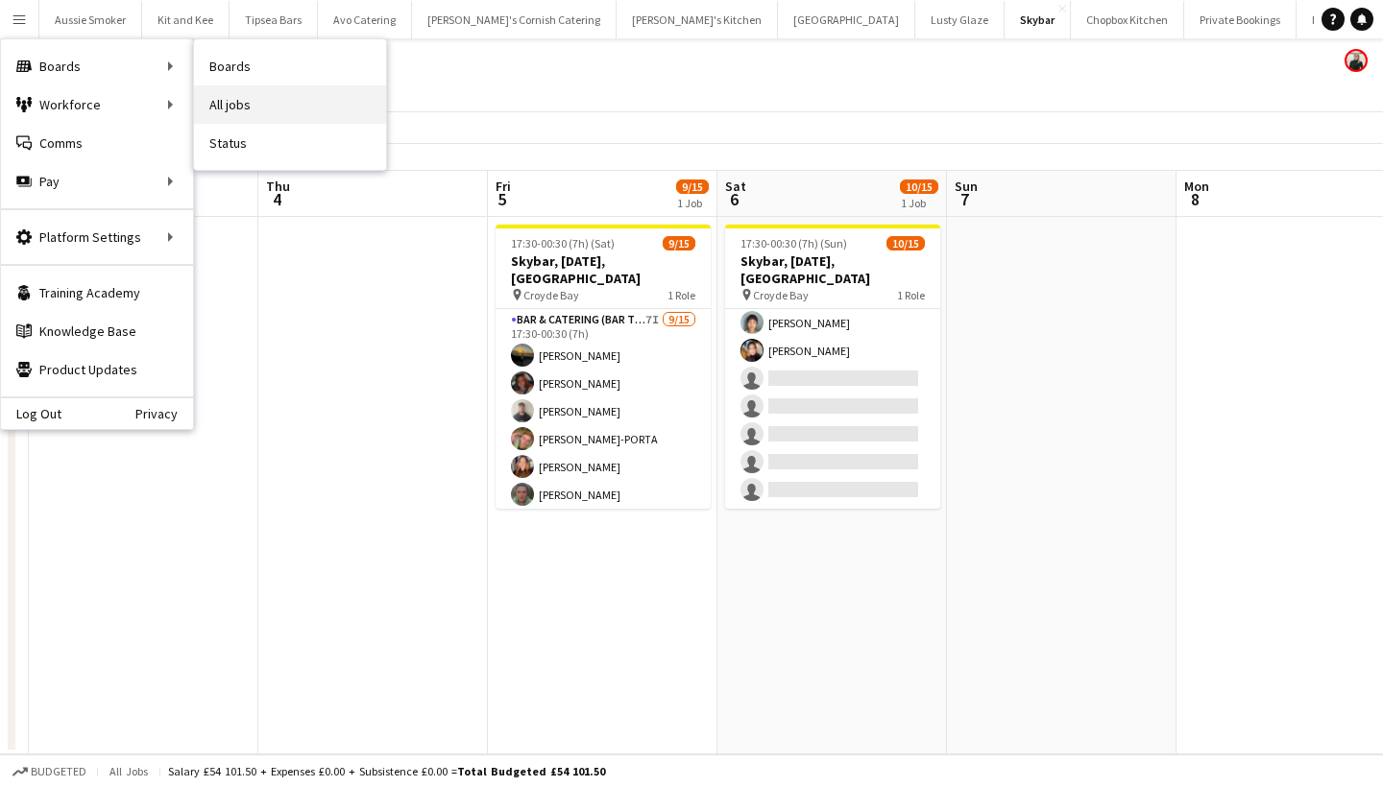
click at [264, 89] on link "All jobs" at bounding box center [290, 104] width 192 height 38
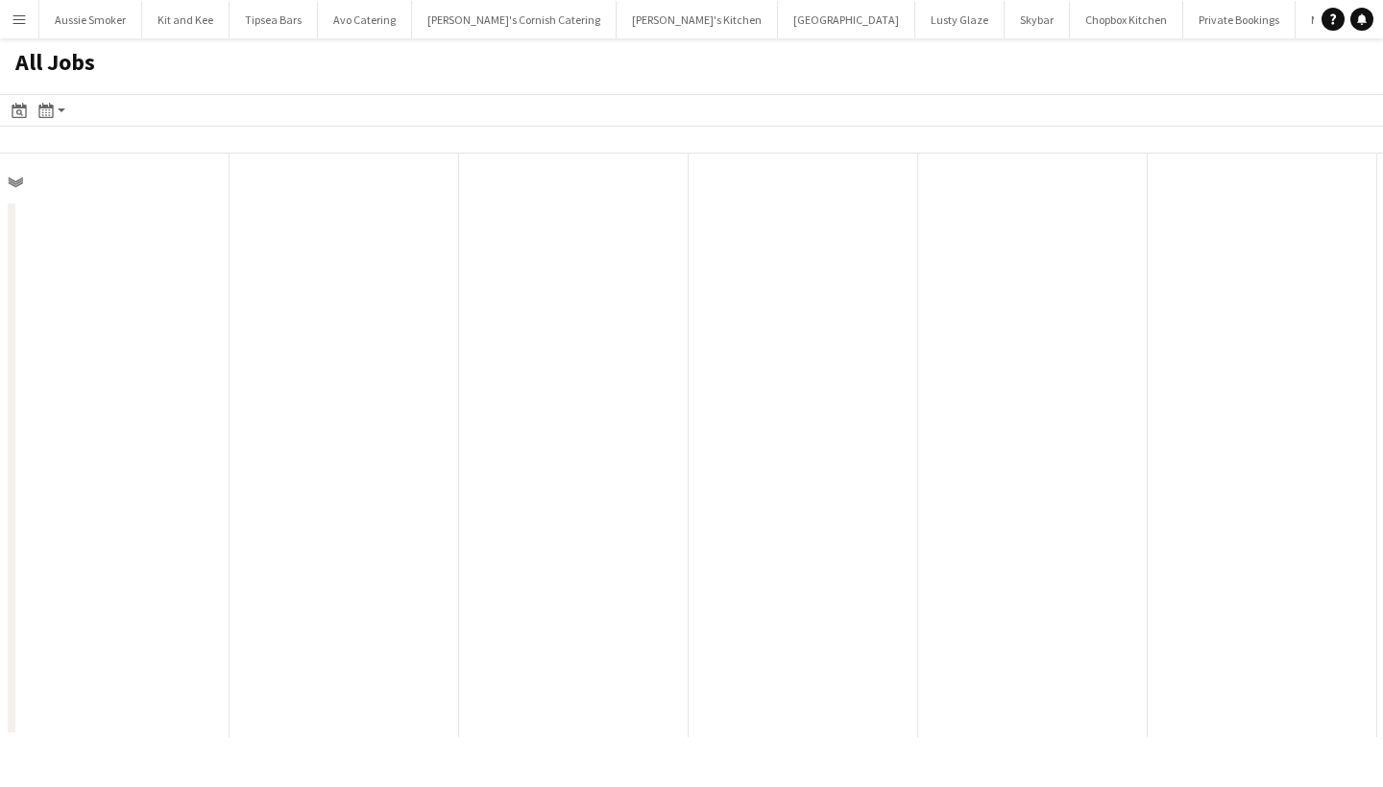
scroll to position [0, 459]
